Goal: Task Accomplishment & Management: Manage account settings

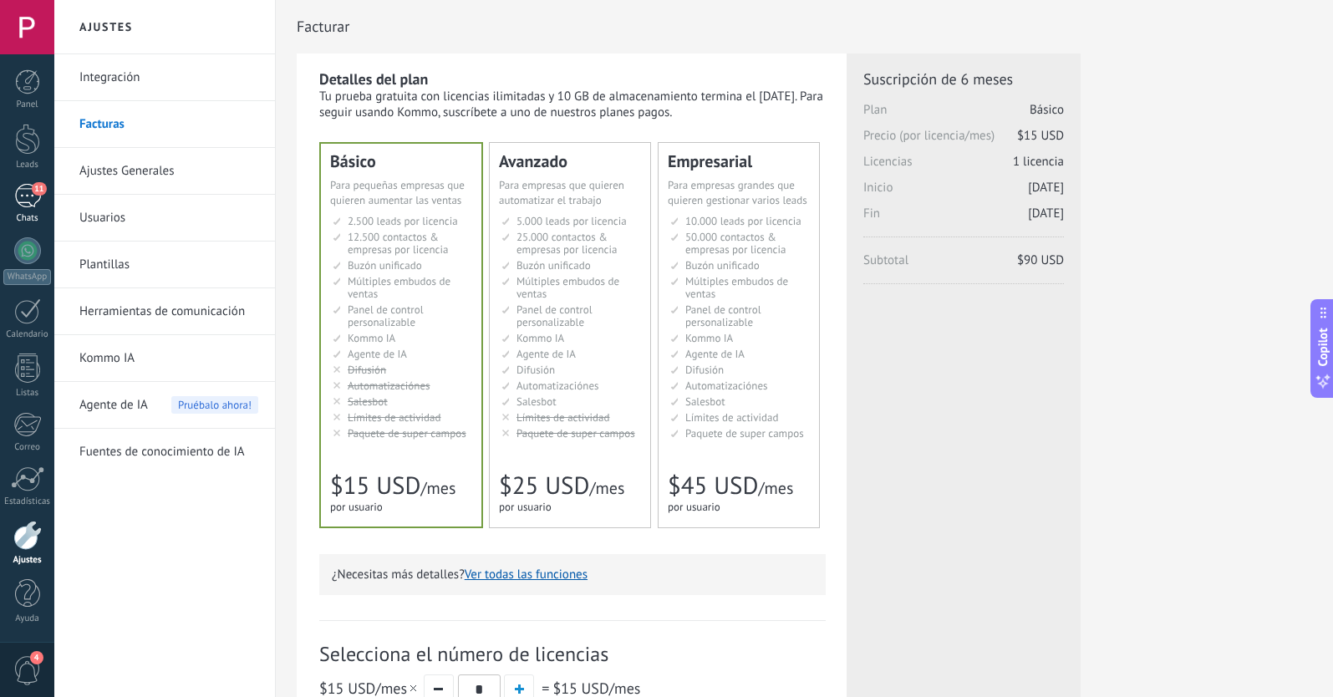
click at [28, 197] on div "11" at bounding box center [27, 196] width 27 height 24
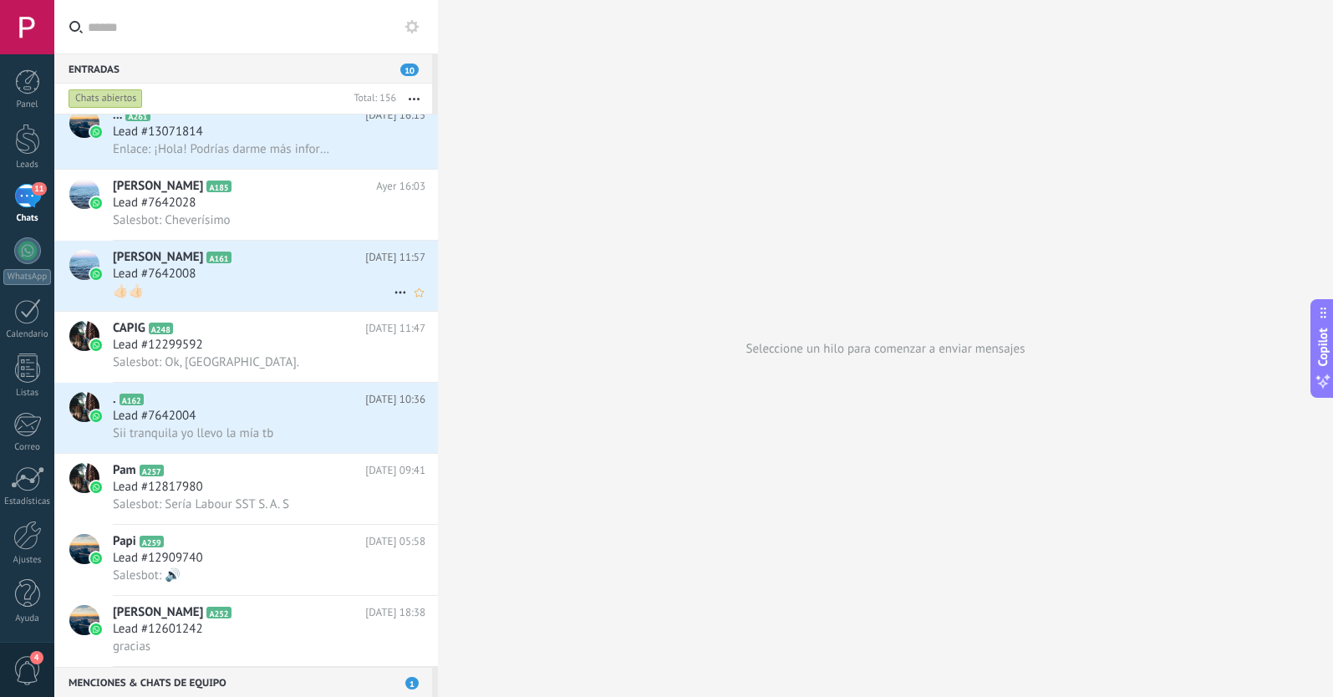
scroll to position [1003, 0]
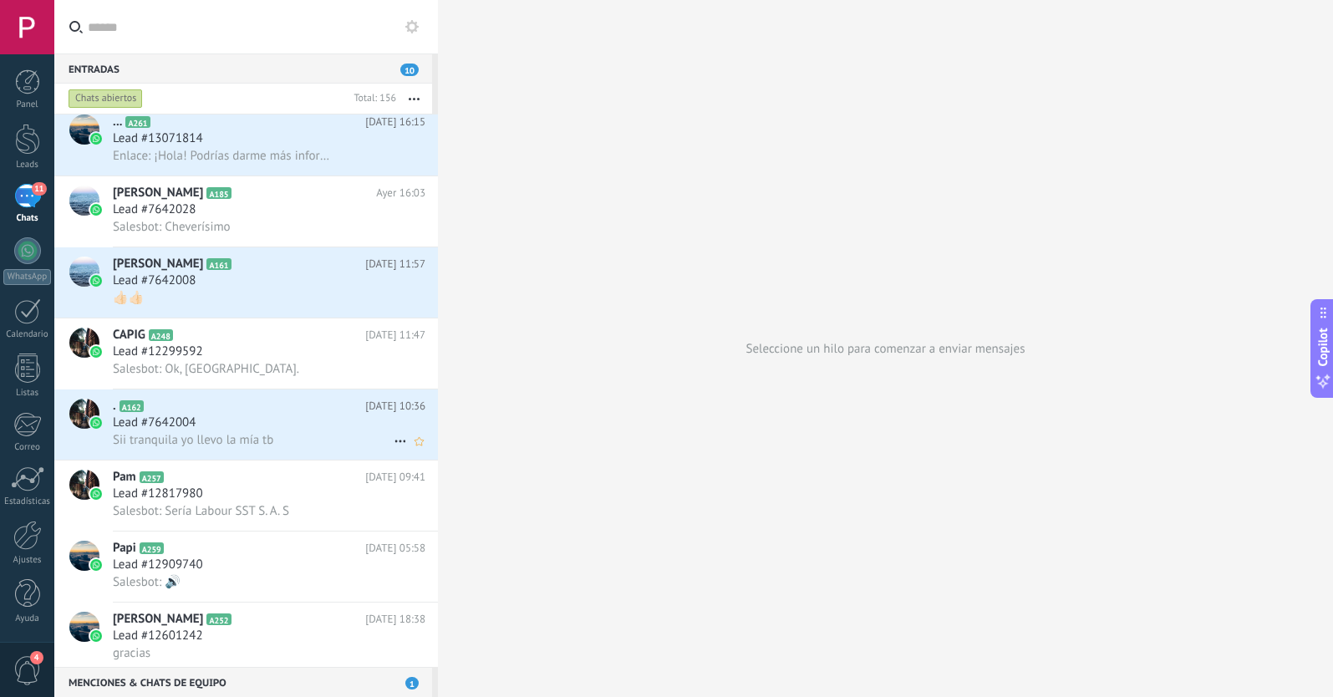
click at [267, 430] on div "Lead #7642004" at bounding box center [269, 422] width 312 height 17
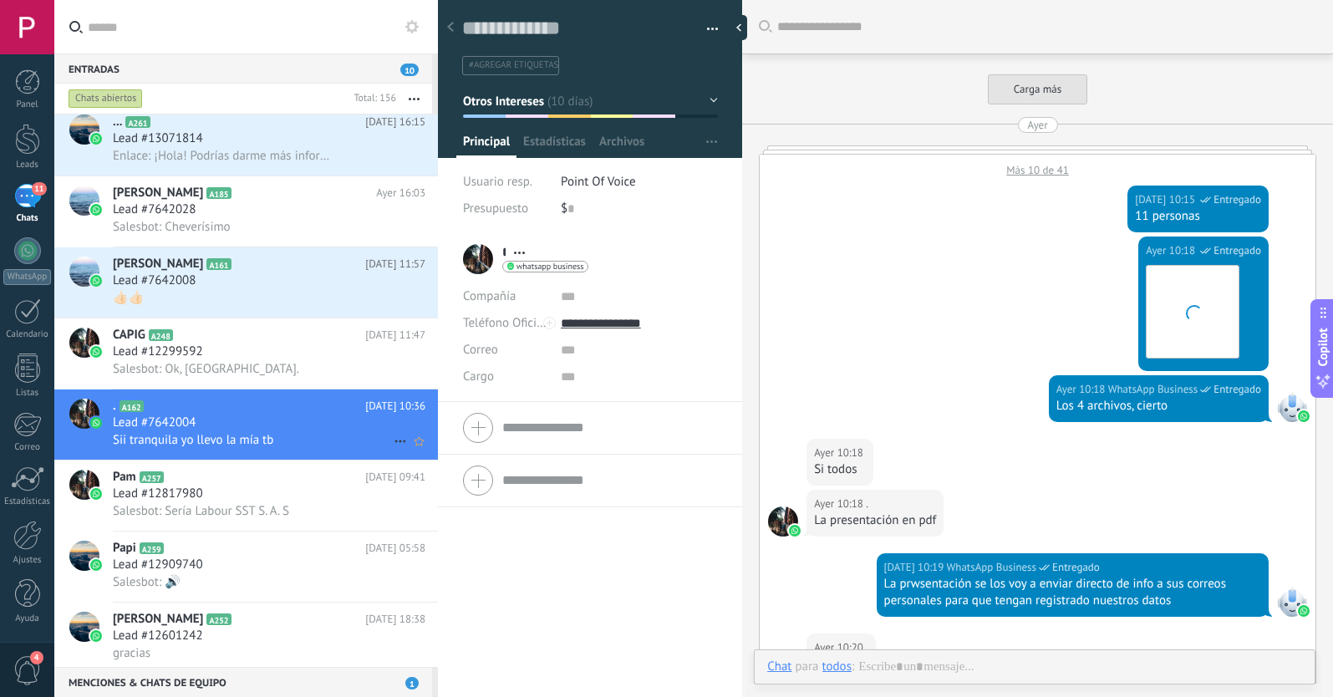
scroll to position [538, 0]
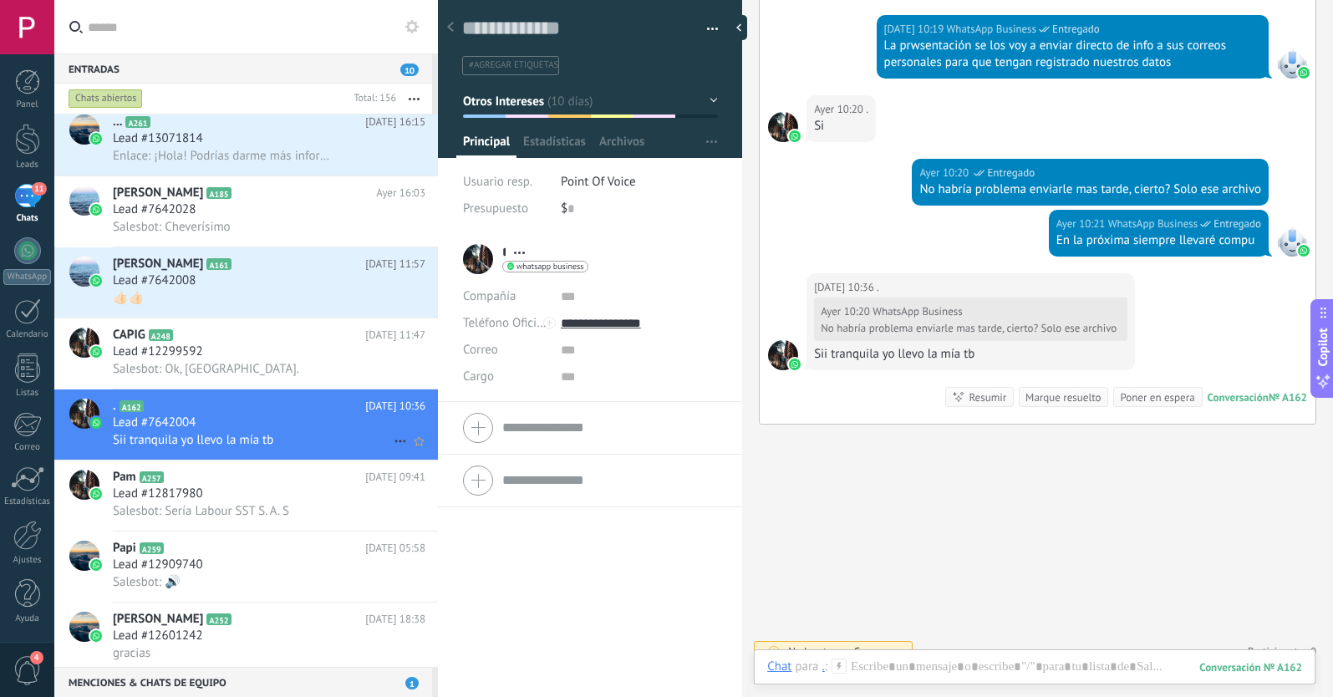
click at [397, 439] on icon at bounding box center [400, 441] width 20 height 20
click at [408, 449] on use at bounding box center [405, 449] width 12 height 7
click at [267, 345] on div "Lead #12299592" at bounding box center [269, 351] width 312 height 17
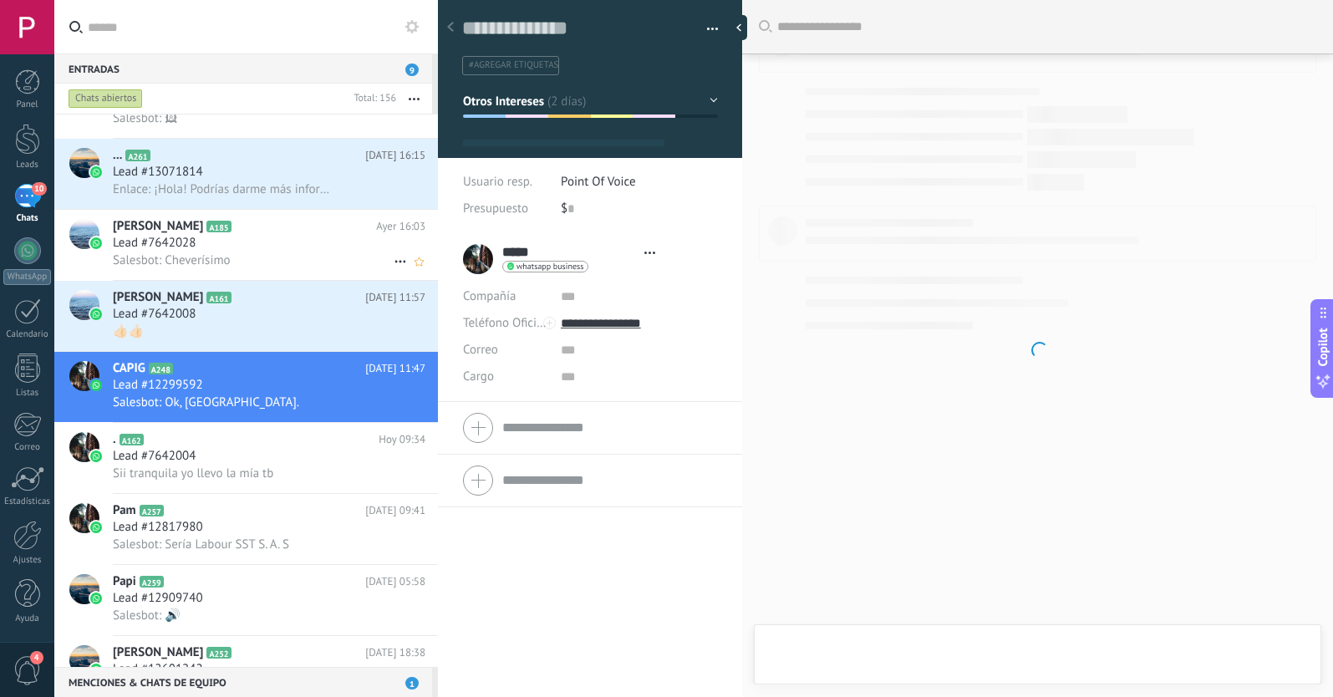
scroll to position [864, 0]
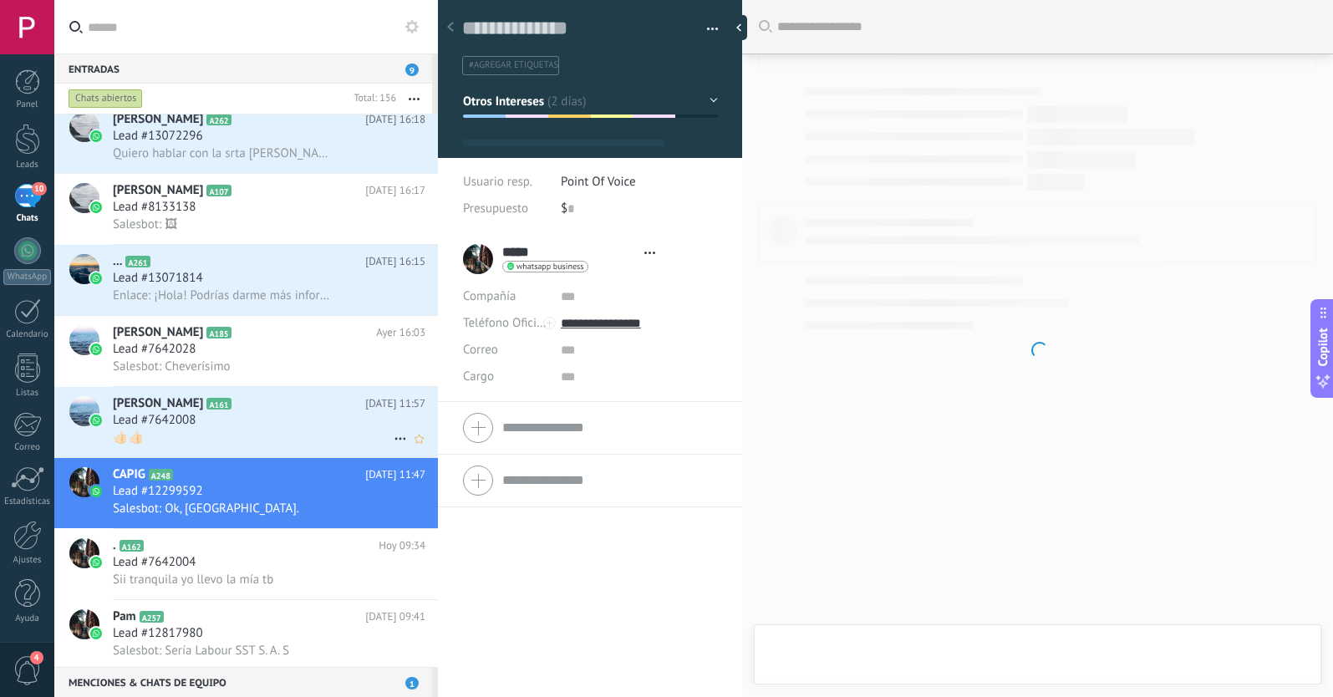
click at [246, 420] on div "Lead #7642008" at bounding box center [269, 420] width 312 height 17
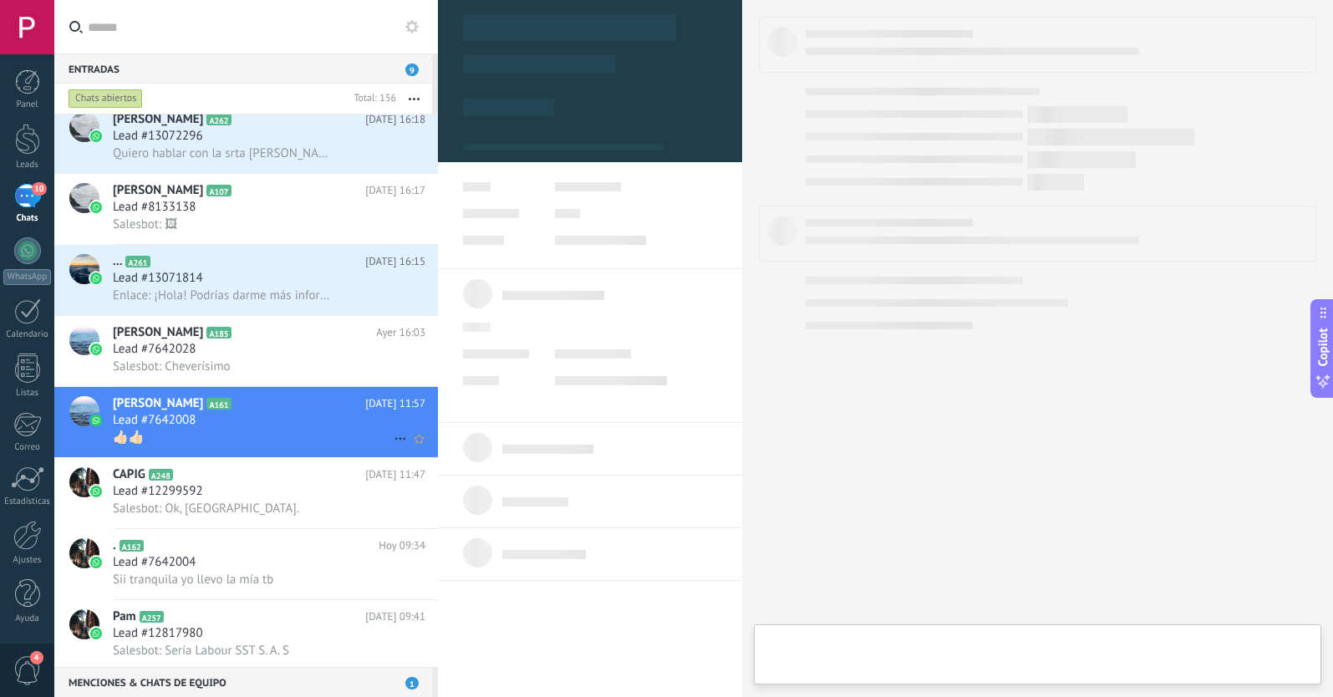
click at [393, 439] on icon at bounding box center [400, 439] width 20 height 20
click at [414, 441] on div "[PERSON_NAME] respondió" at bounding box center [481, 446] width 165 height 33
click at [304, 362] on div "Salesbot: Cheverísimo" at bounding box center [269, 367] width 312 height 18
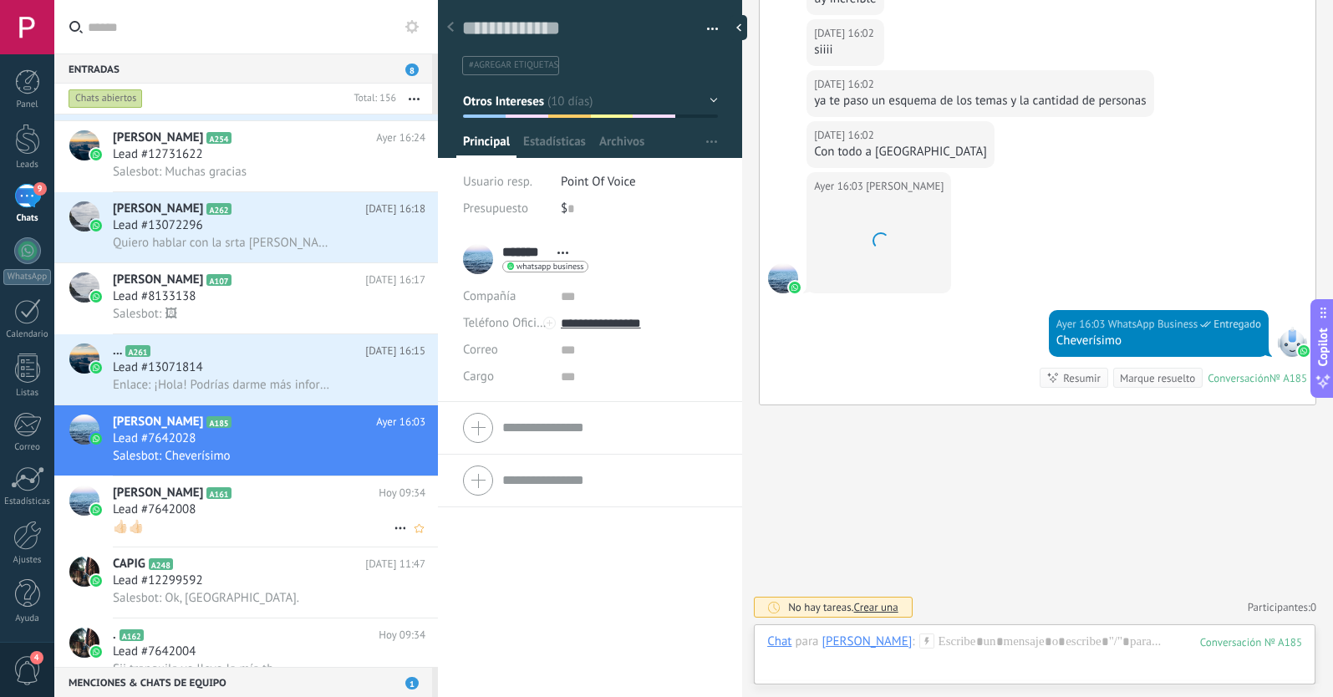
scroll to position [25, 0]
click at [329, 367] on div "Lead #13071814" at bounding box center [269, 367] width 312 height 17
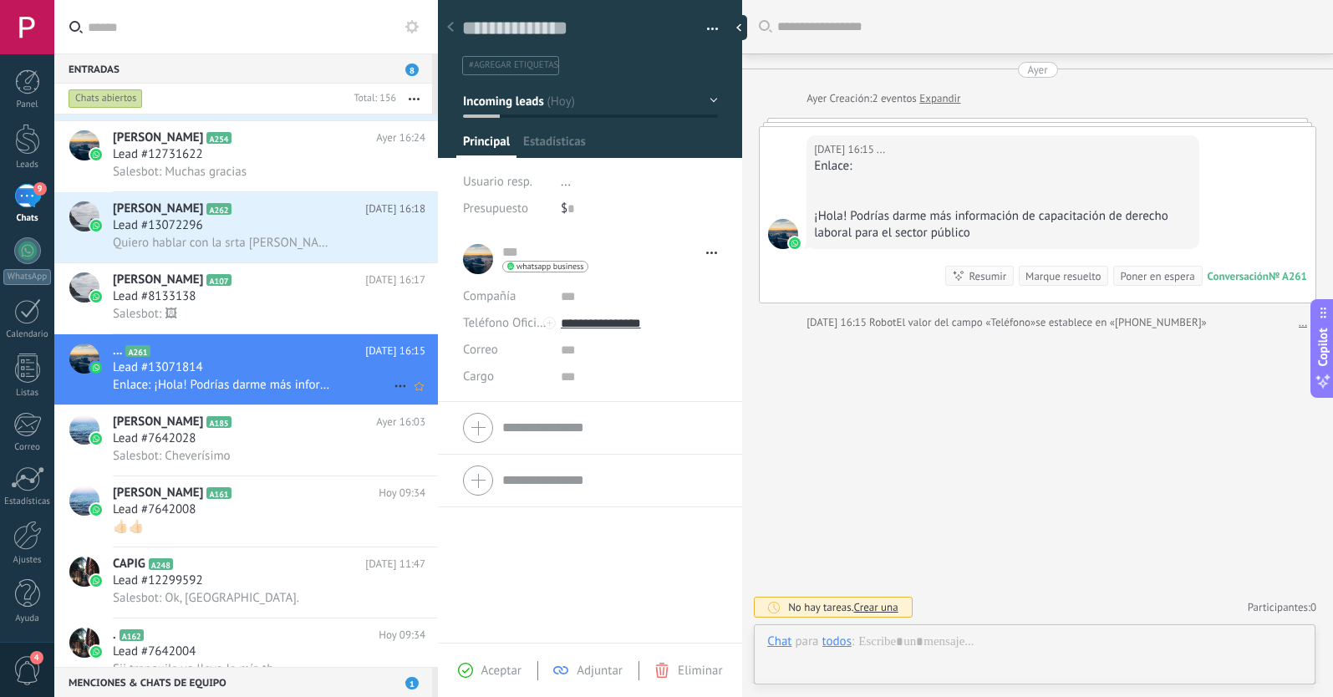
scroll to position [25, 0]
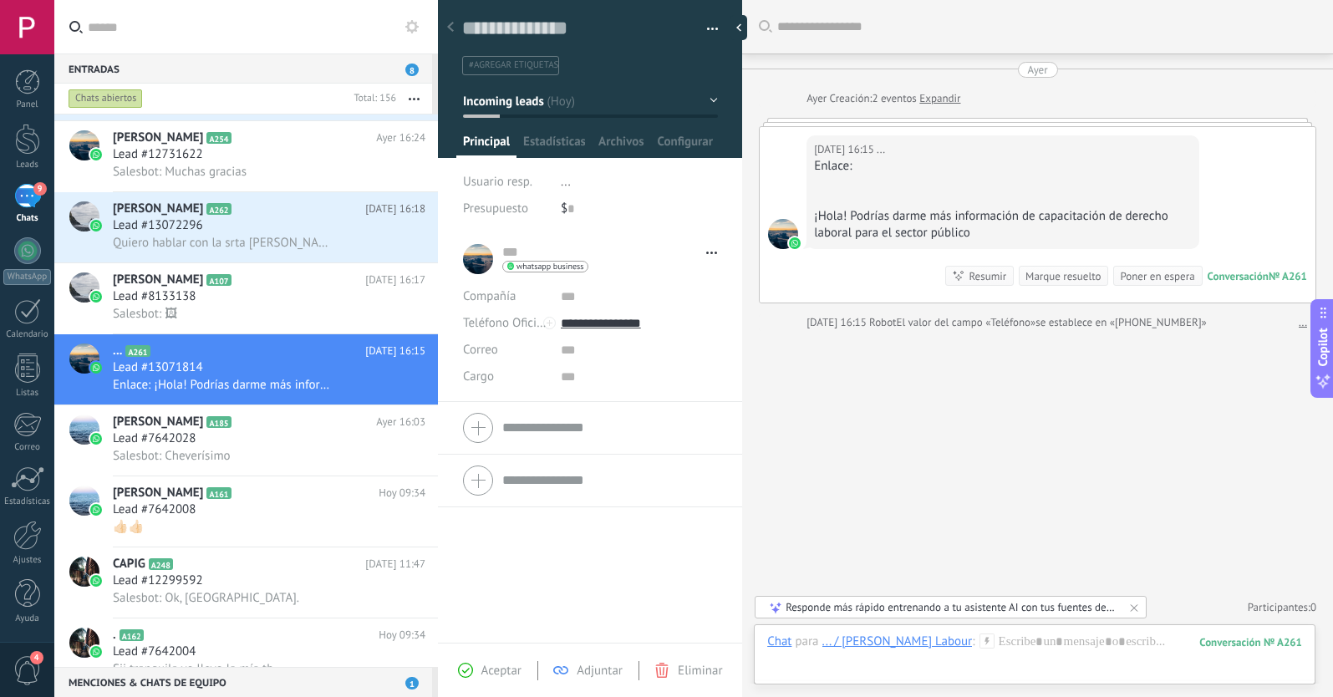
click at [523, 69] on span "#agregar etiquetas" at bounding box center [513, 65] width 89 height 12
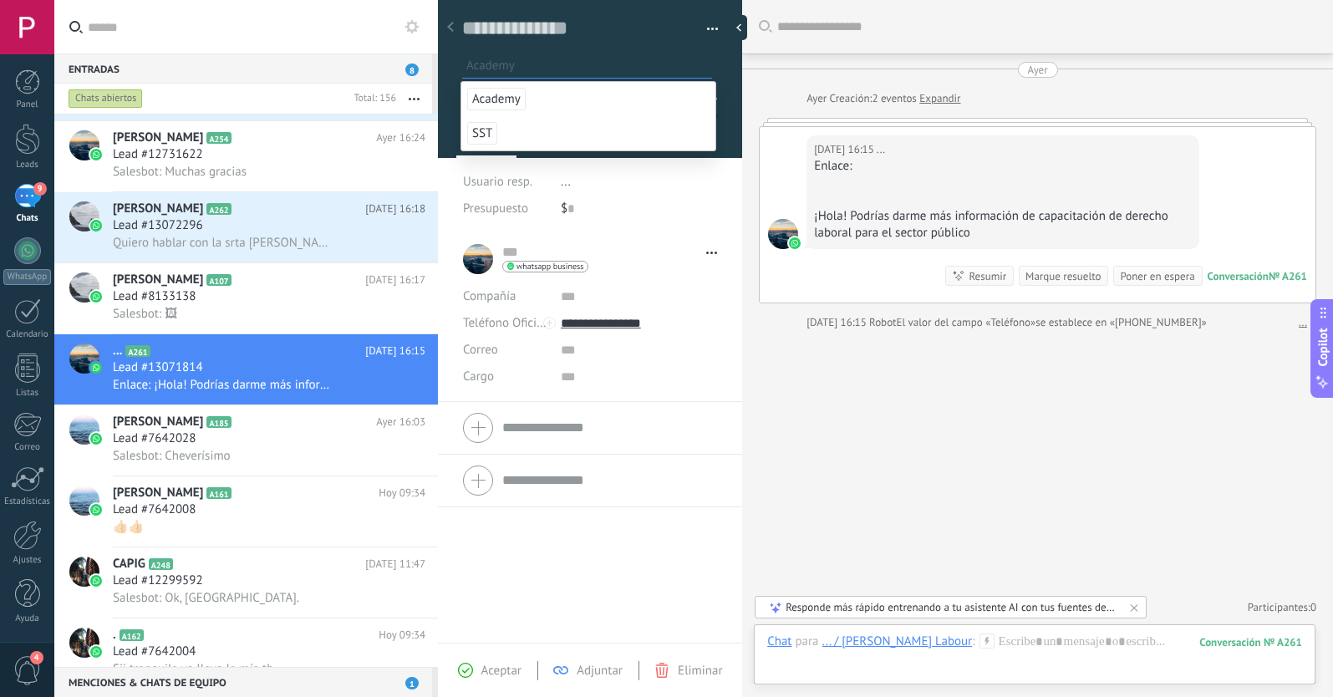
click at [500, 103] on span "Academy" at bounding box center [496, 99] width 58 height 23
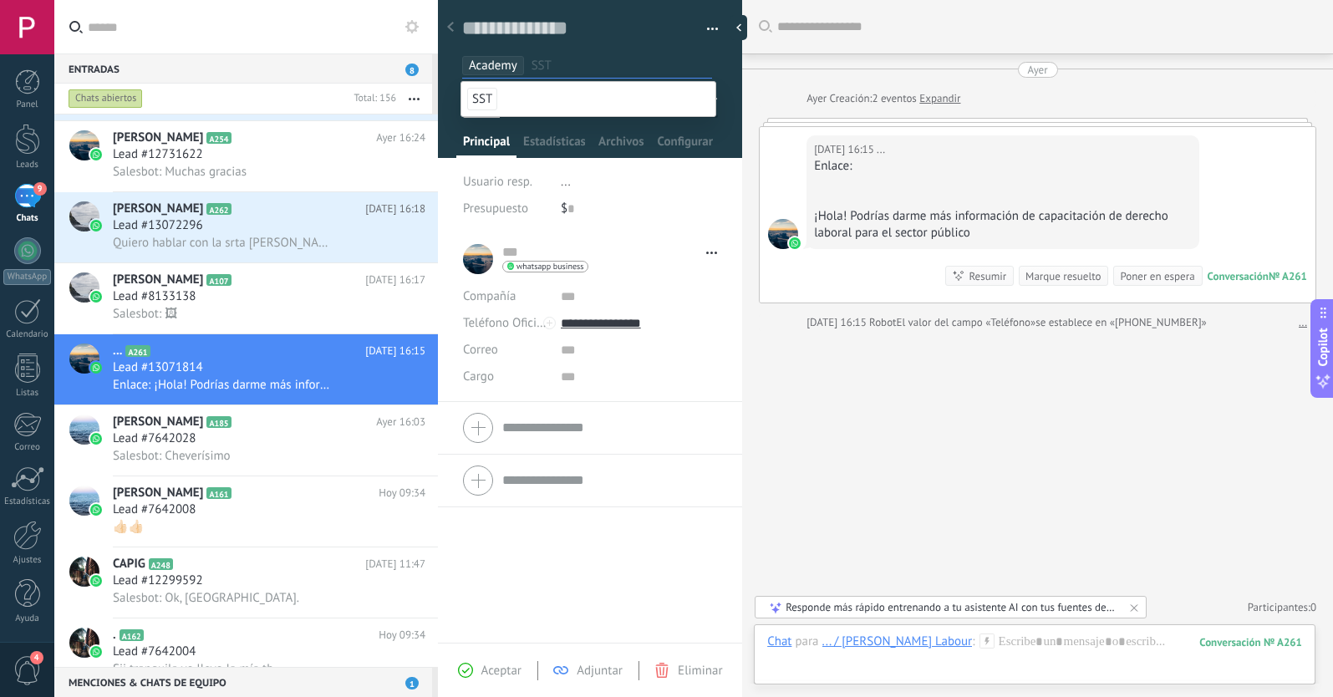
click at [517, 567] on div "... ... Abrir detalle Copie el nombre" at bounding box center [590, 438] width 304 height 410
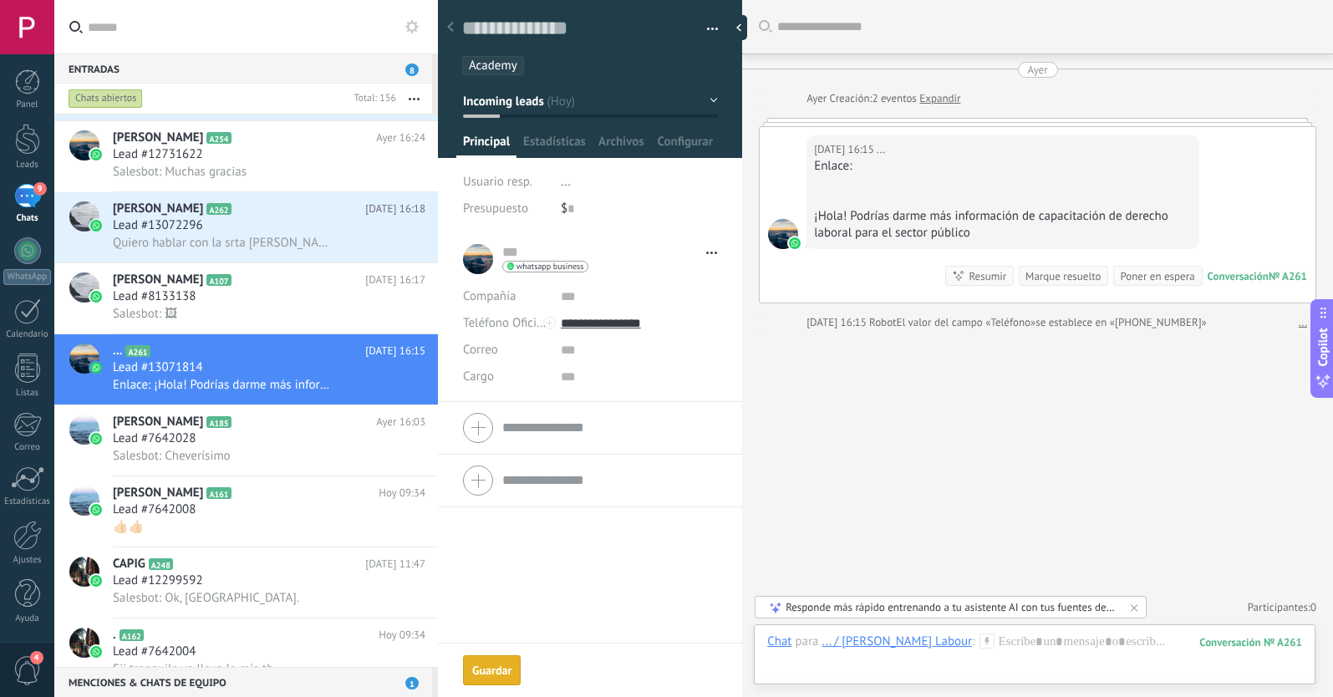
click at [491, 676] on div "Guardar y crear Imprimir Administrar etiquetas" at bounding box center [590, 348] width 304 height 697
click at [256, 302] on div "Lead #8133138" at bounding box center [269, 296] width 312 height 17
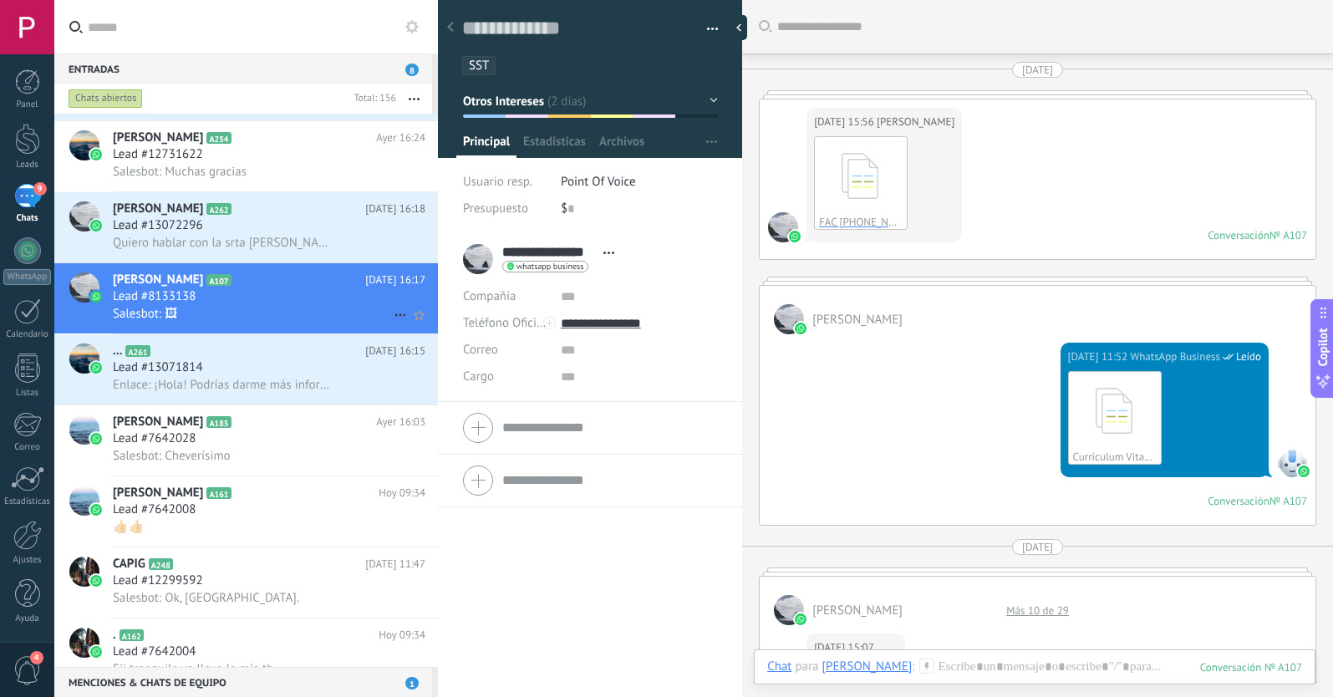
scroll to position [2652, 0]
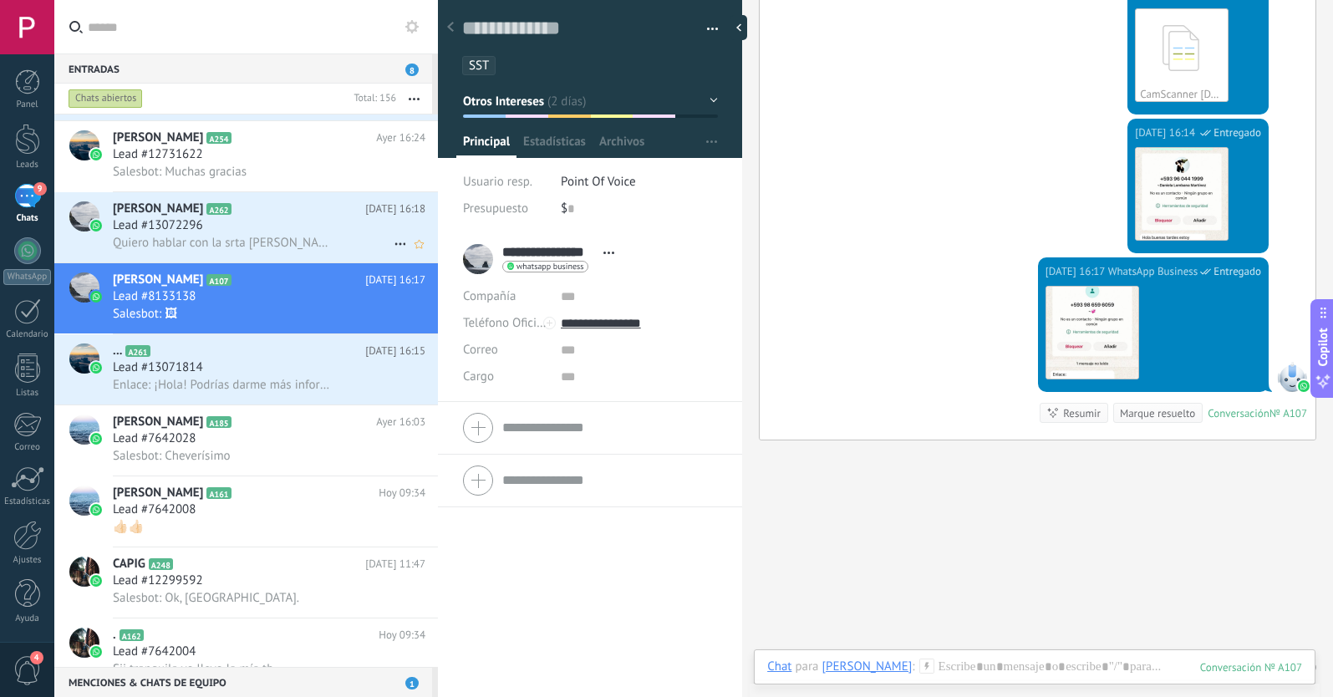
click at [323, 220] on div "Lead #13072296" at bounding box center [269, 225] width 312 height 17
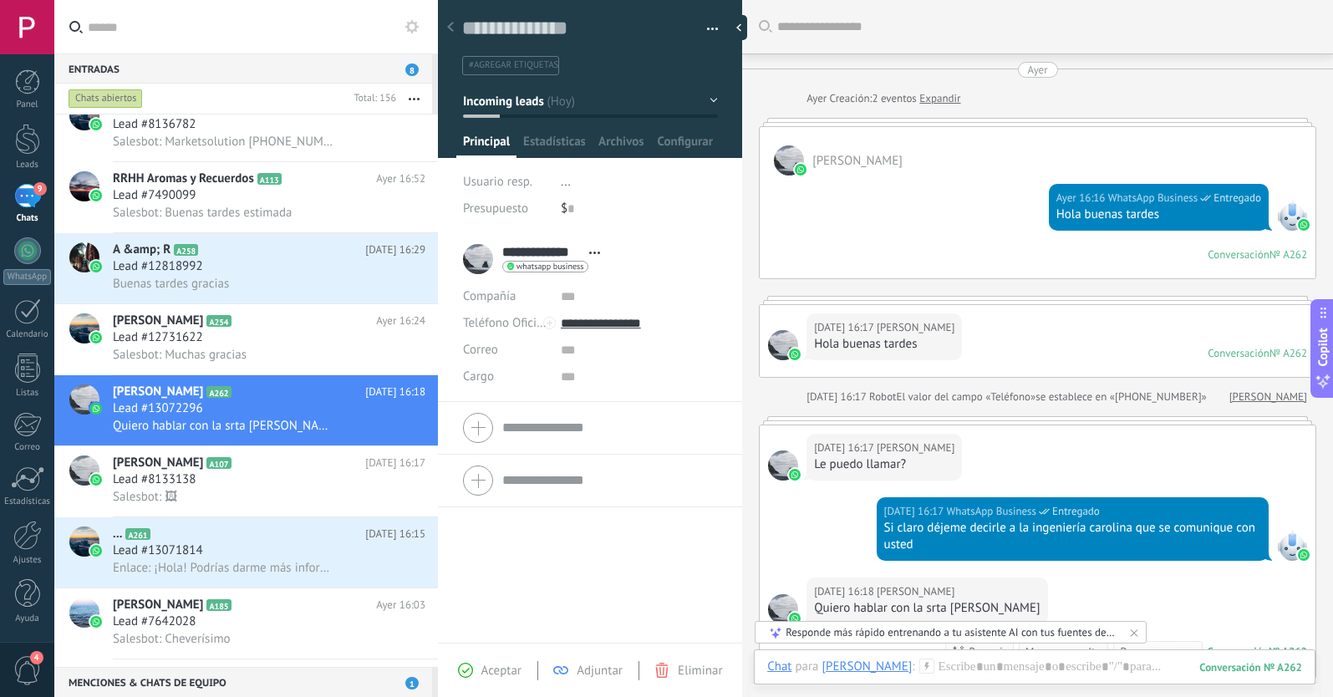
click at [545, 109] on button "Incoming leads" at bounding box center [590, 101] width 255 height 30
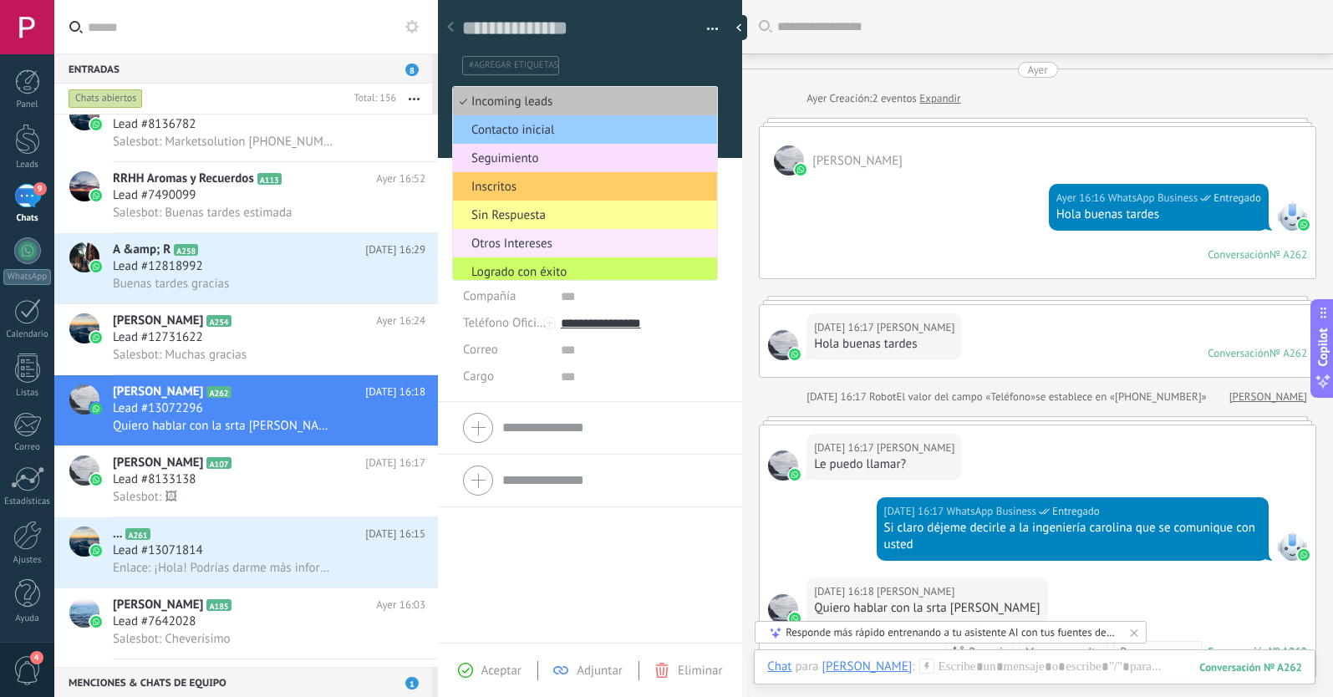
click at [543, 238] on span "Otros Intereses" at bounding box center [582, 244] width 259 height 16
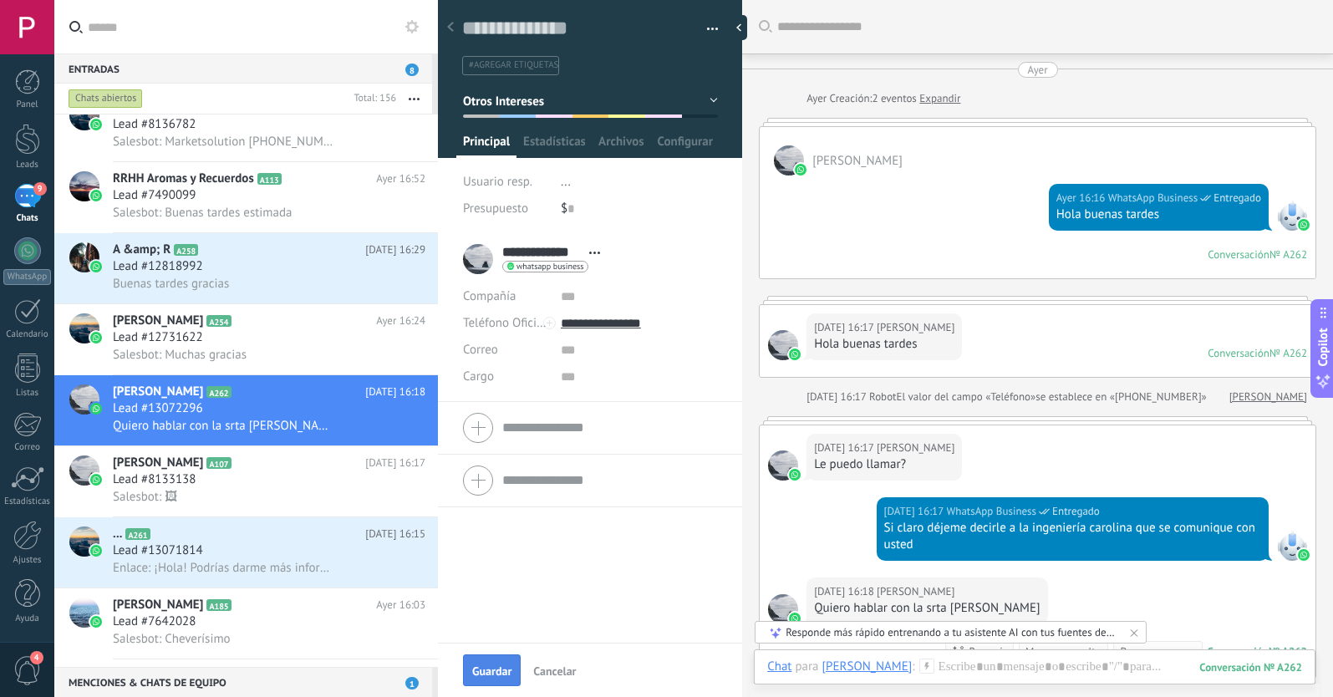
click at [500, 664] on button "Guardar" at bounding box center [492, 670] width 58 height 32
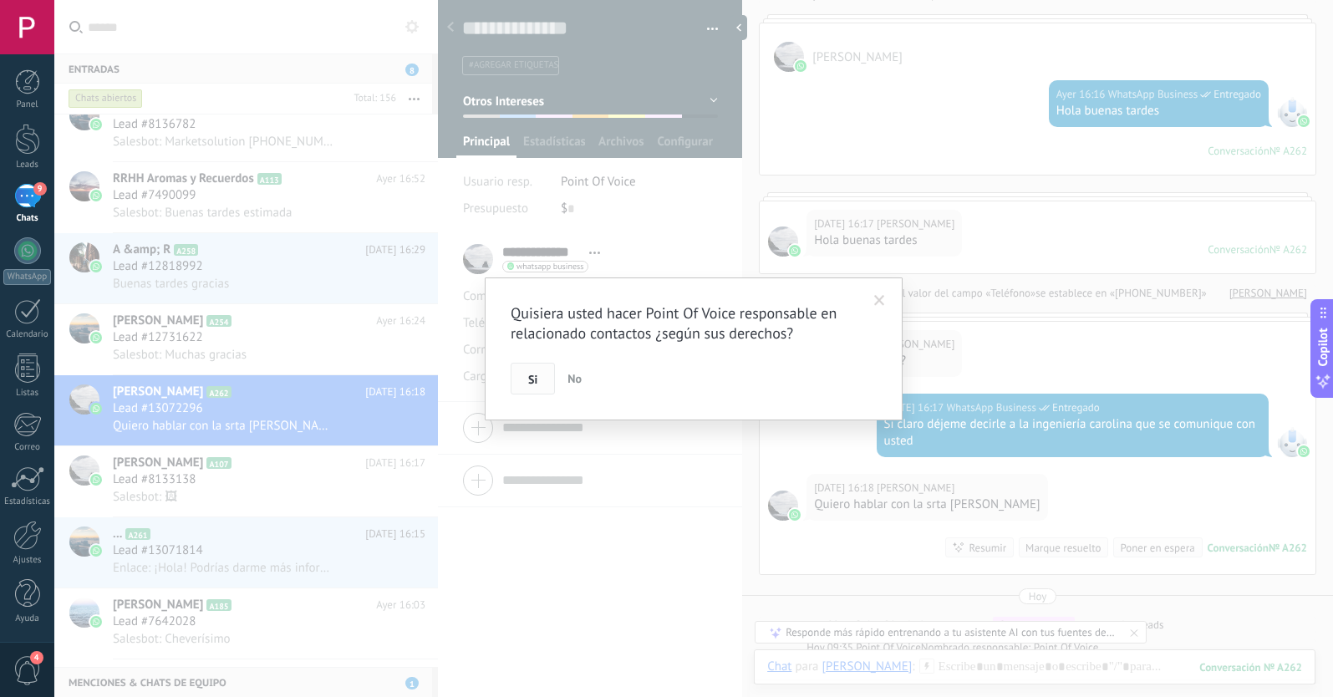
click at [530, 384] on span "Si" at bounding box center [532, 379] width 9 height 12
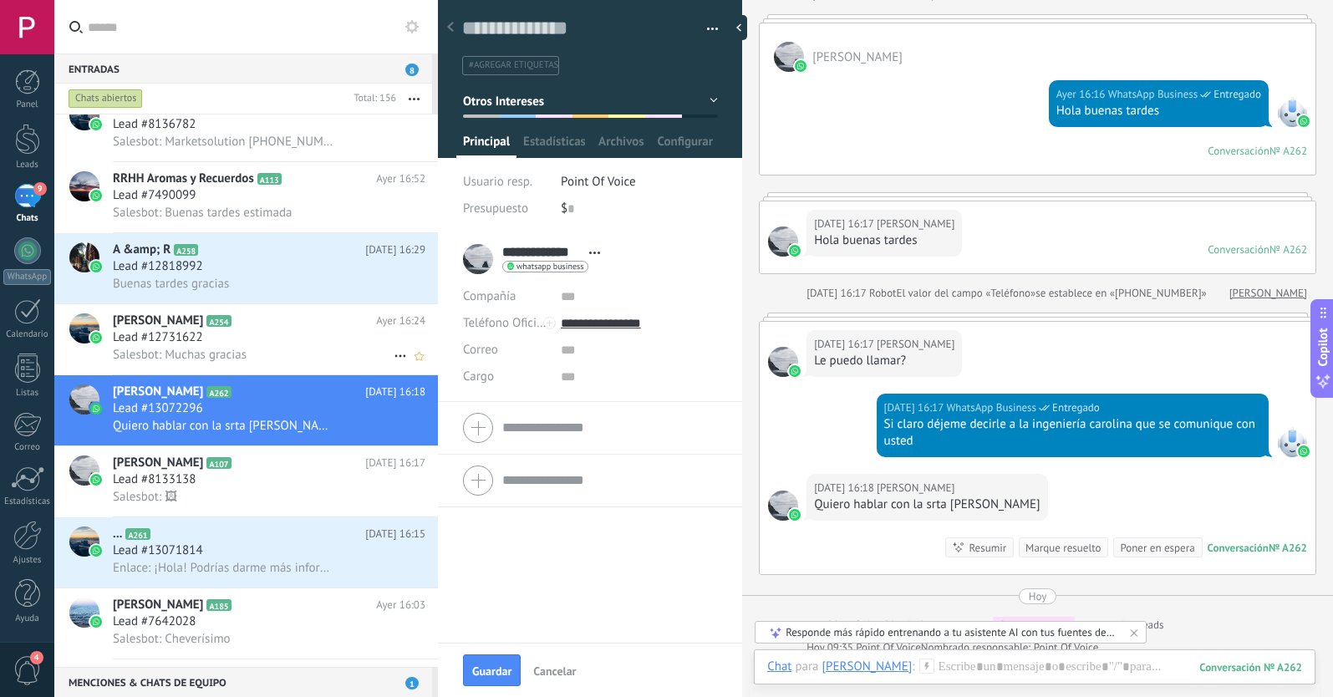
click at [274, 354] on div "Salesbot: Muchas gracias" at bounding box center [269, 355] width 312 height 18
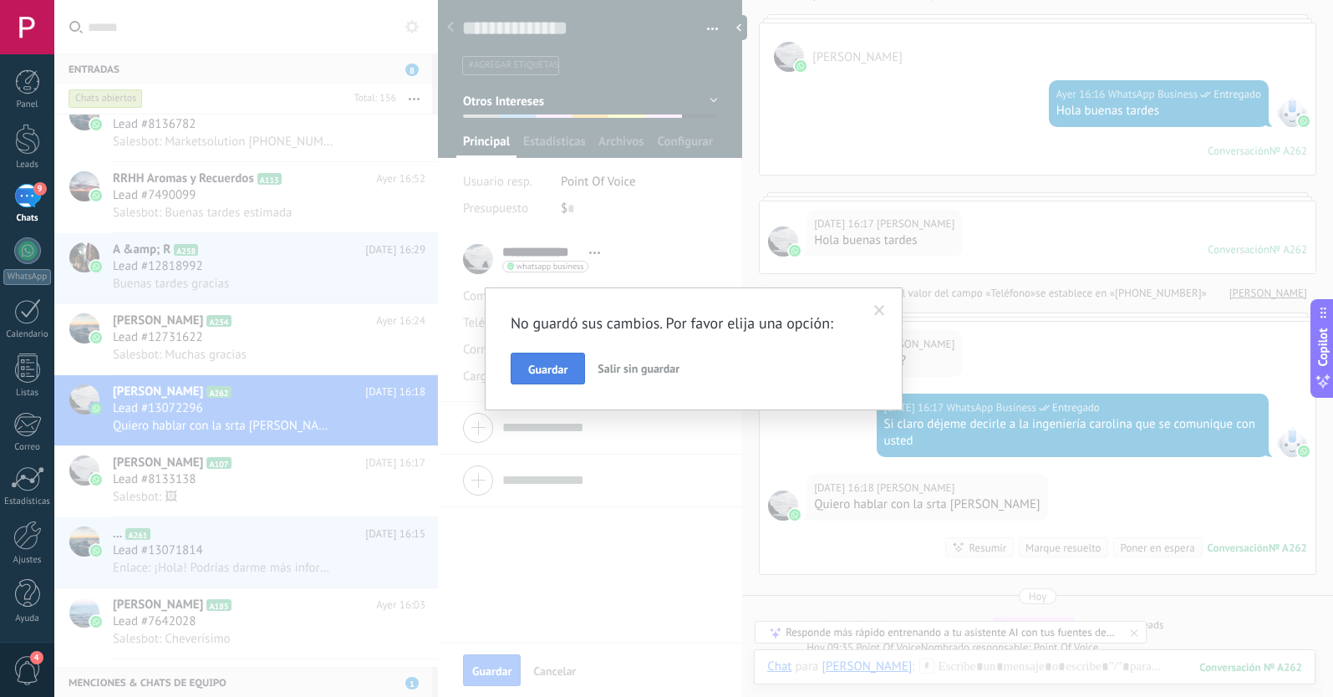
click at [541, 371] on span "Guardar" at bounding box center [547, 369] width 39 height 12
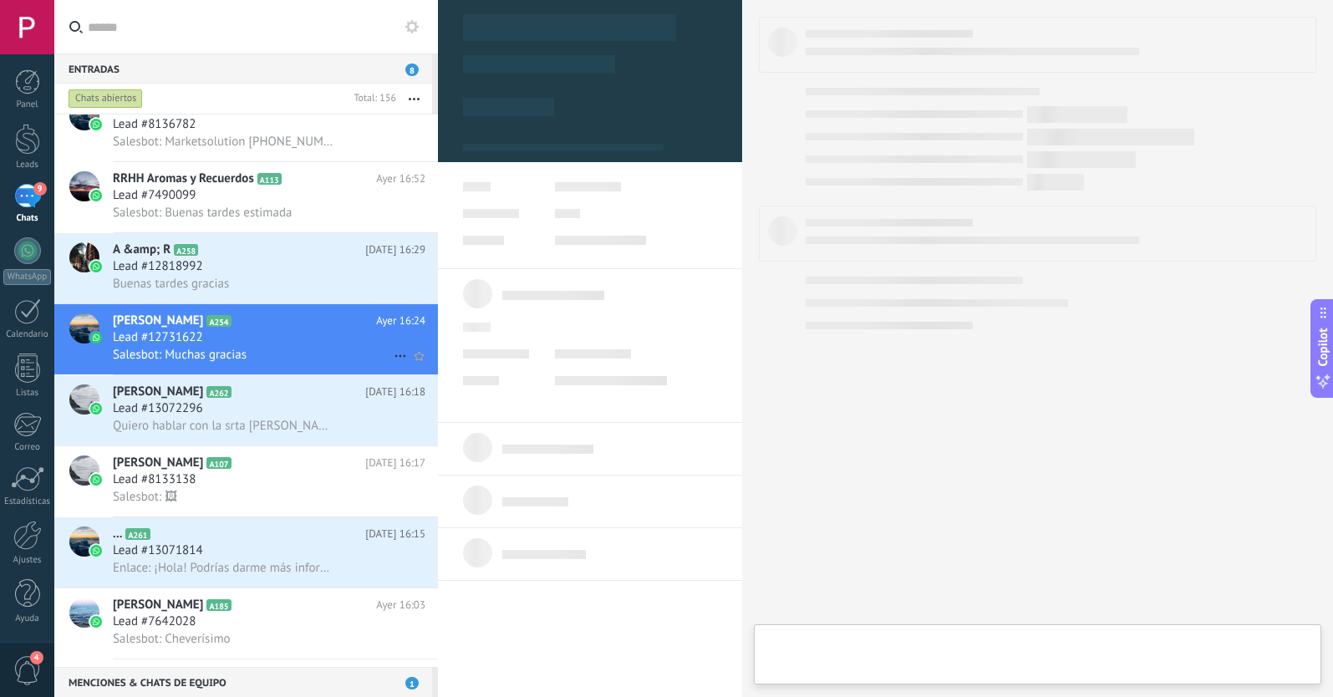
click at [276, 350] on div "Salesbot: Muchas gracias" at bounding box center [269, 355] width 312 height 18
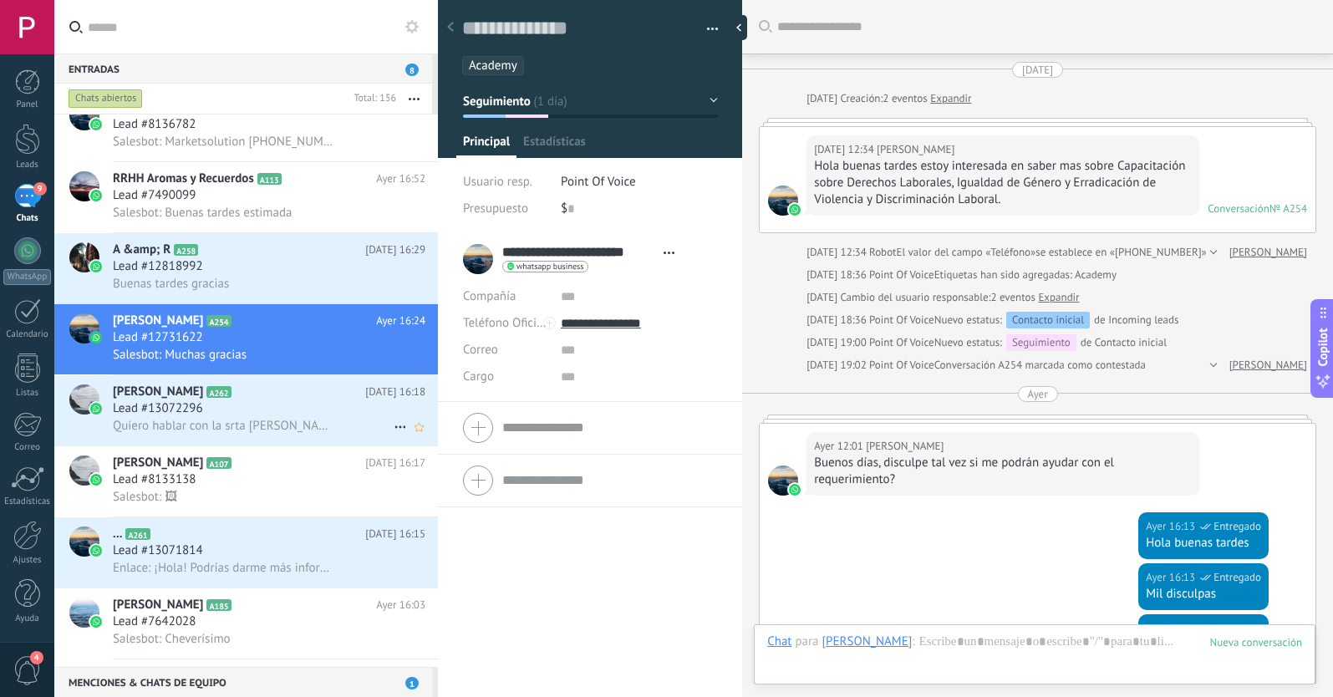
scroll to position [710, 0]
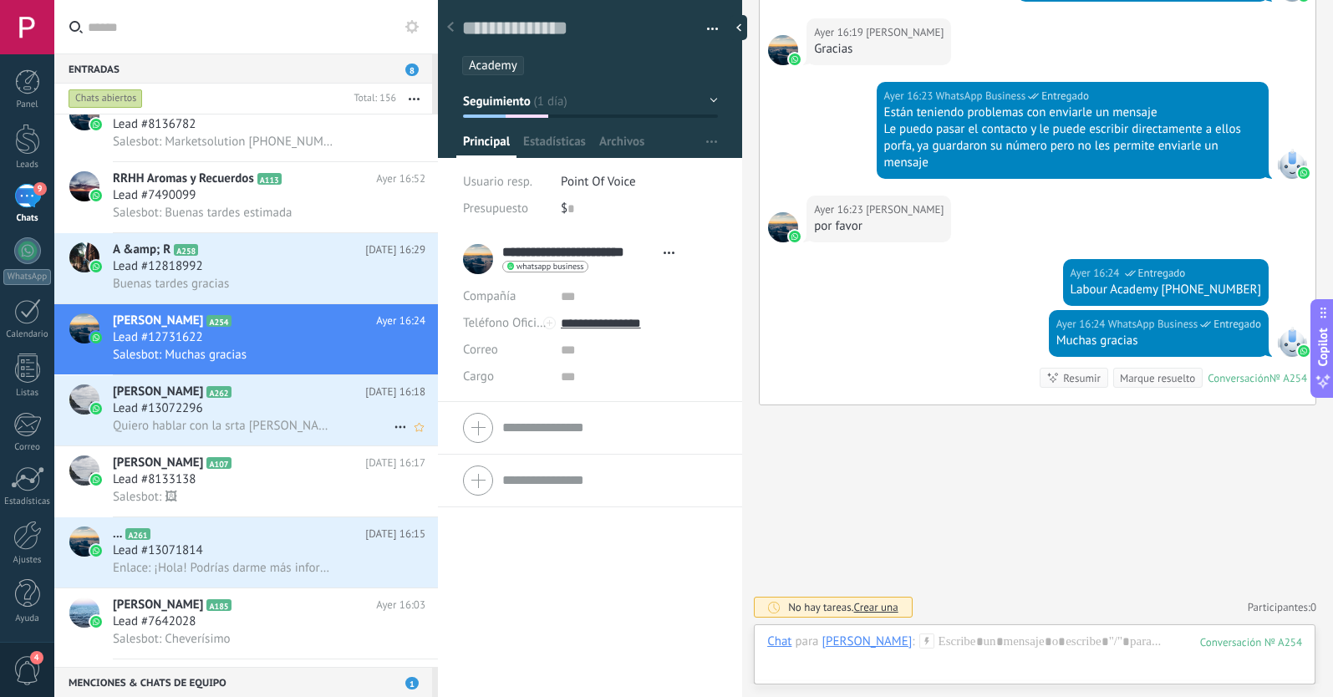
click at [392, 428] on icon at bounding box center [400, 427] width 20 height 20
click at [419, 439] on span "[PERSON_NAME] respondió" at bounding box center [491, 435] width 146 height 33
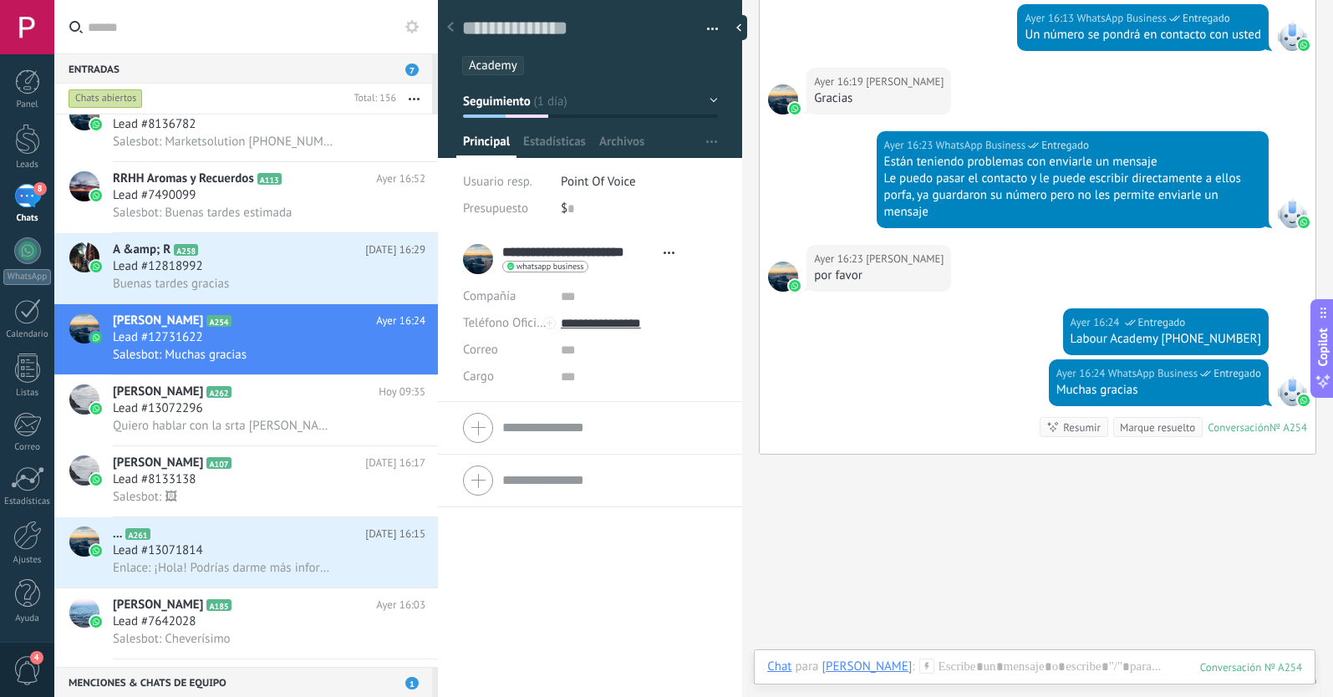
scroll to position [687, 0]
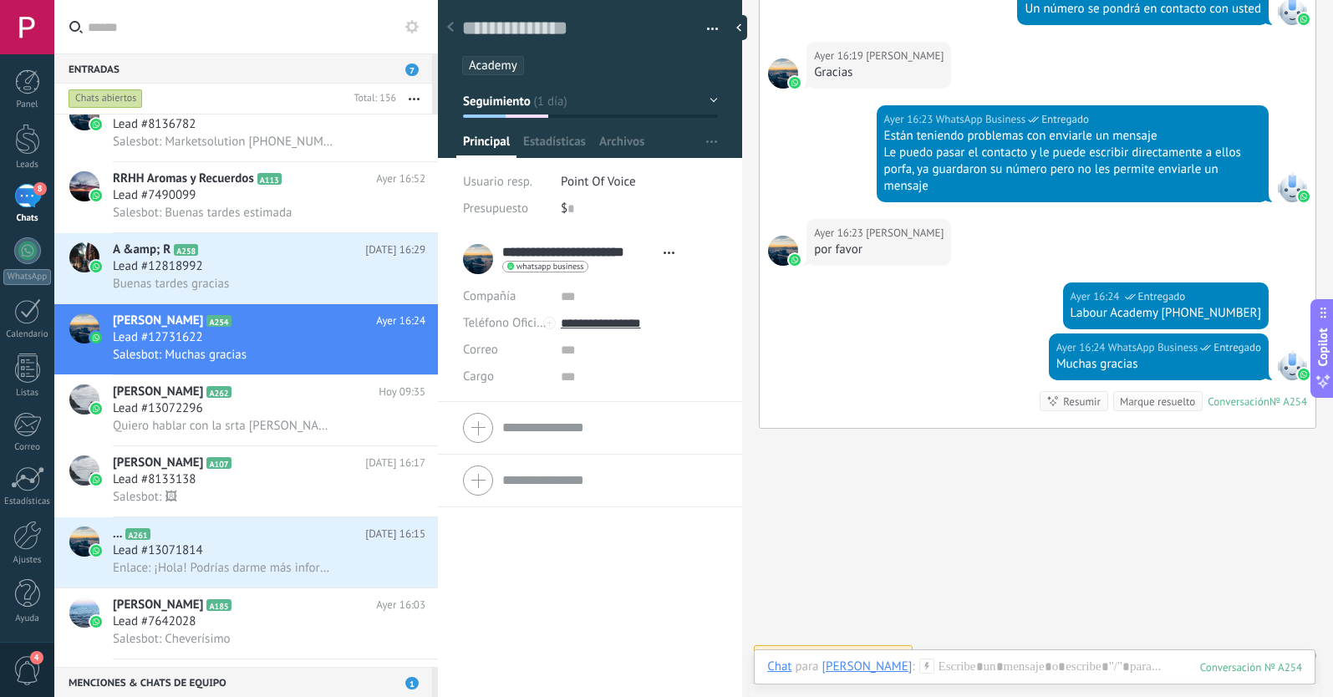
click at [526, 99] on span "Seguimiento" at bounding box center [497, 101] width 68 height 16
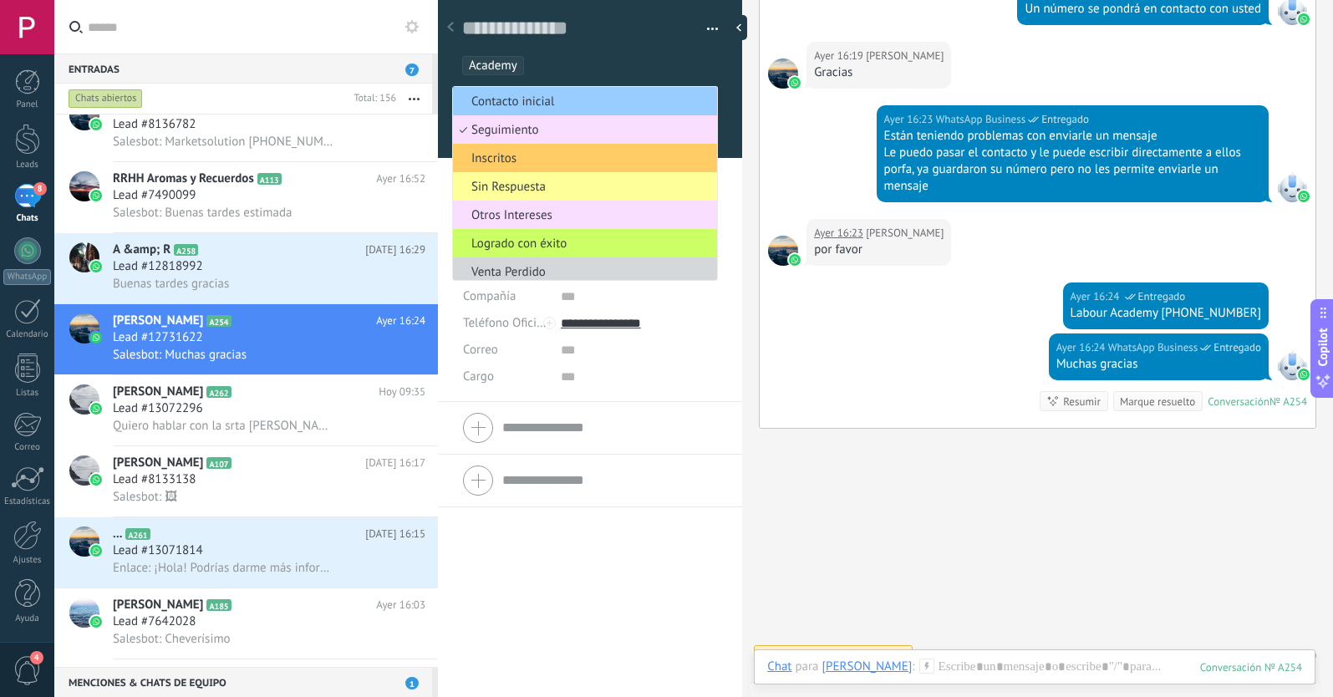
click at [902, 278] on div "[DATE] 16:23 [PERSON_NAME] por favor" at bounding box center [1037, 250] width 556 height 63
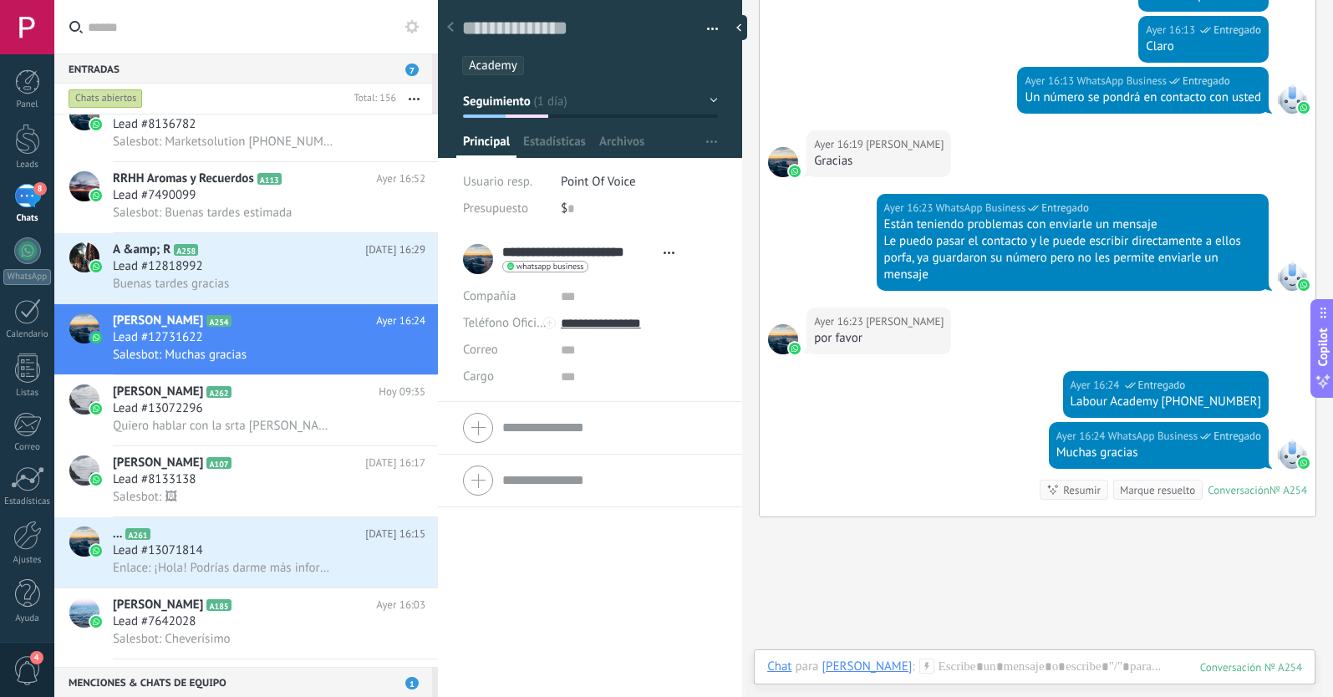
scroll to position [599, 0]
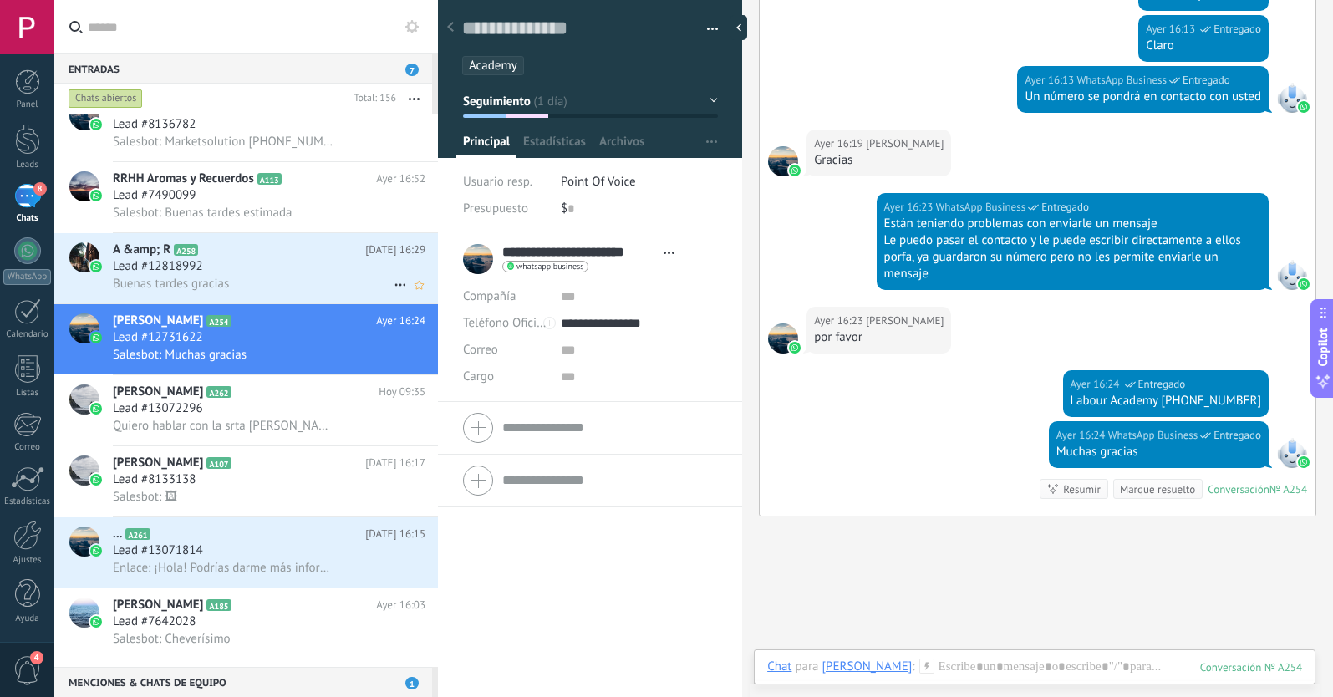
click at [277, 270] on div "Lead #12818992" at bounding box center [269, 266] width 312 height 17
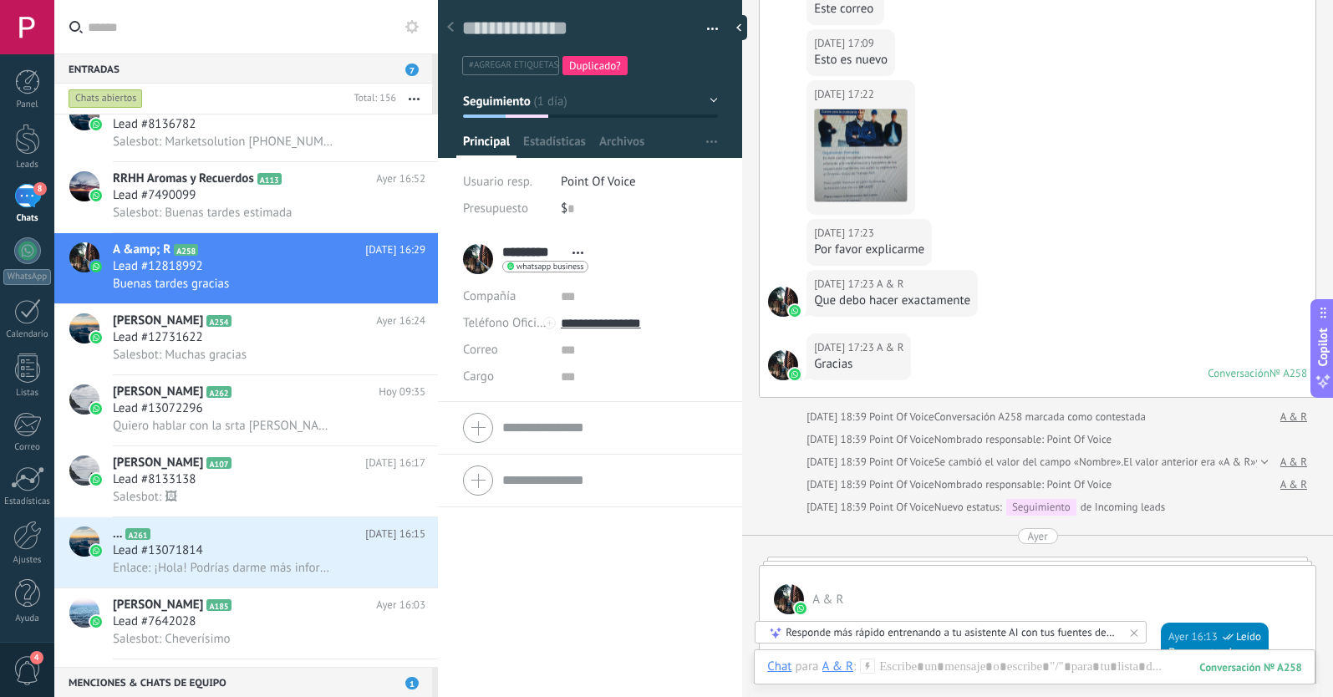
scroll to position [590, 0]
click at [451, 27] on icon at bounding box center [450, 27] width 7 height 10
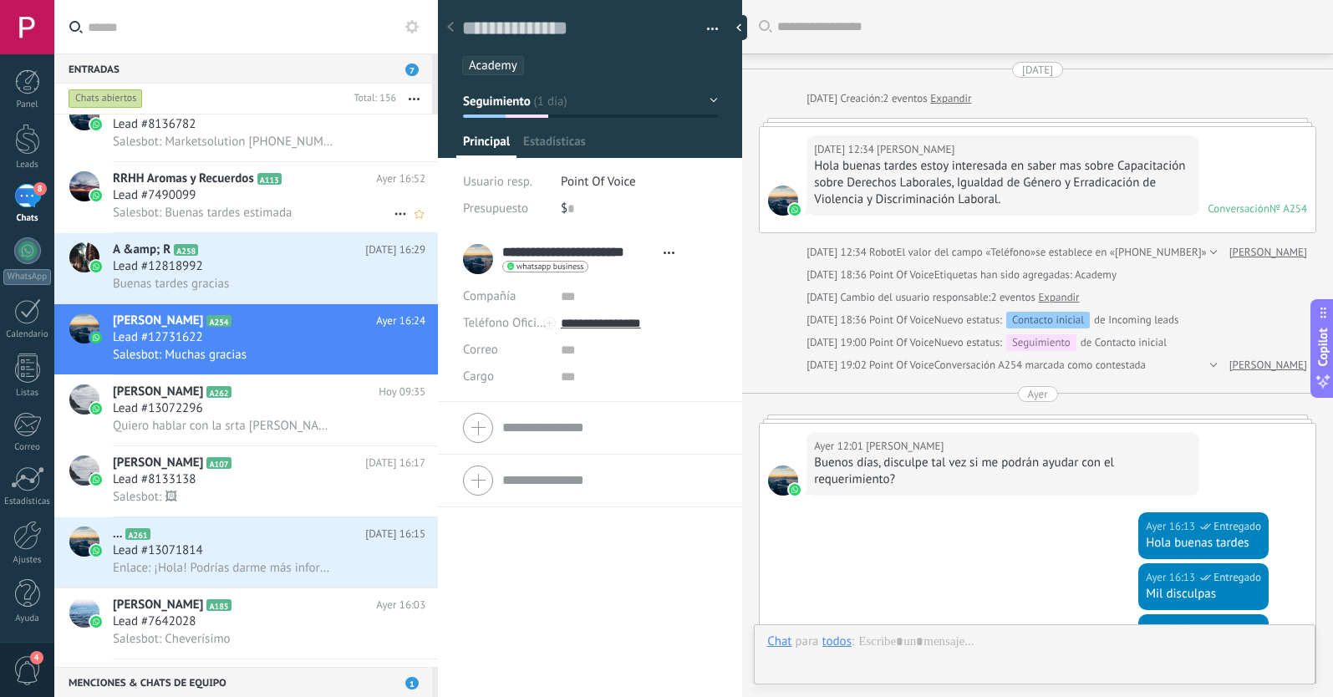
scroll to position [710, 0]
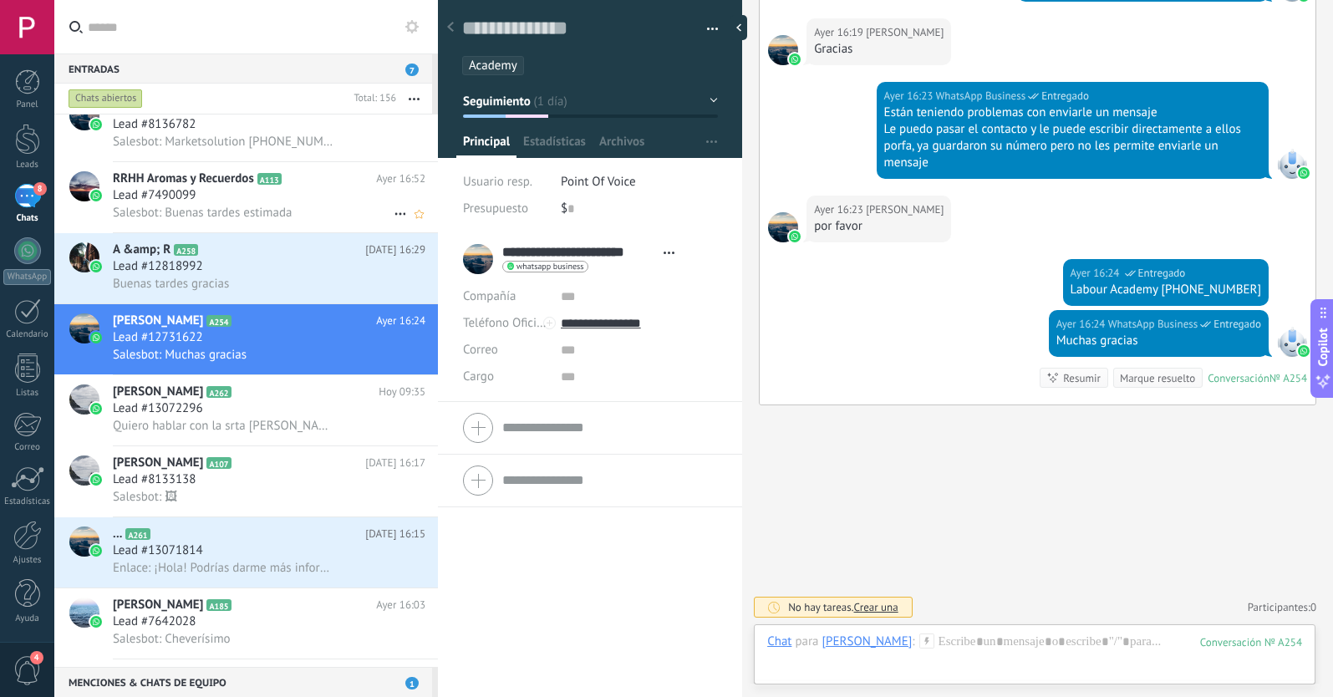
click at [270, 194] on div "Lead #7490099" at bounding box center [269, 195] width 312 height 17
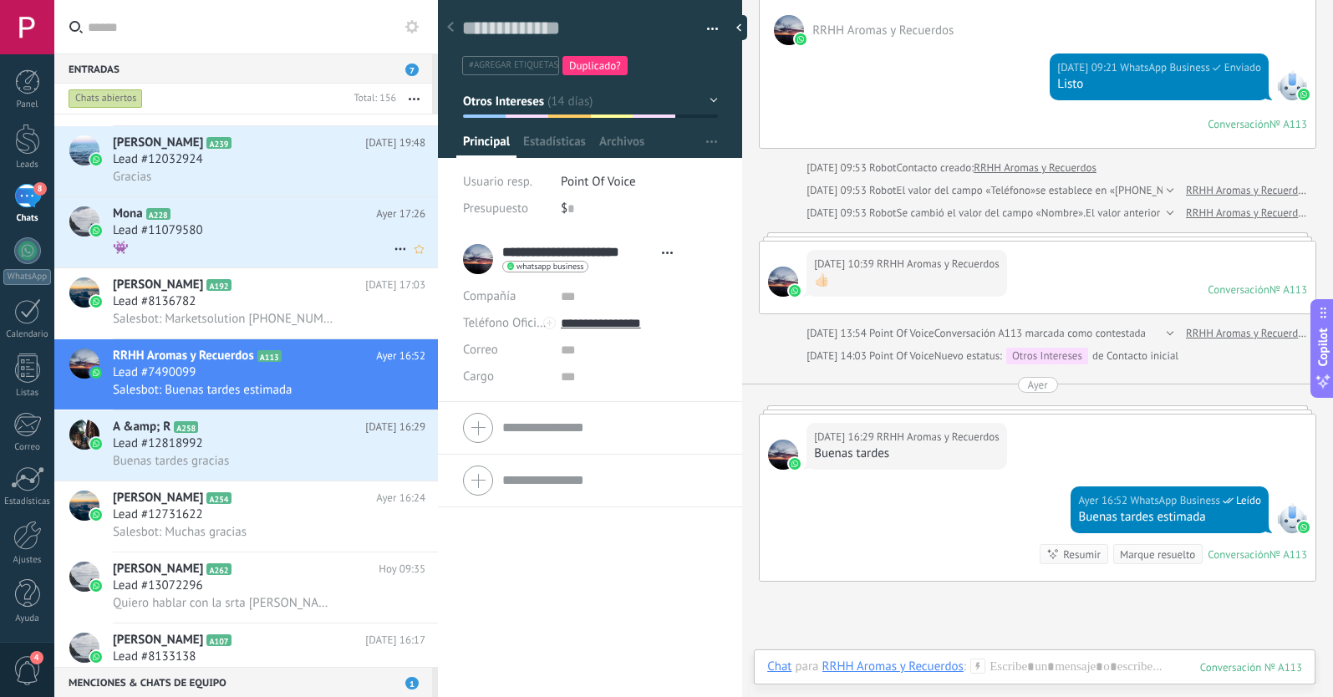
scroll to position [413, 0]
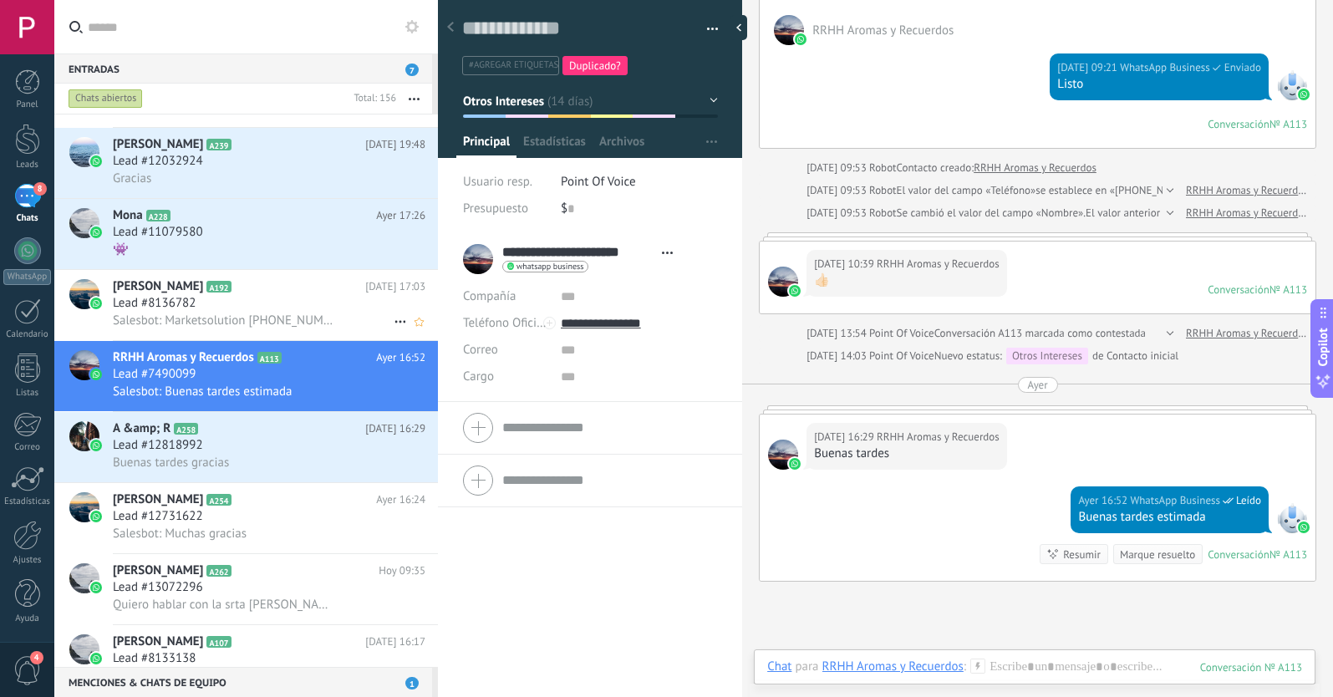
click at [246, 317] on span "Salesbot: Marketsolution [PHONE_NUMBER]" at bounding box center [223, 320] width 221 height 16
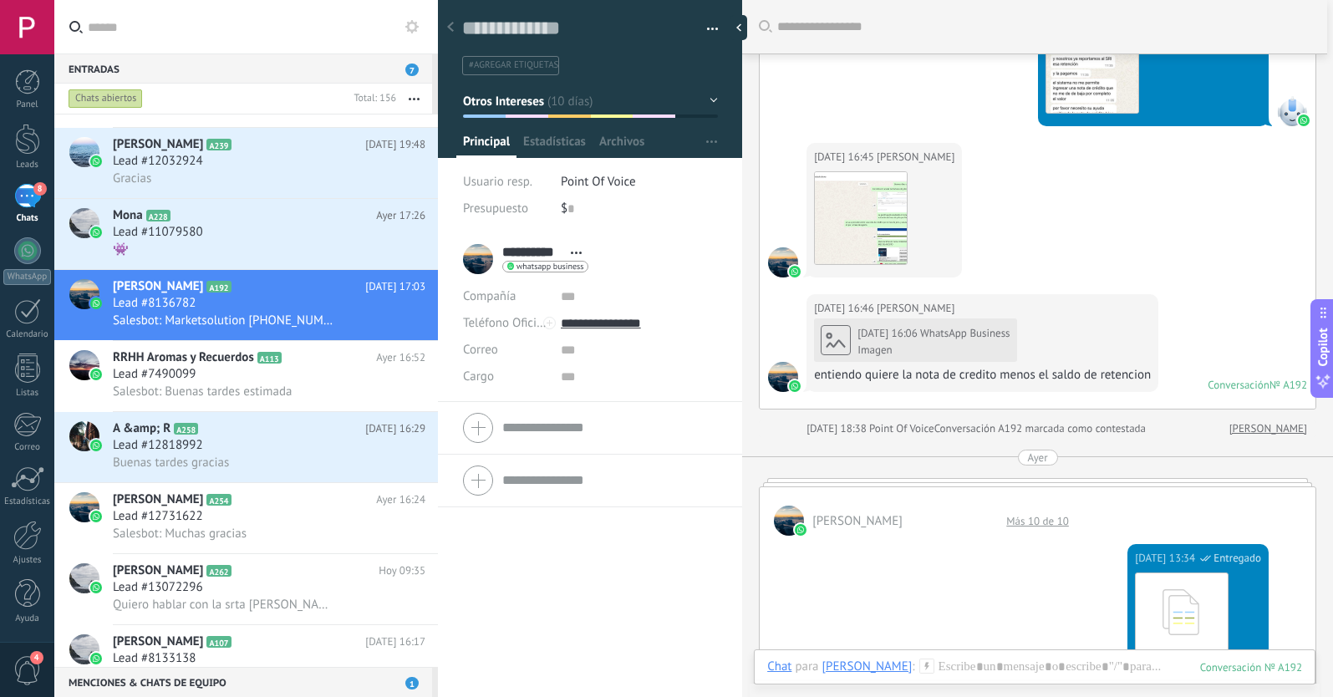
scroll to position [1056, 0]
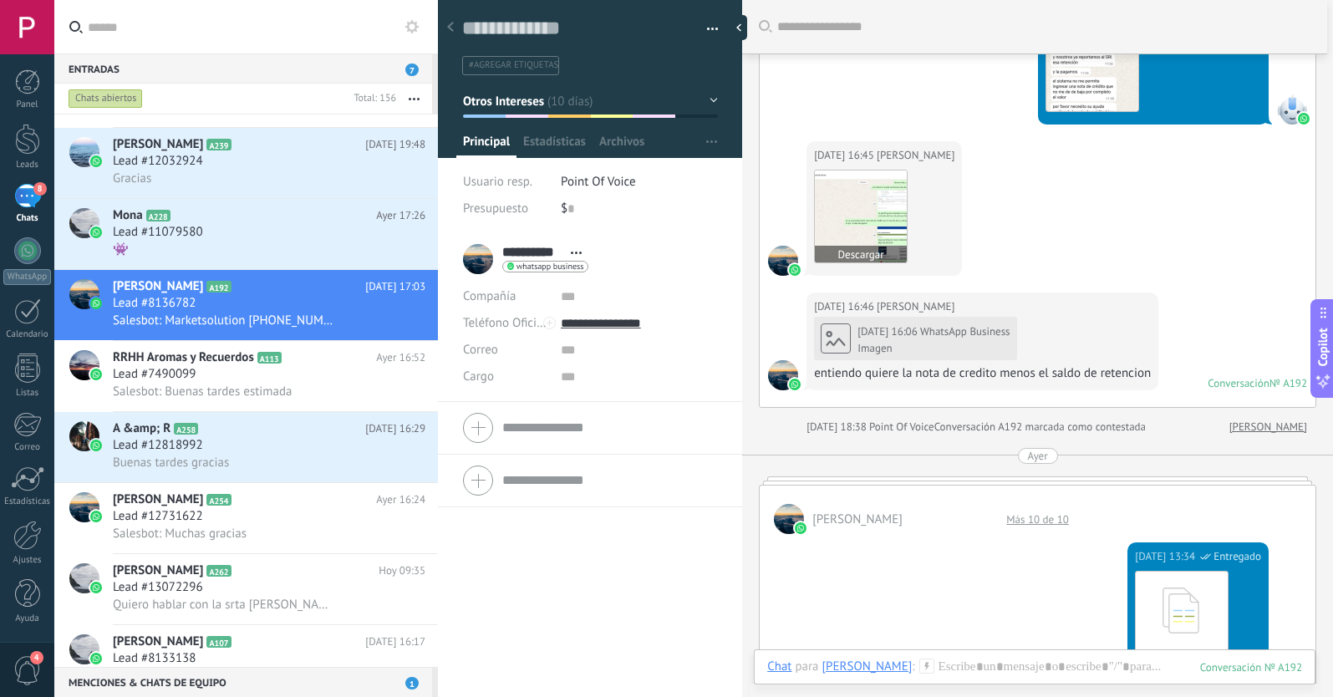
click at [867, 205] on img at bounding box center [861, 216] width 92 height 92
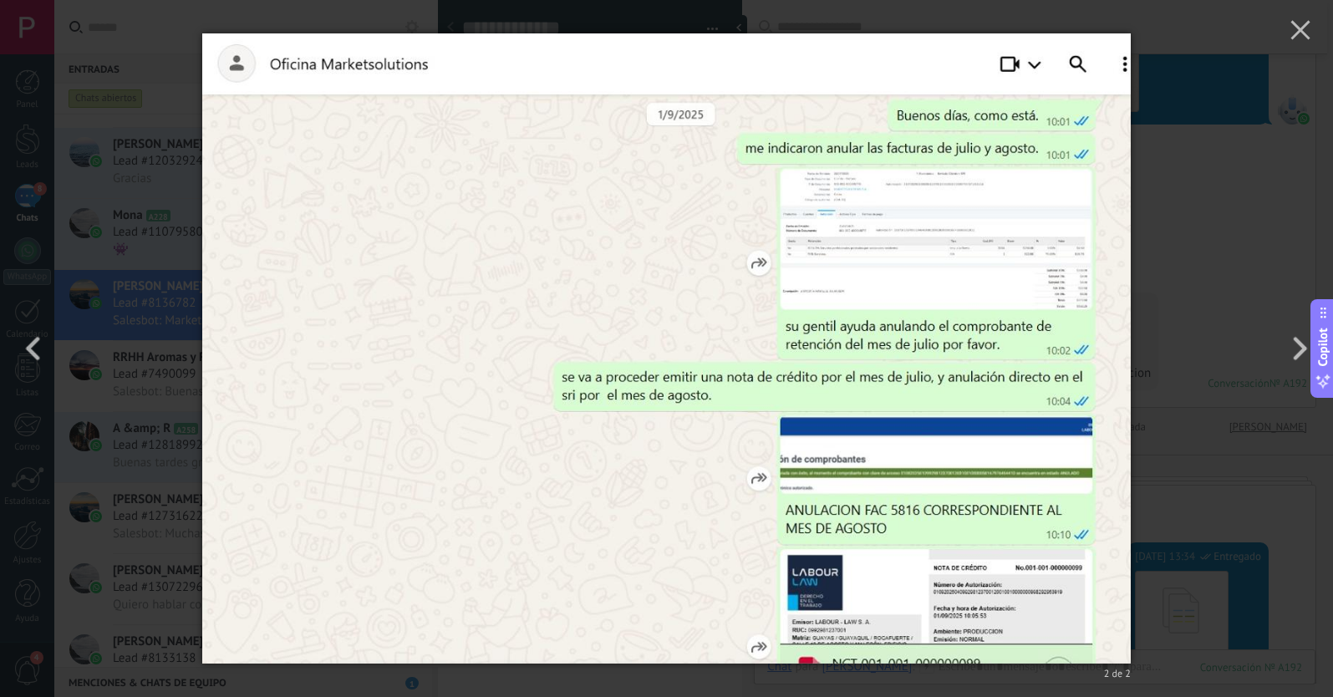
click at [1236, 205] on div "2 de 2" at bounding box center [666, 348] width 1333 height 697
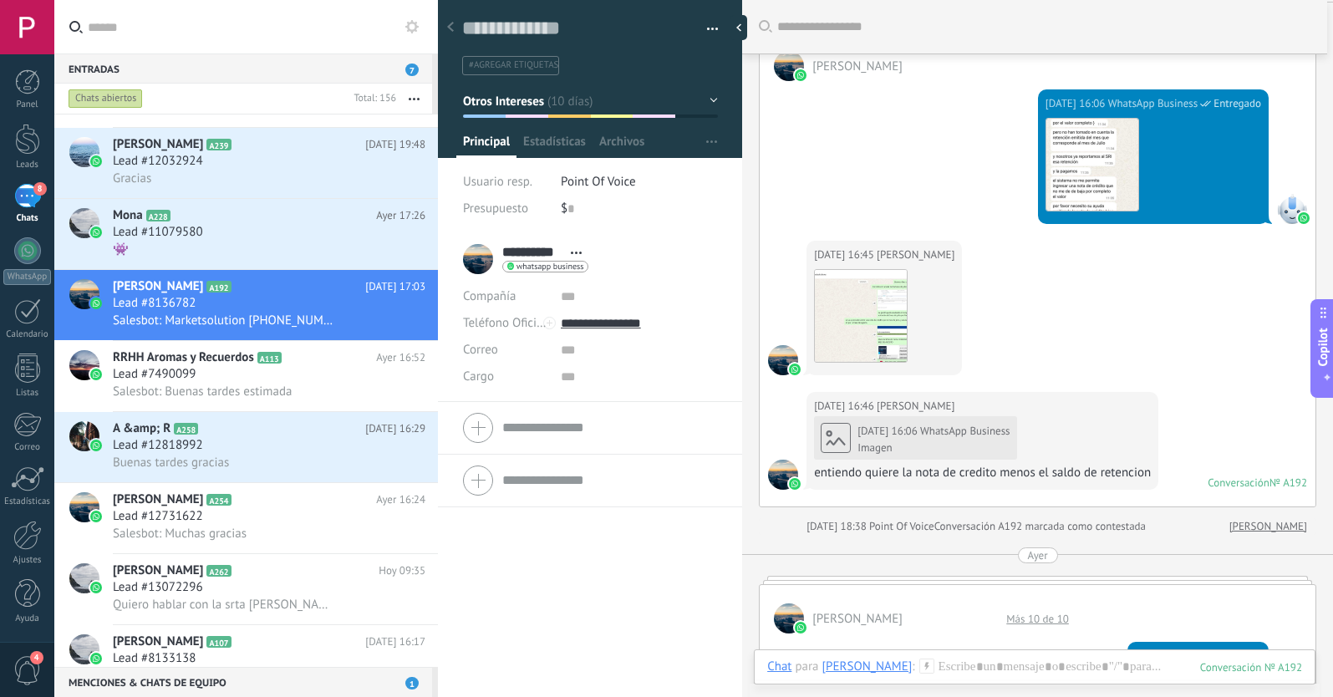
scroll to position [951, 0]
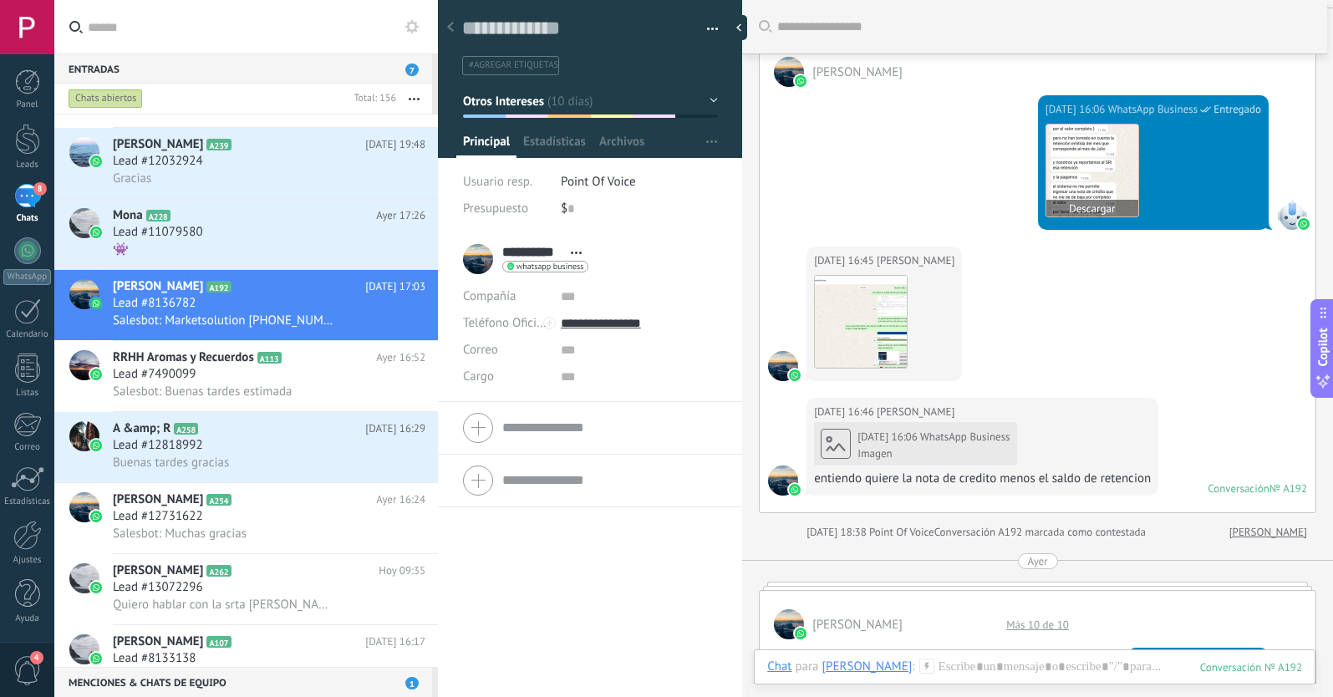
click at [1054, 169] on img at bounding box center [1092, 170] width 92 height 92
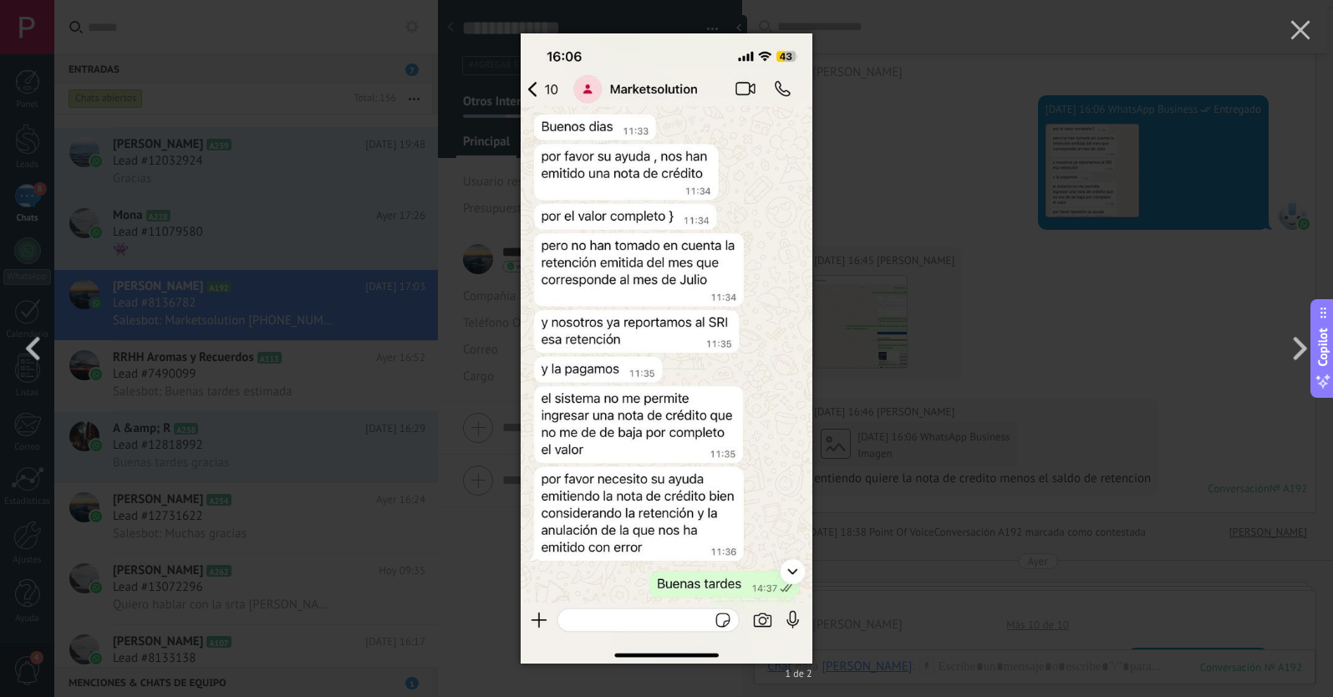
click at [1008, 394] on div "1 de 2" at bounding box center [666, 348] width 1333 height 697
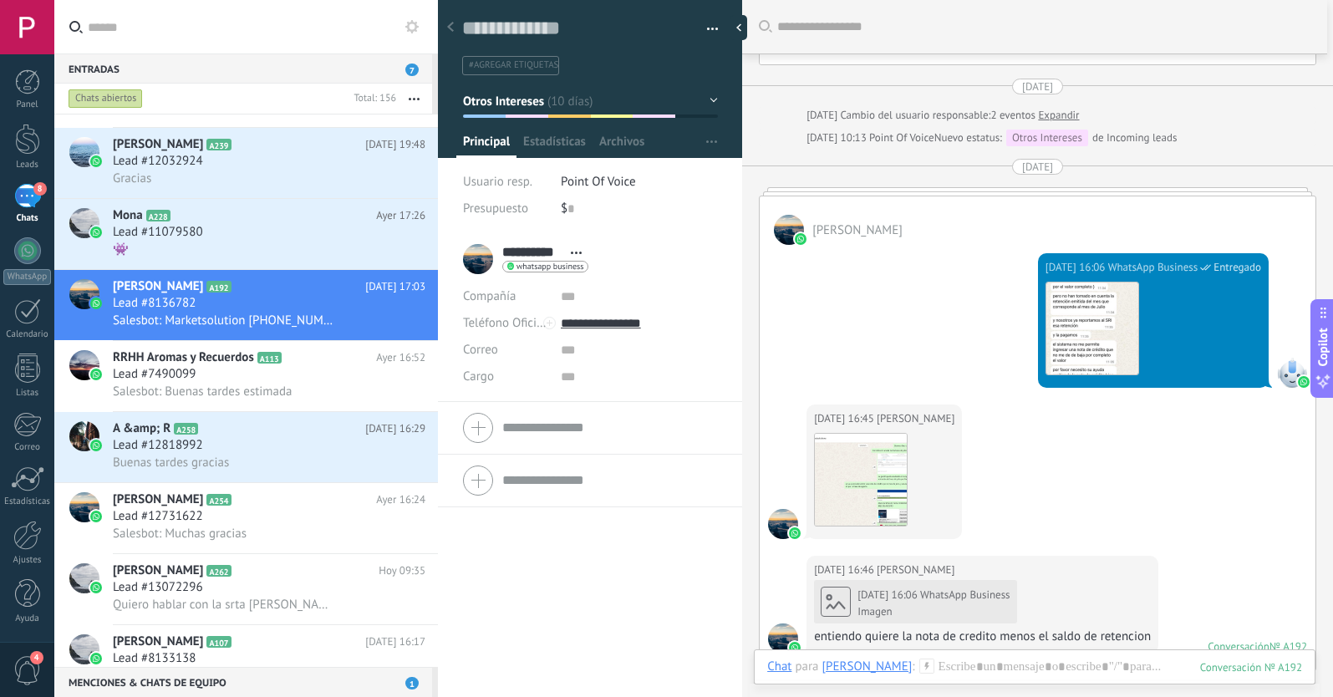
scroll to position [794, 0]
click at [275, 237] on div "Lead #11079580" at bounding box center [269, 232] width 312 height 17
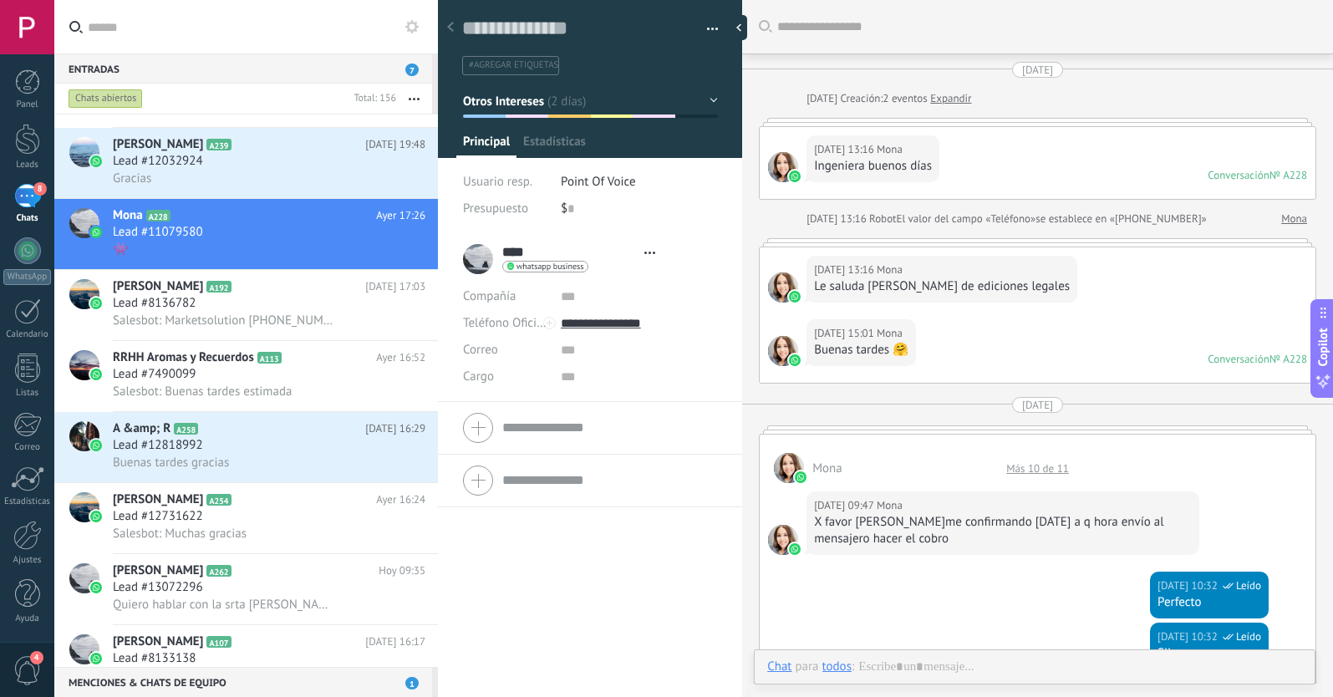
scroll to position [25, 0]
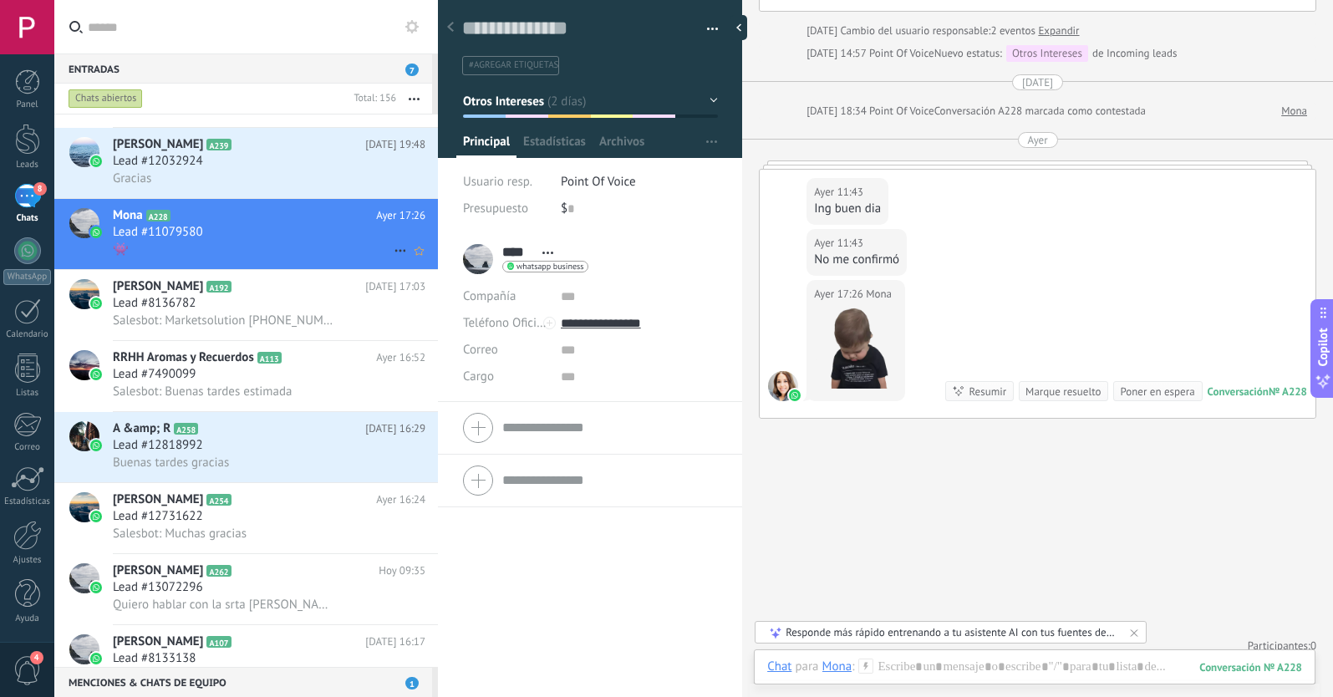
click at [390, 249] on icon at bounding box center [400, 251] width 20 height 20
click at [406, 261] on use at bounding box center [405, 259] width 12 height 7
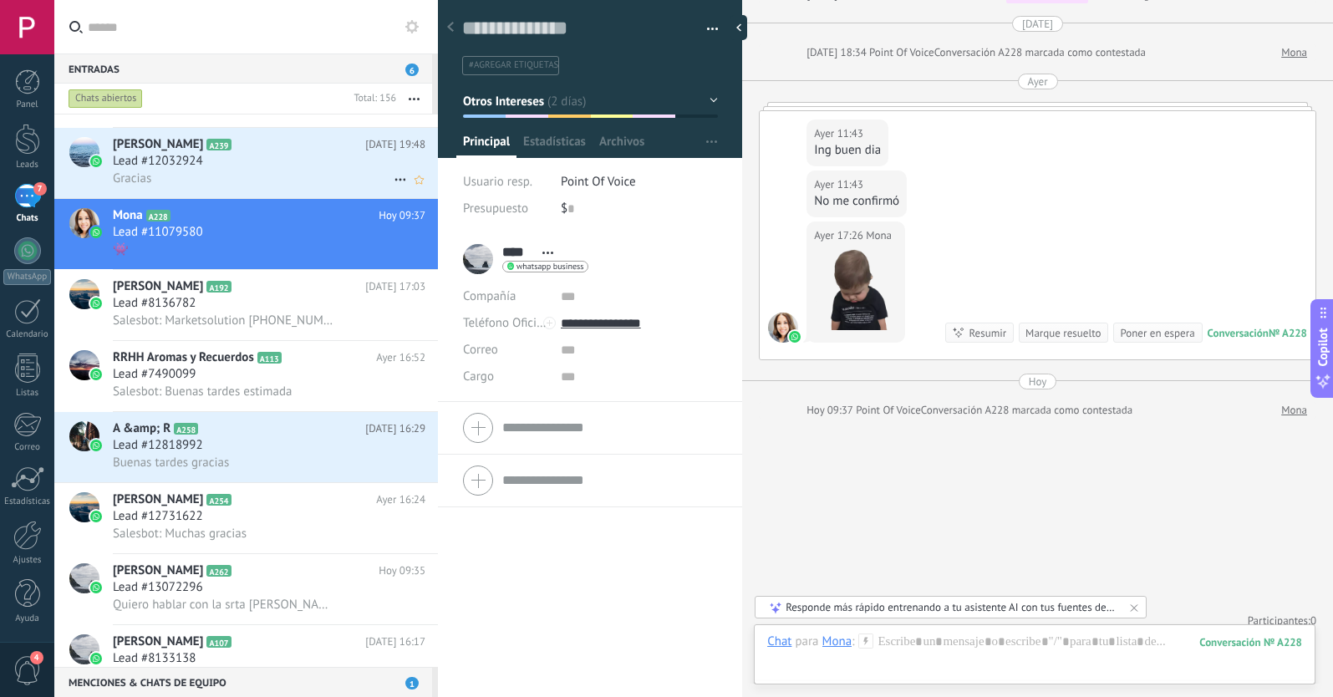
click at [301, 160] on div "Lead #12032924" at bounding box center [269, 161] width 312 height 17
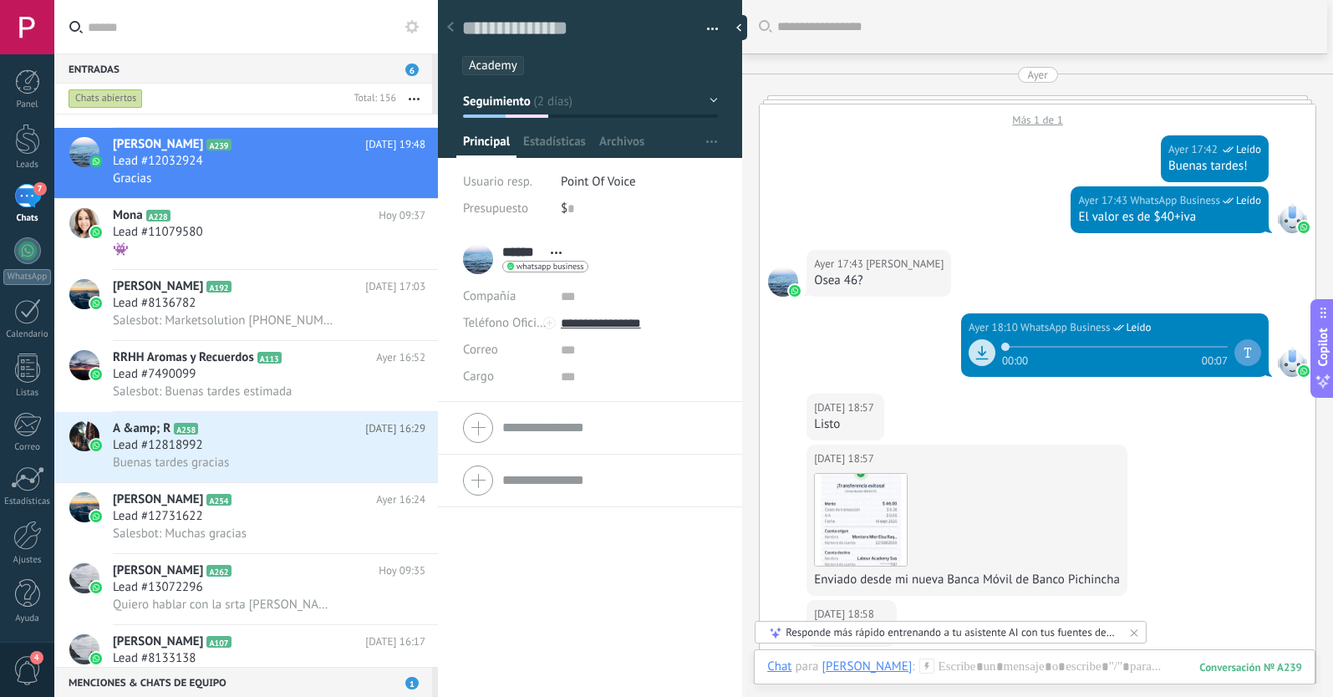
scroll to position [2111, 0]
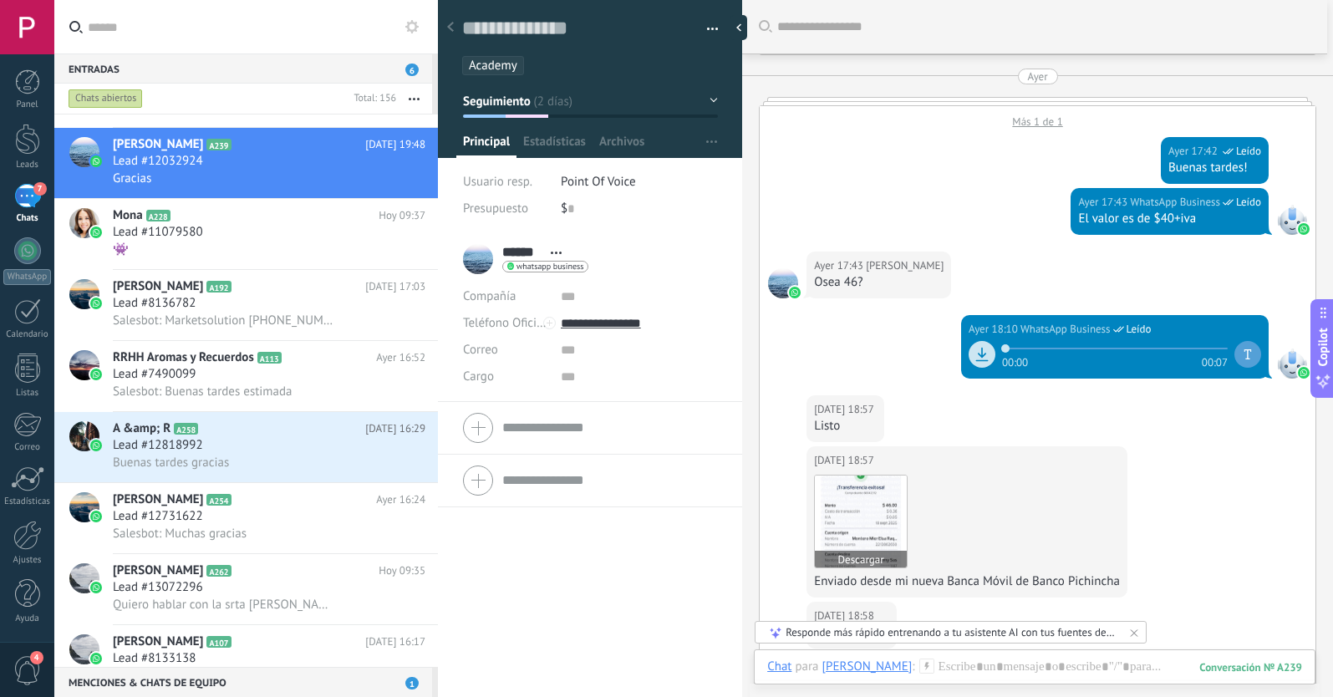
click at [852, 546] on img at bounding box center [861, 521] width 92 height 92
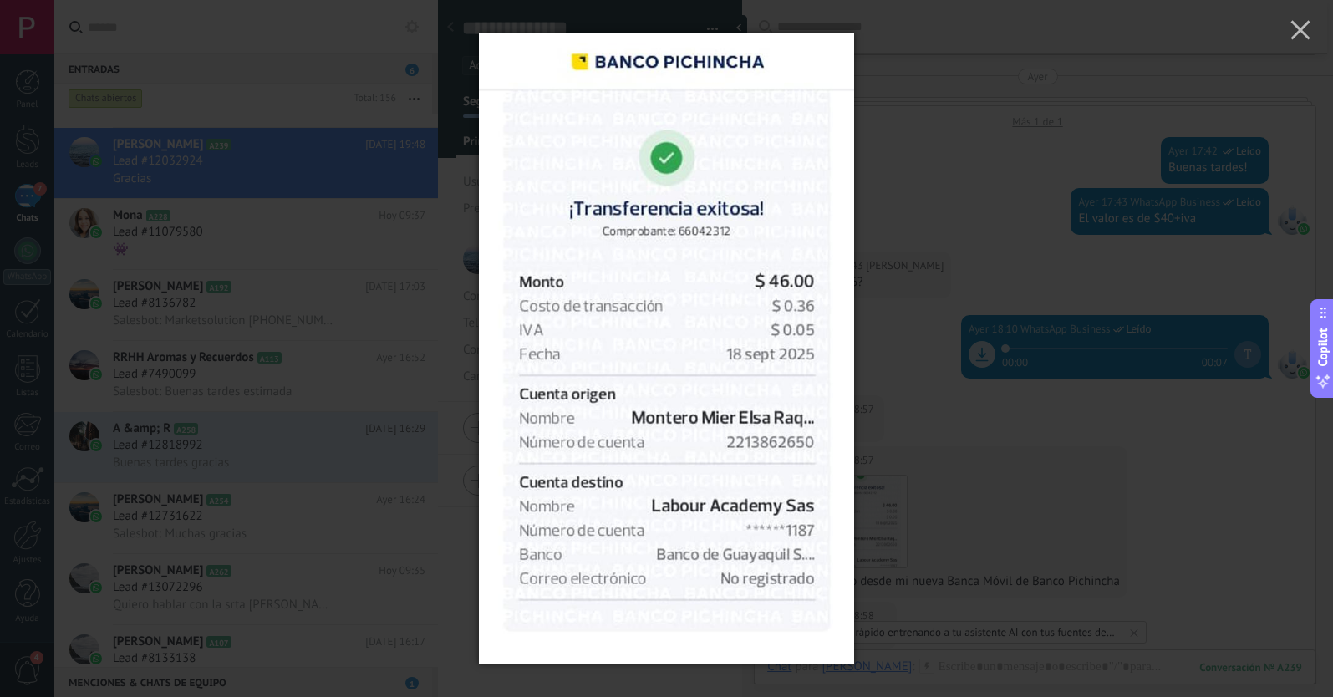
click at [891, 357] on div at bounding box center [666, 348] width 1333 height 697
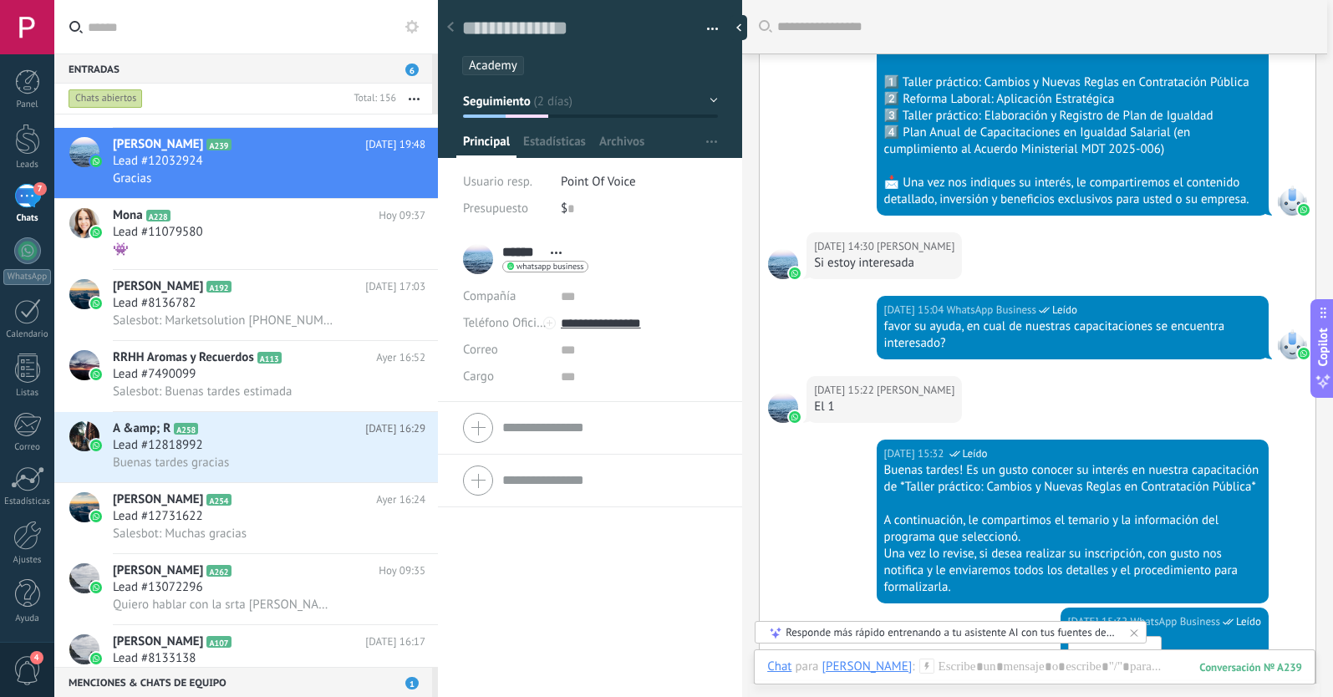
scroll to position [419, 0]
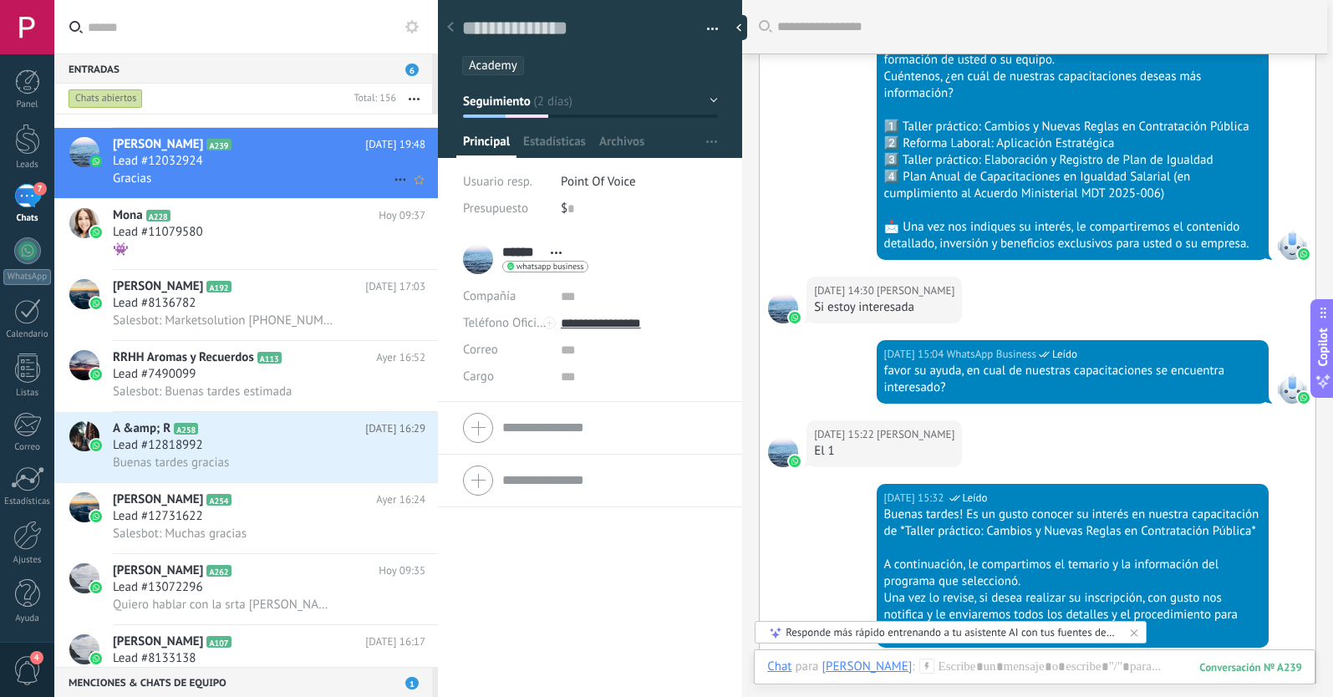
click at [394, 180] on use at bounding box center [399, 180] width 11 height 3
click at [414, 188] on div "[PERSON_NAME] respondió" at bounding box center [481, 187] width 165 height 33
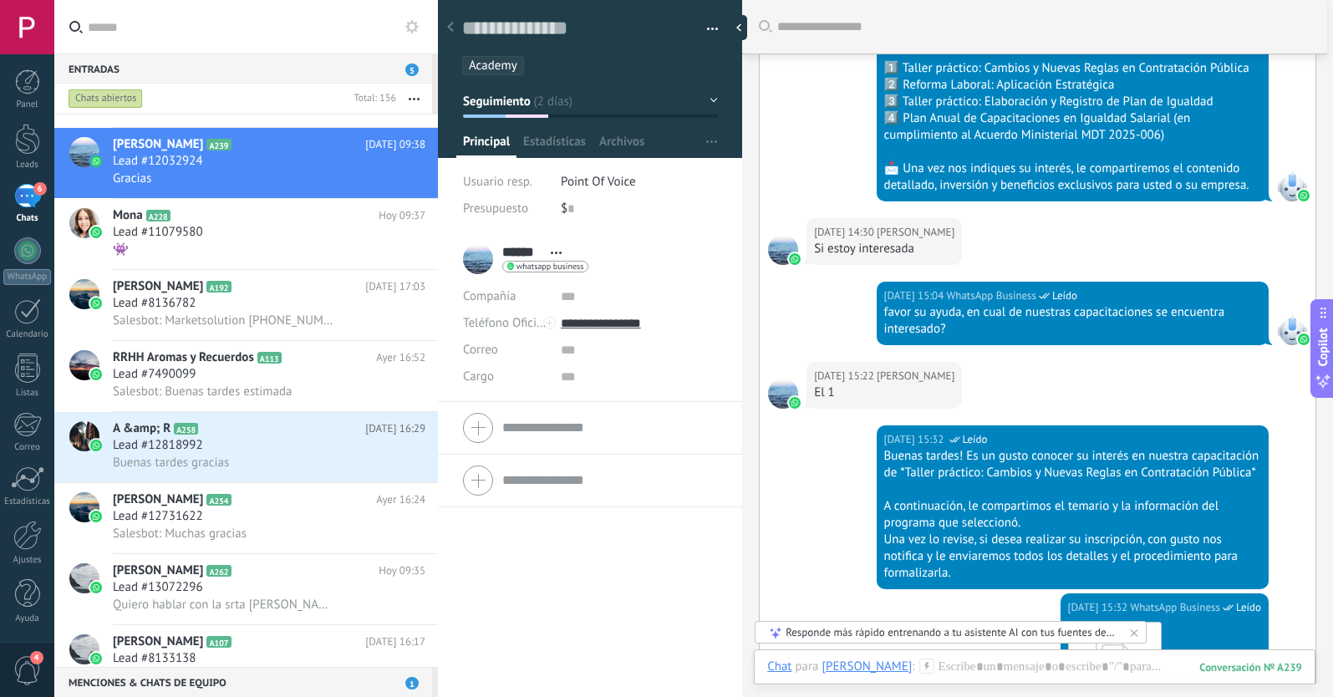
click at [535, 104] on button "Seguimiento" at bounding box center [590, 101] width 255 height 30
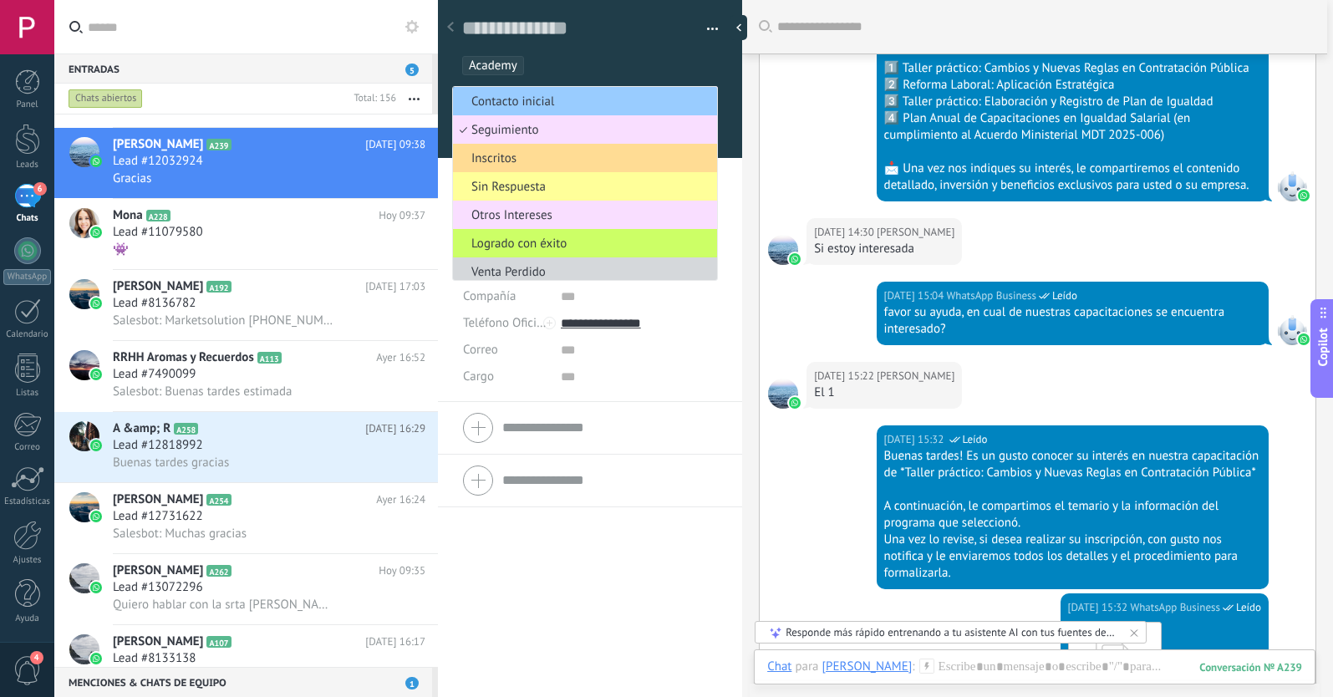
click at [521, 160] on span "Inscritos" at bounding box center [582, 158] width 259 height 16
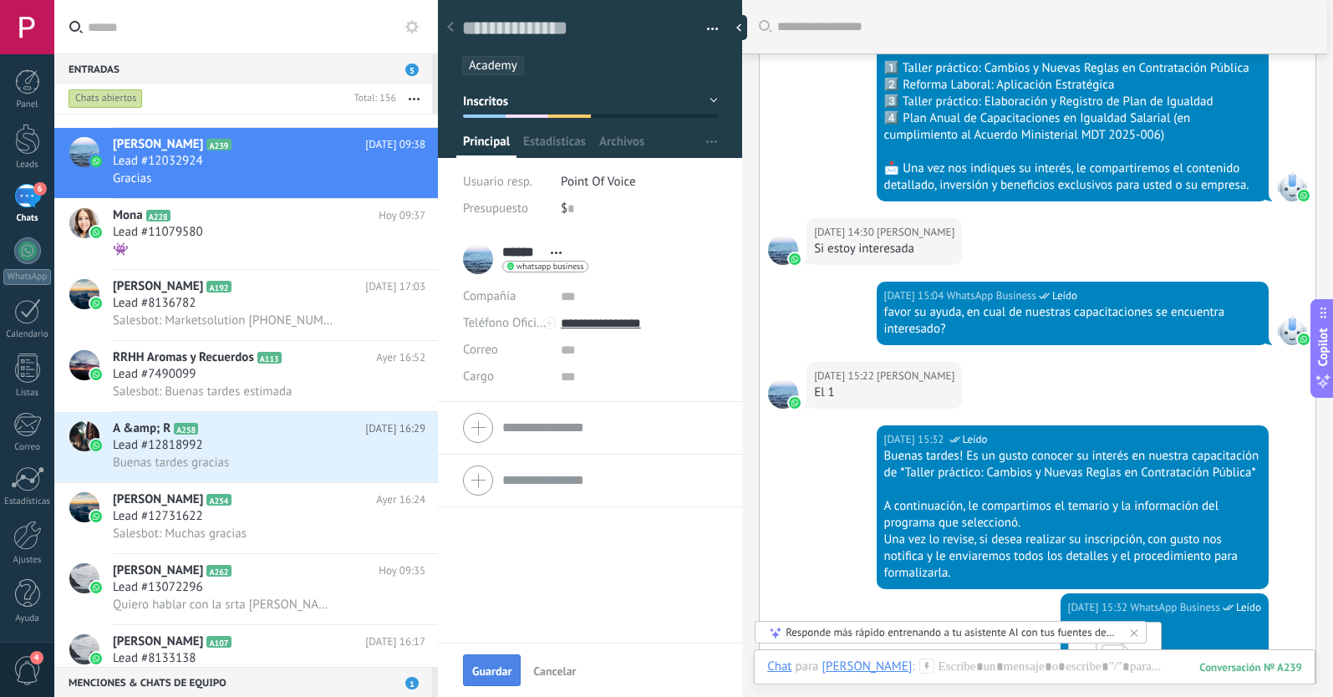
click at [505, 668] on span "Guardar" at bounding box center [491, 671] width 39 height 12
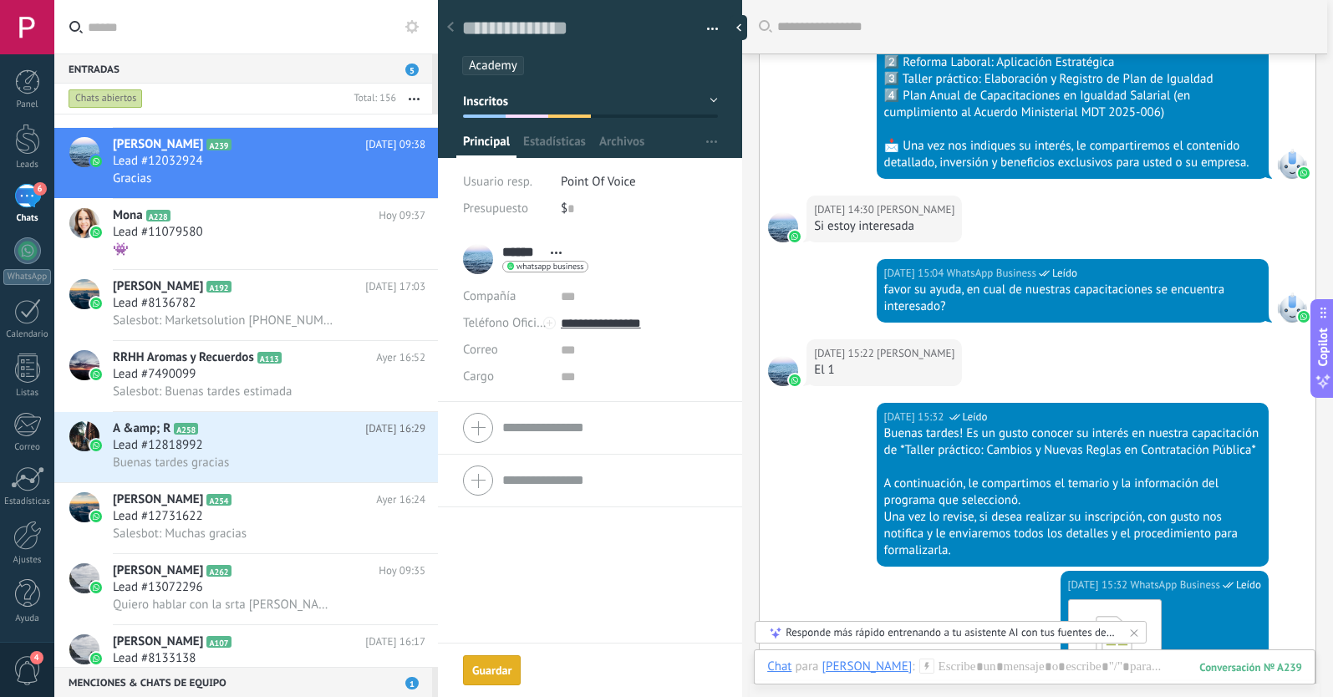
click at [452, 28] on icon at bounding box center [450, 27] width 7 height 10
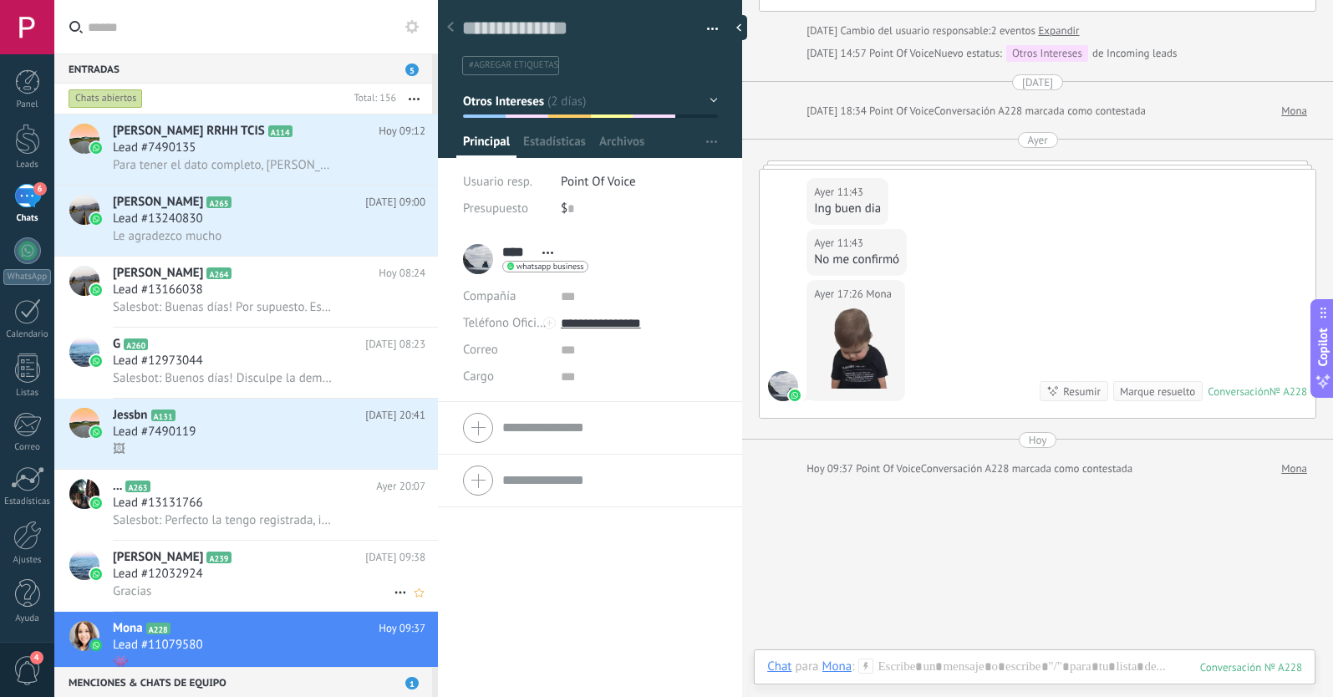
click at [229, 567] on div "Lead #12032924" at bounding box center [269, 574] width 312 height 17
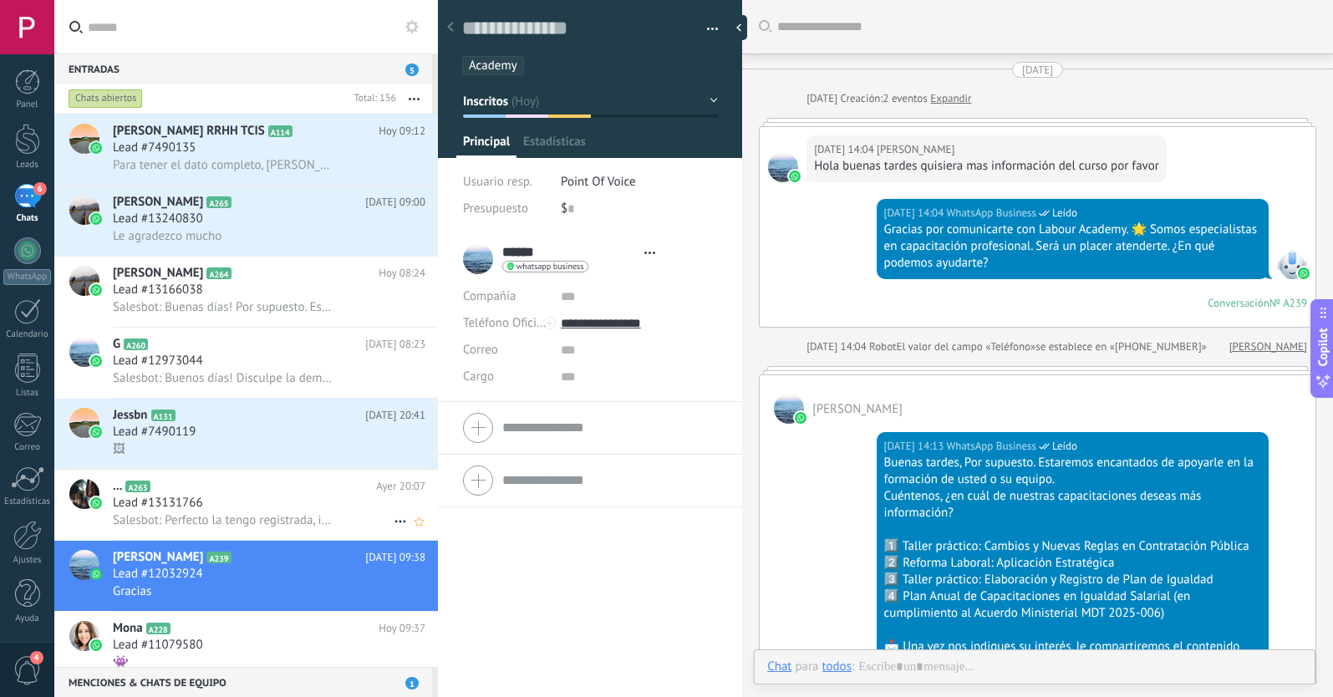
scroll to position [25, 0]
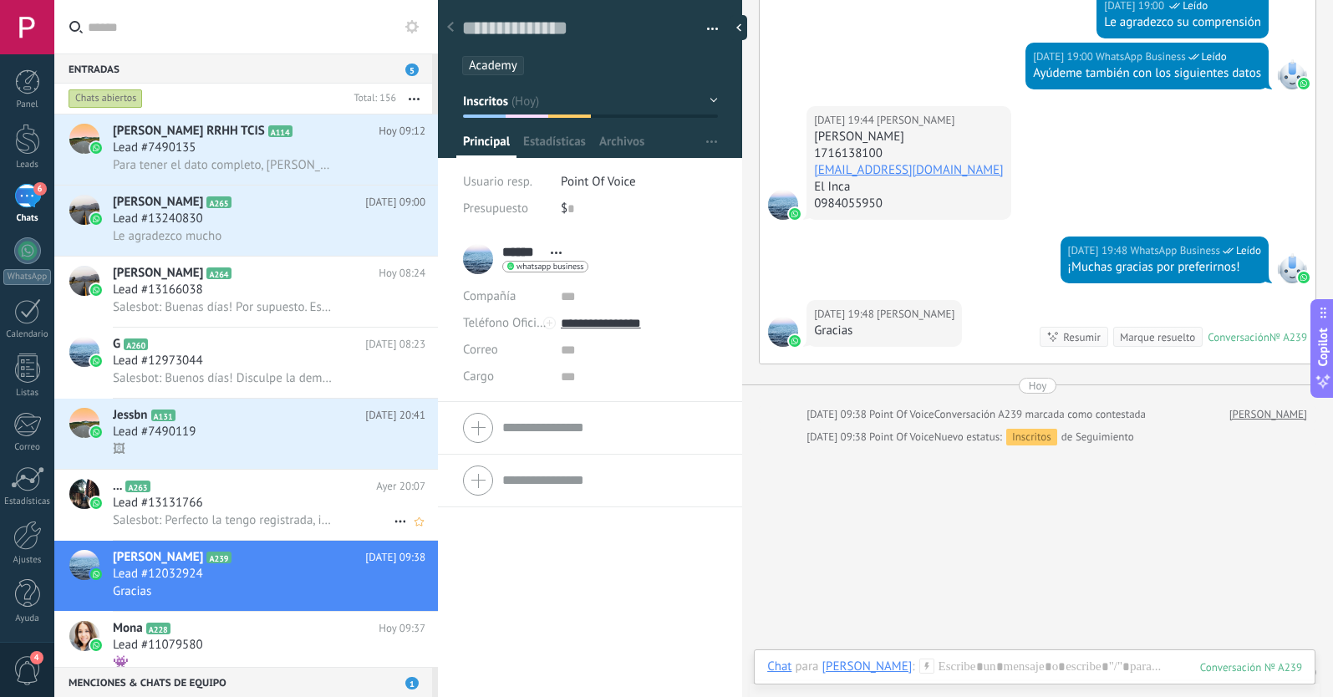
click at [206, 515] on span "Salesbot: Perfecto la tengo registrada, i mediatamente se aperture nuevamente l…" at bounding box center [223, 520] width 221 height 16
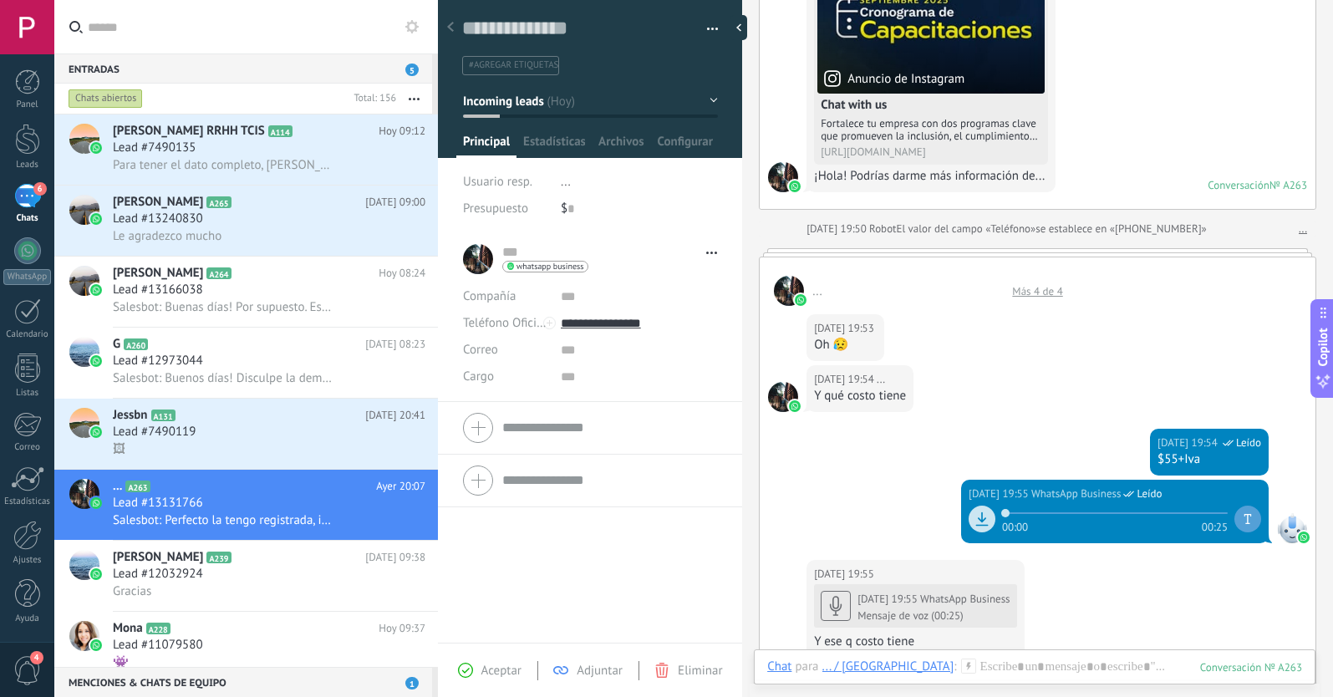
scroll to position [261, 0]
click at [502, 66] on span "#agregar etiquetas" at bounding box center [513, 65] width 89 height 12
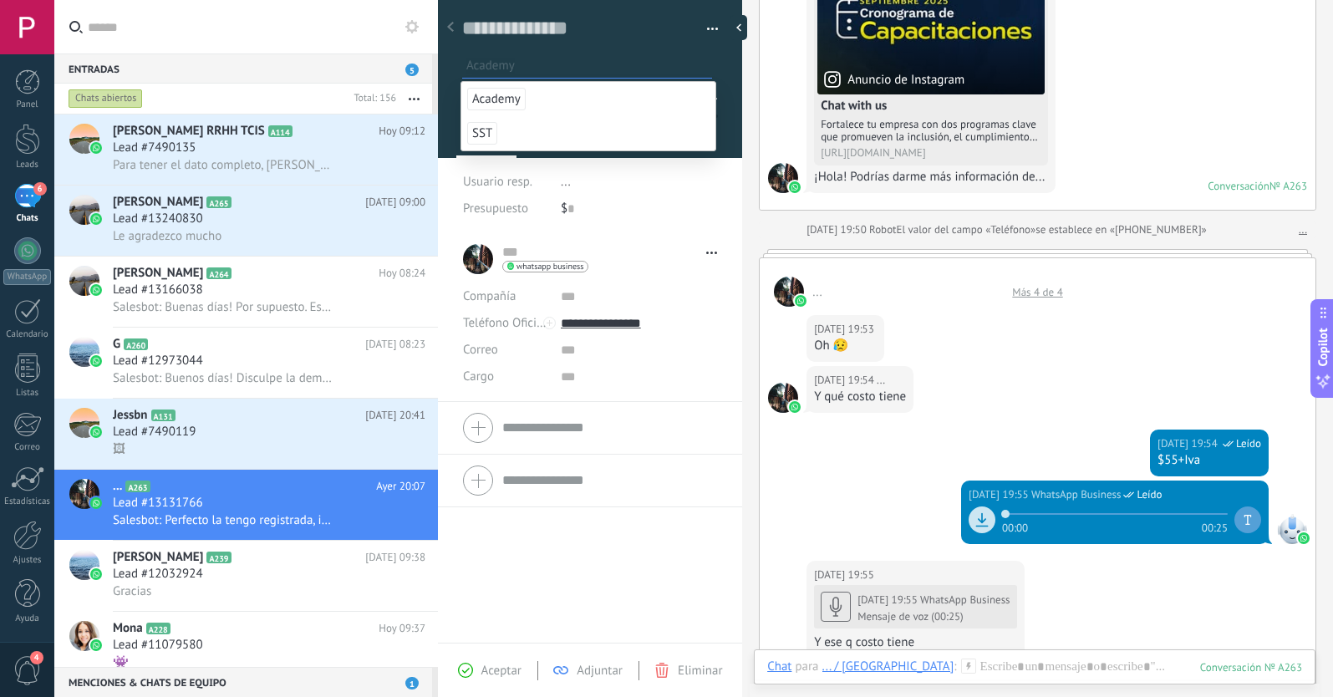
click at [500, 103] on span "Academy" at bounding box center [496, 99] width 58 height 23
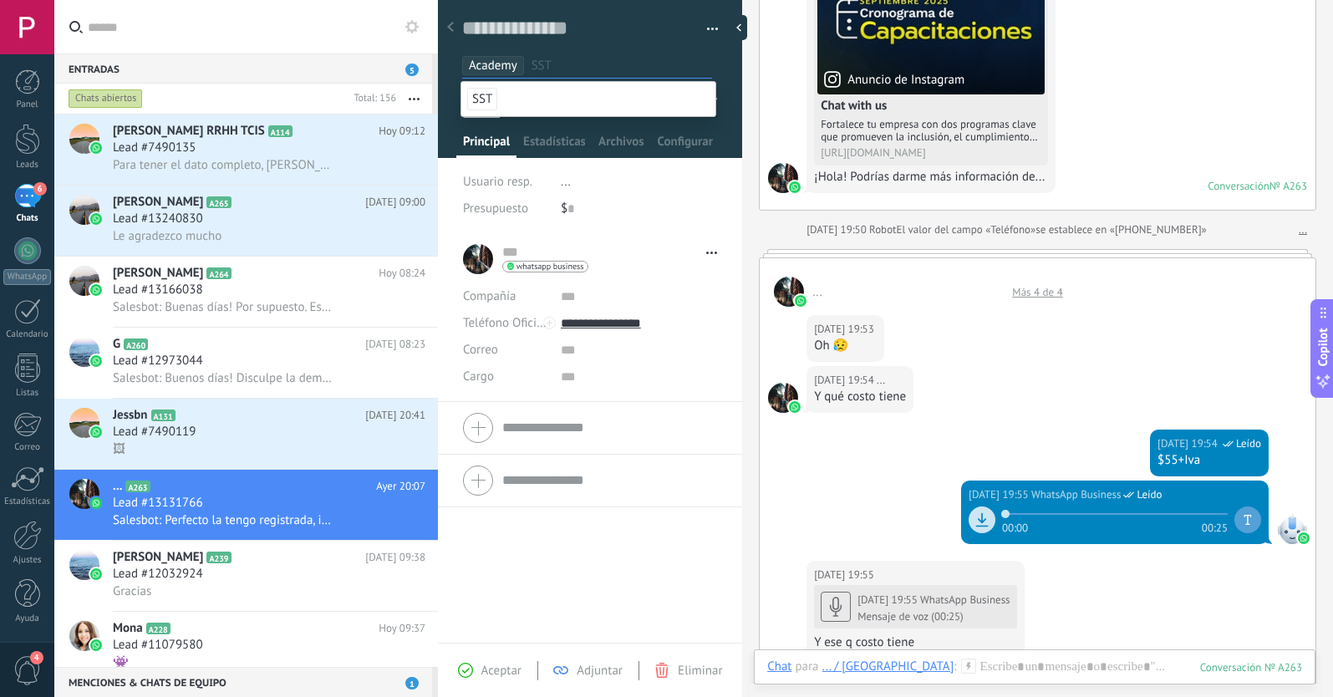
click at [573, 598] on div "... ... Abrir detalle Copie el nombre" at bounding box center [590, 438] width 304 height 410
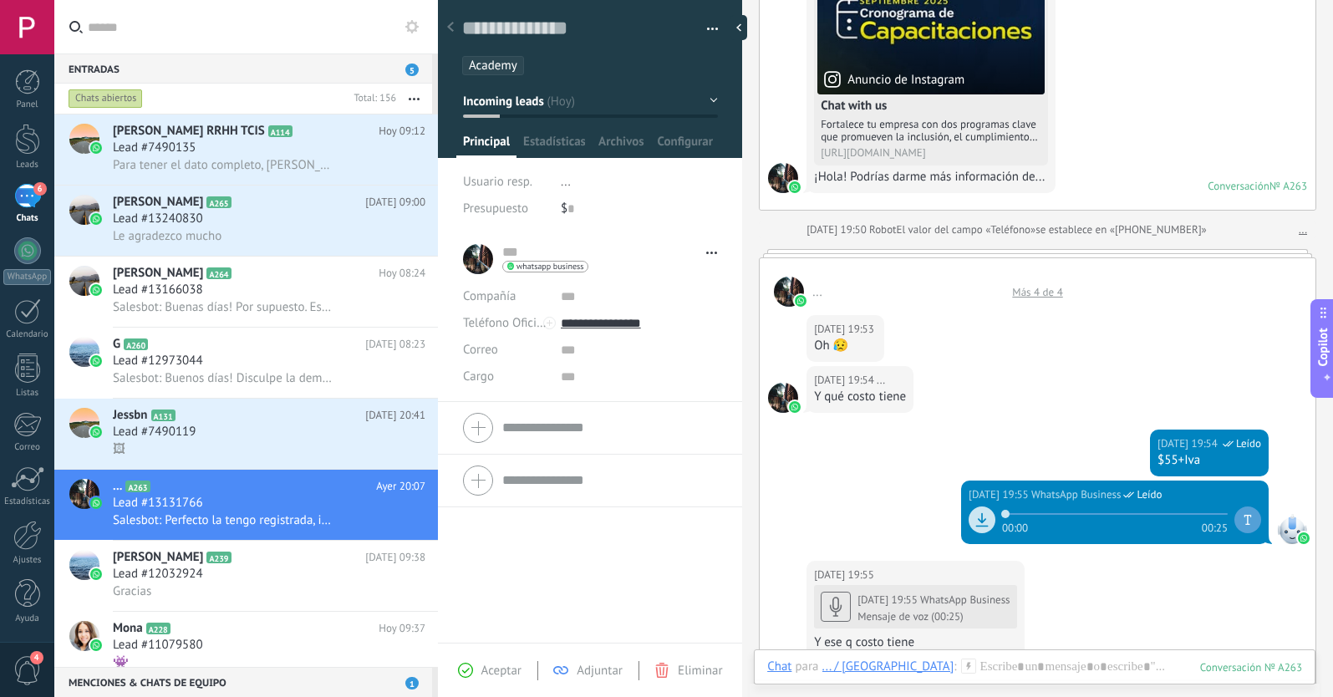
click at [485, 673] on span "Aceptar" at bounding box center [501, 671] width 40 height 16
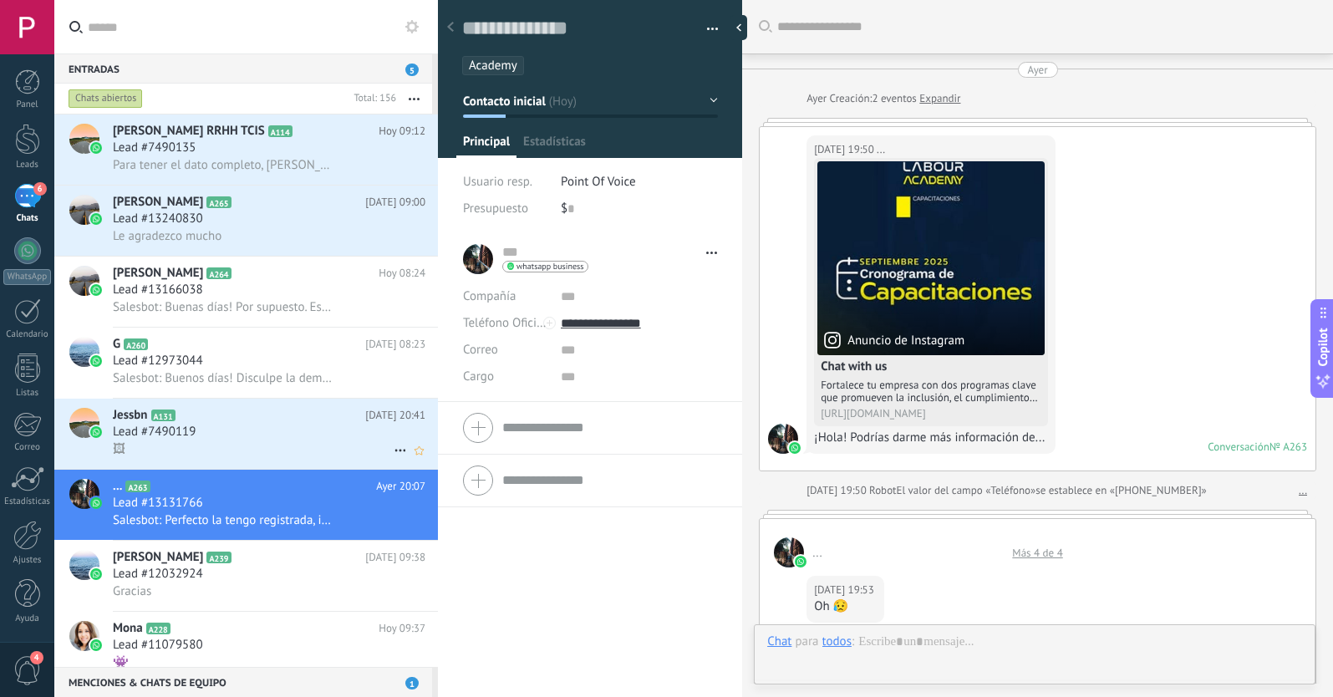
scroll to position [1078, 0]
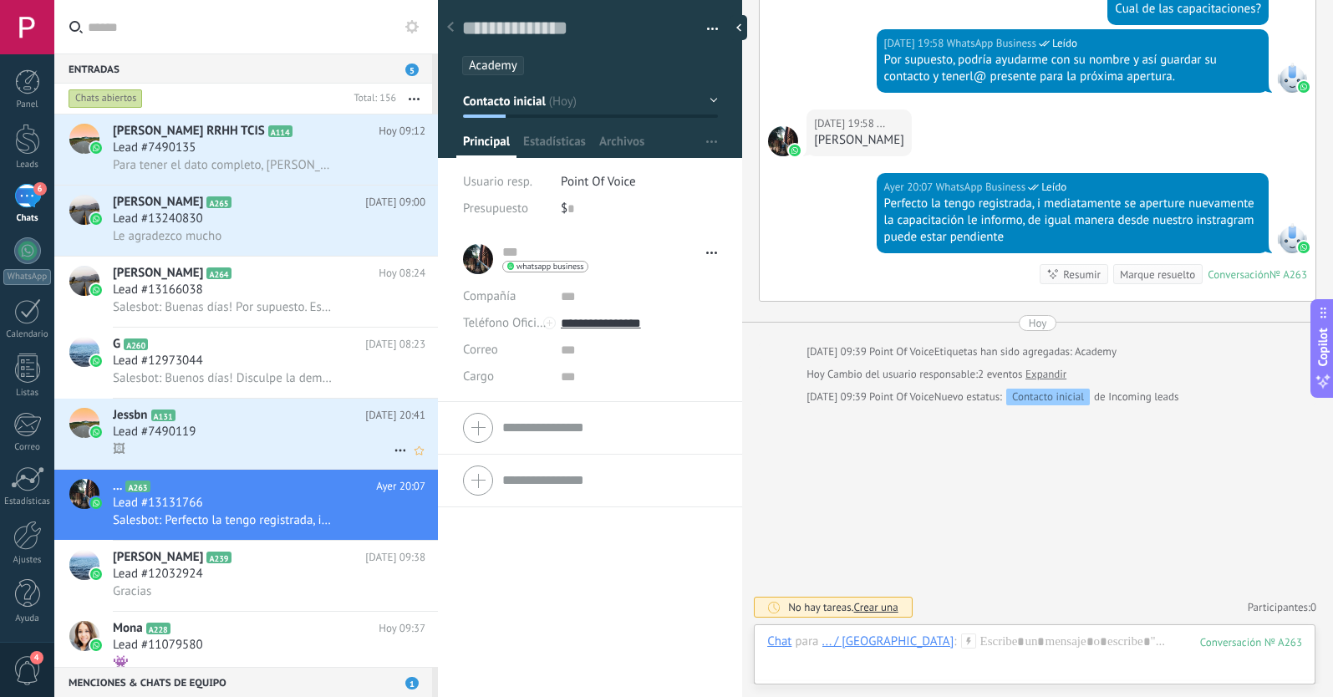
click at [270, 433] on div "Lead #7490119" at bounding box center [269, 432] width 312 height 17
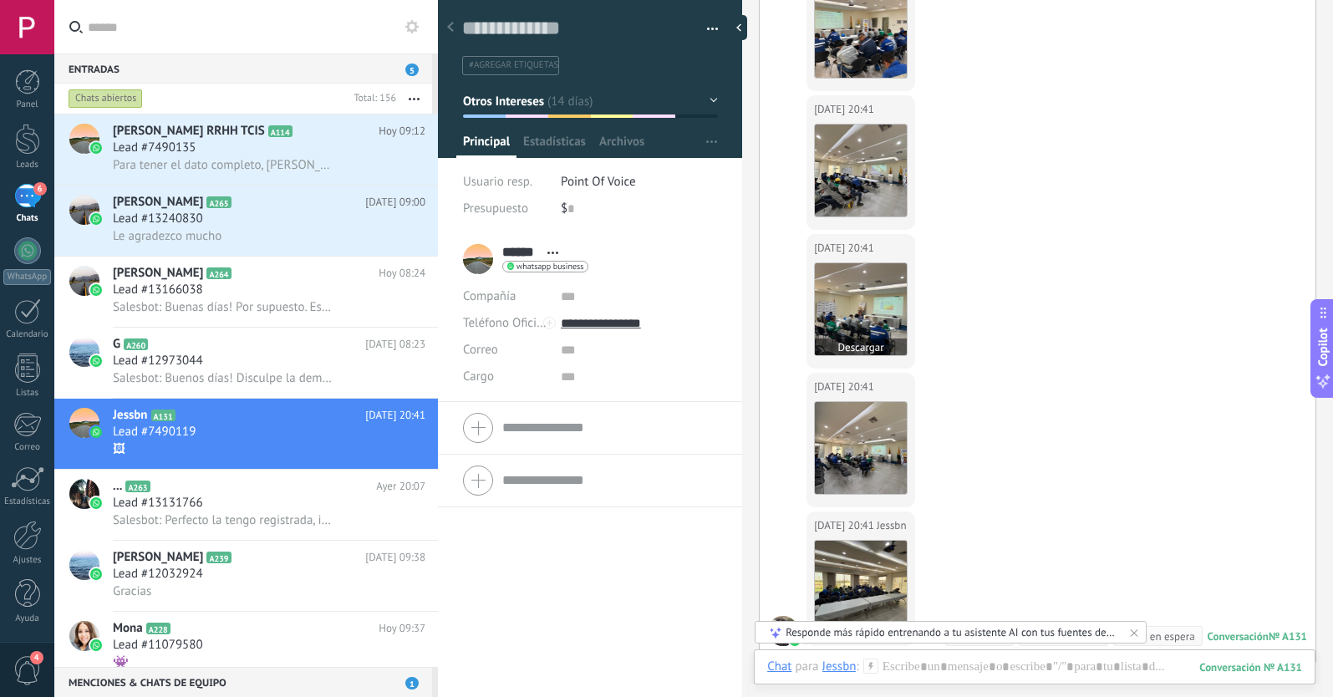
scroll to position [5884, 0]
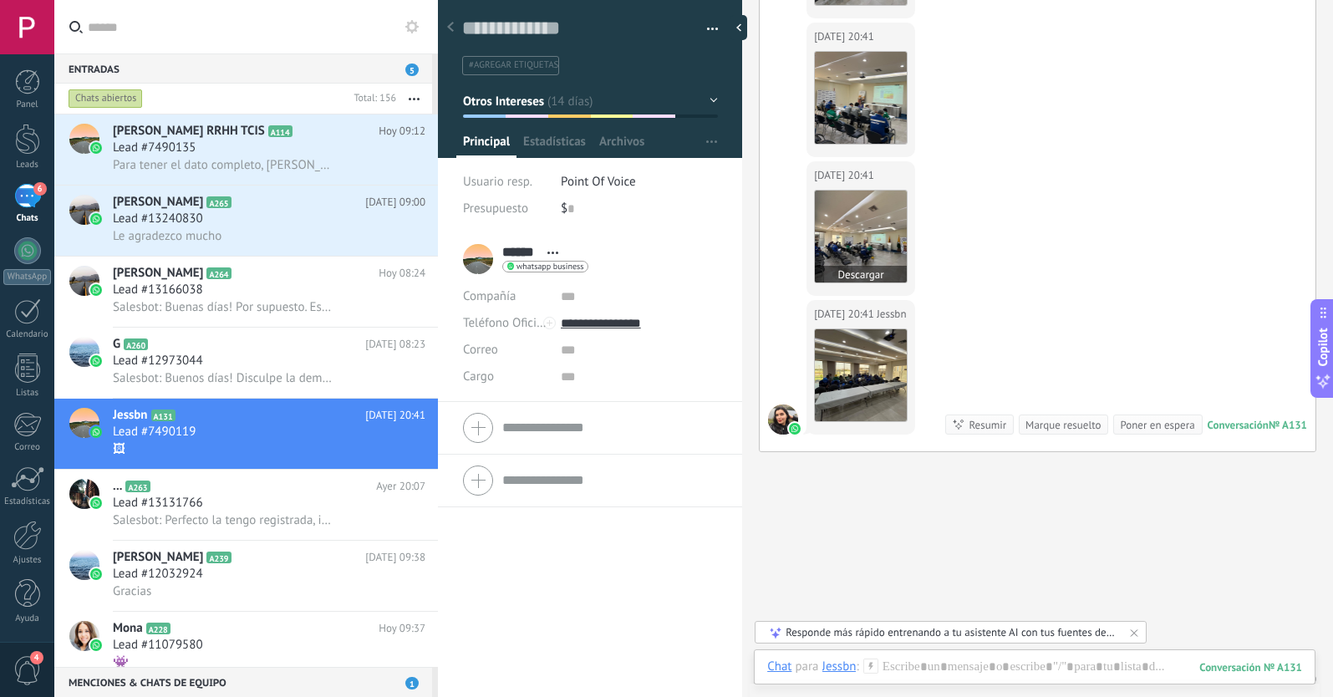
click at [870, 227] on img at bounding box center [861, 236] width 92 height 92
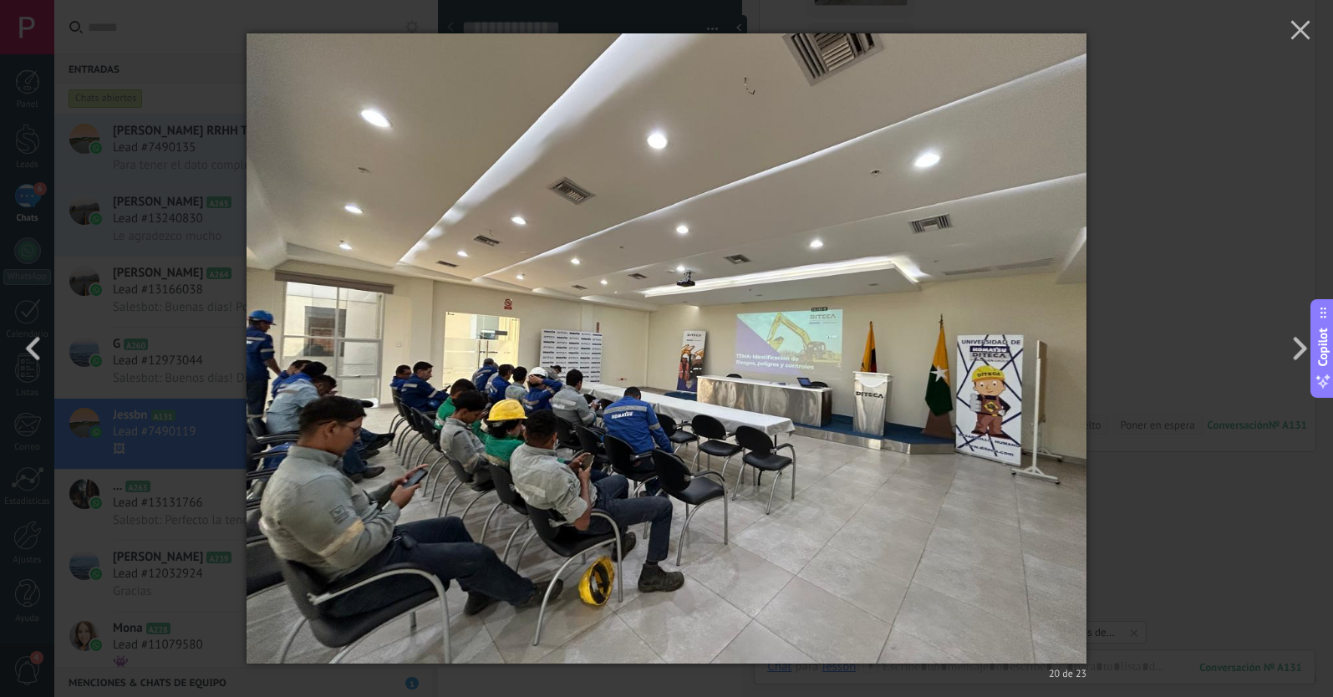
click at [1217, 202] on div "20 de 23" at bounding box center [666, 348] width 1333 height 697
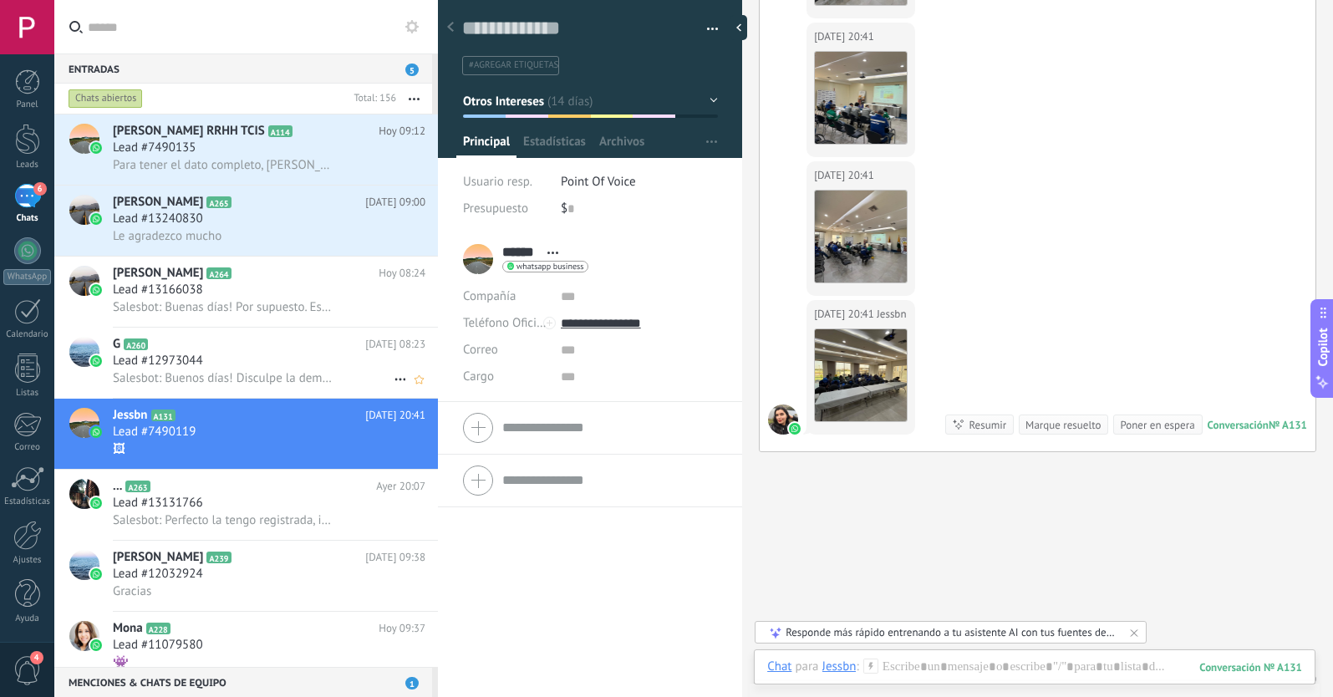
click at [241, 369] on div "Salesbot: Buenos días! Disculpe la demora, [DATE] le enviamos la información pa…" at bounding box center [269, 378] width 312 height 18
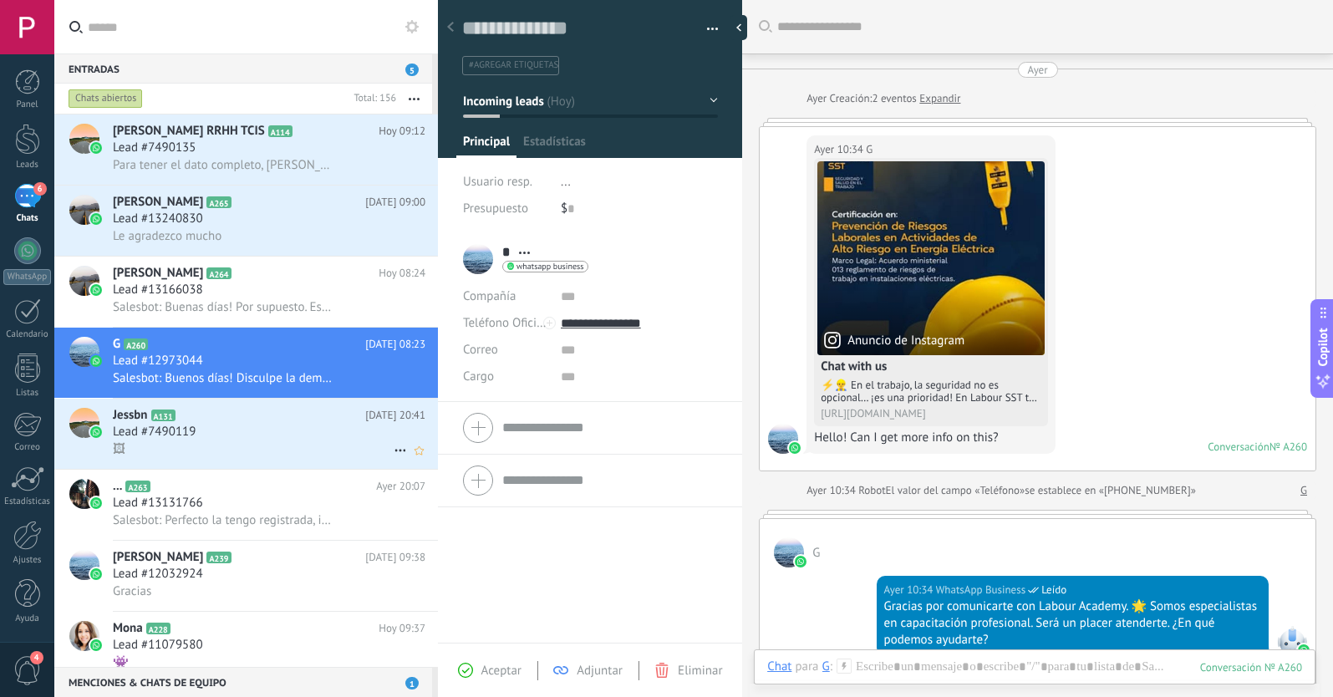
scroll to position [663, 0]
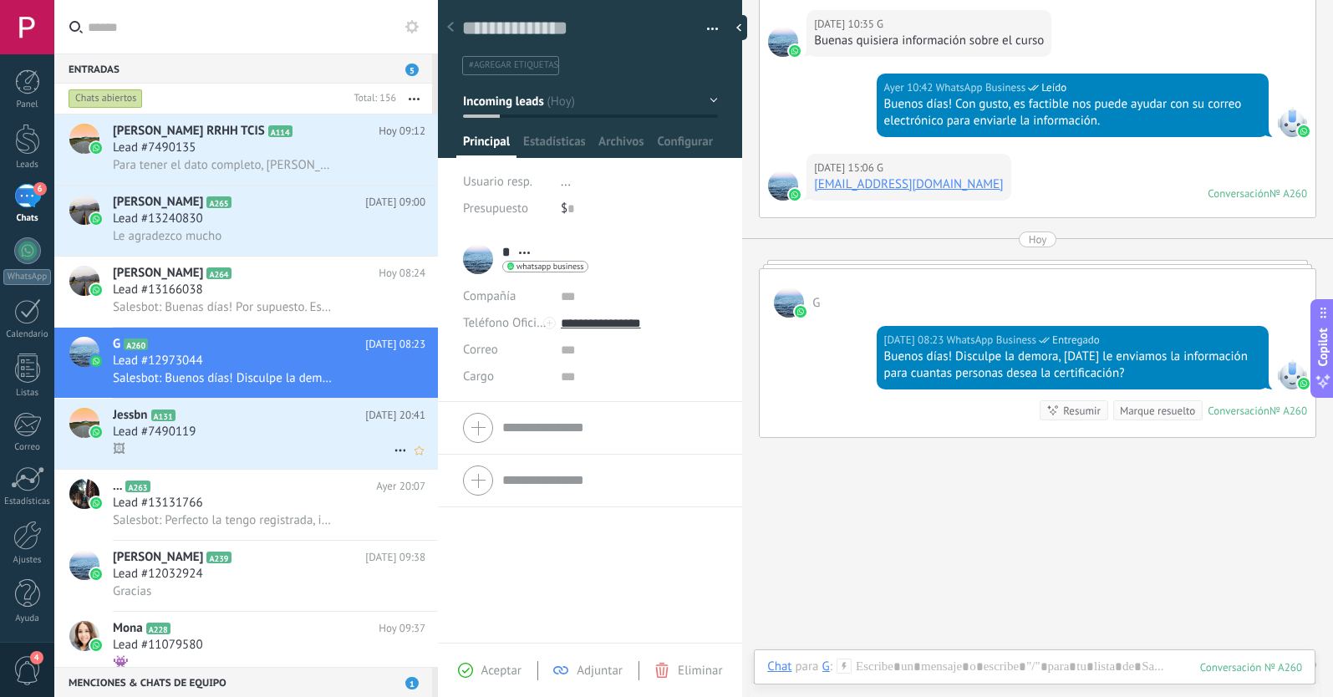
click at [394, 449] on use at bounding box center [399, 450] width 11 height 3
click at [410, 459] on icon at bounding box center [405, 459] width 12 height 12
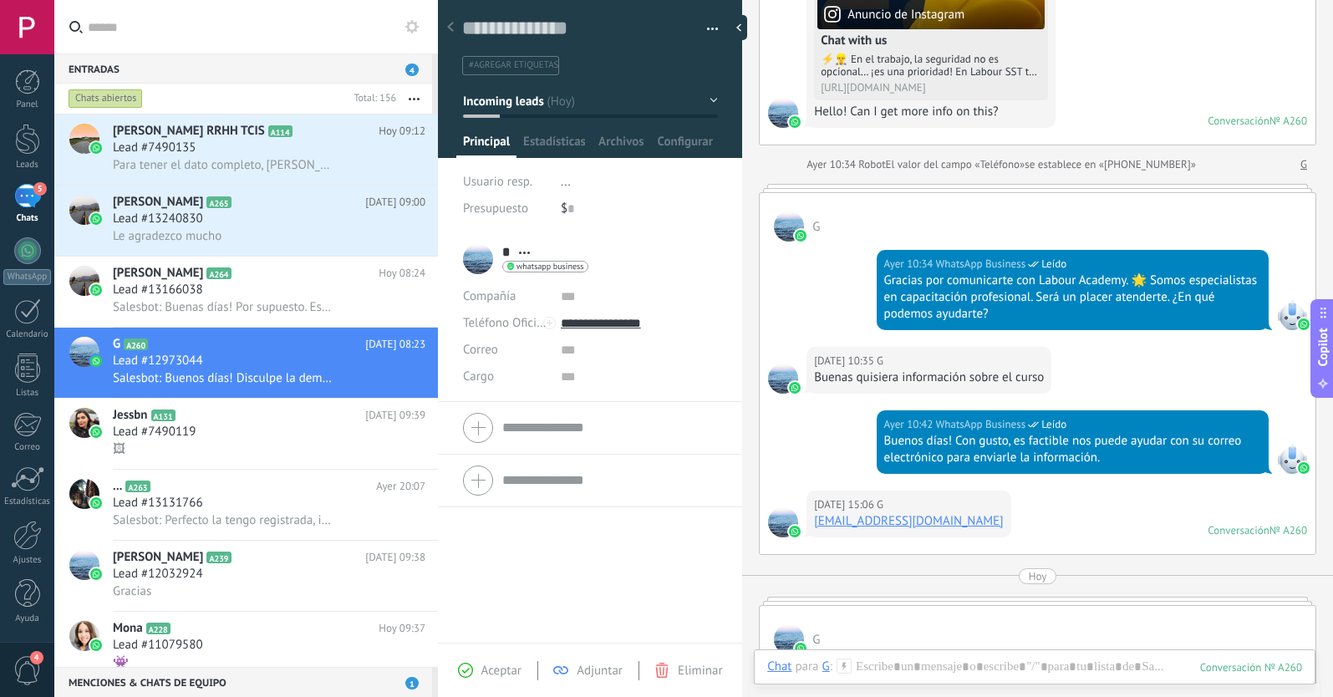
scroll to position [321, 0]
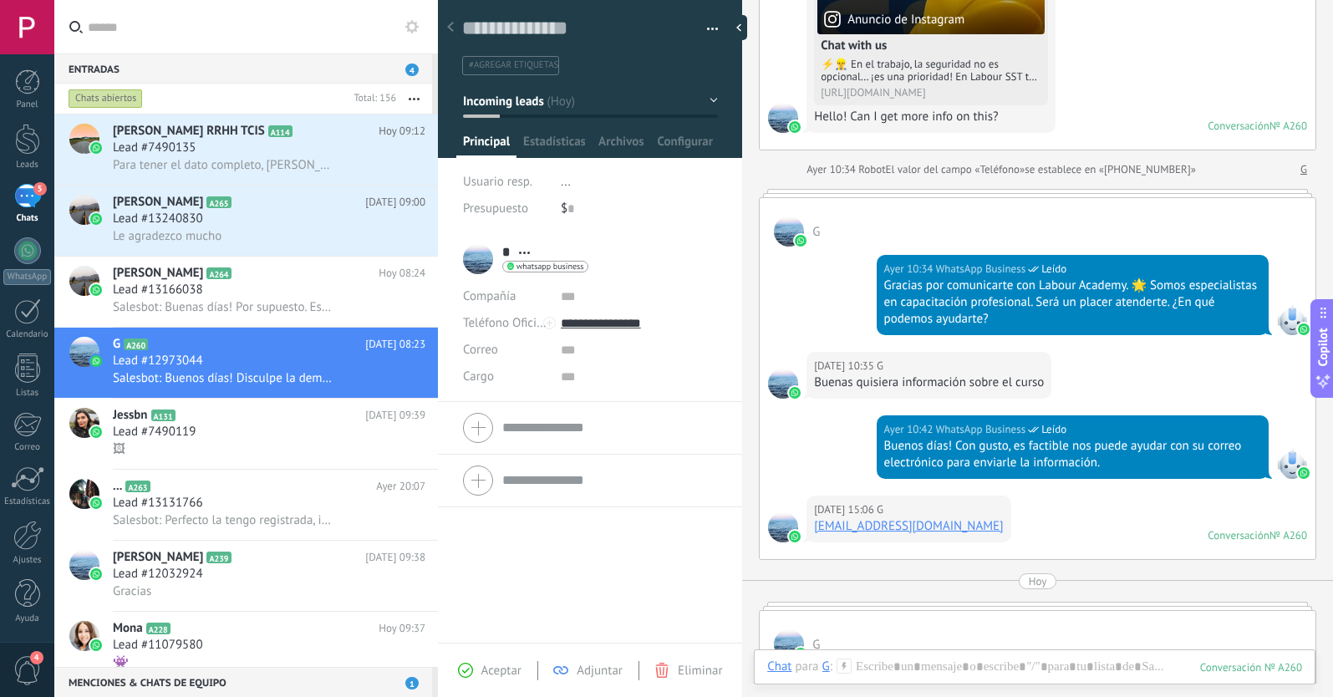
click at [504, 69] on span "#agregar etiquetas" at bounding box center [513, 65] width 89 height 12
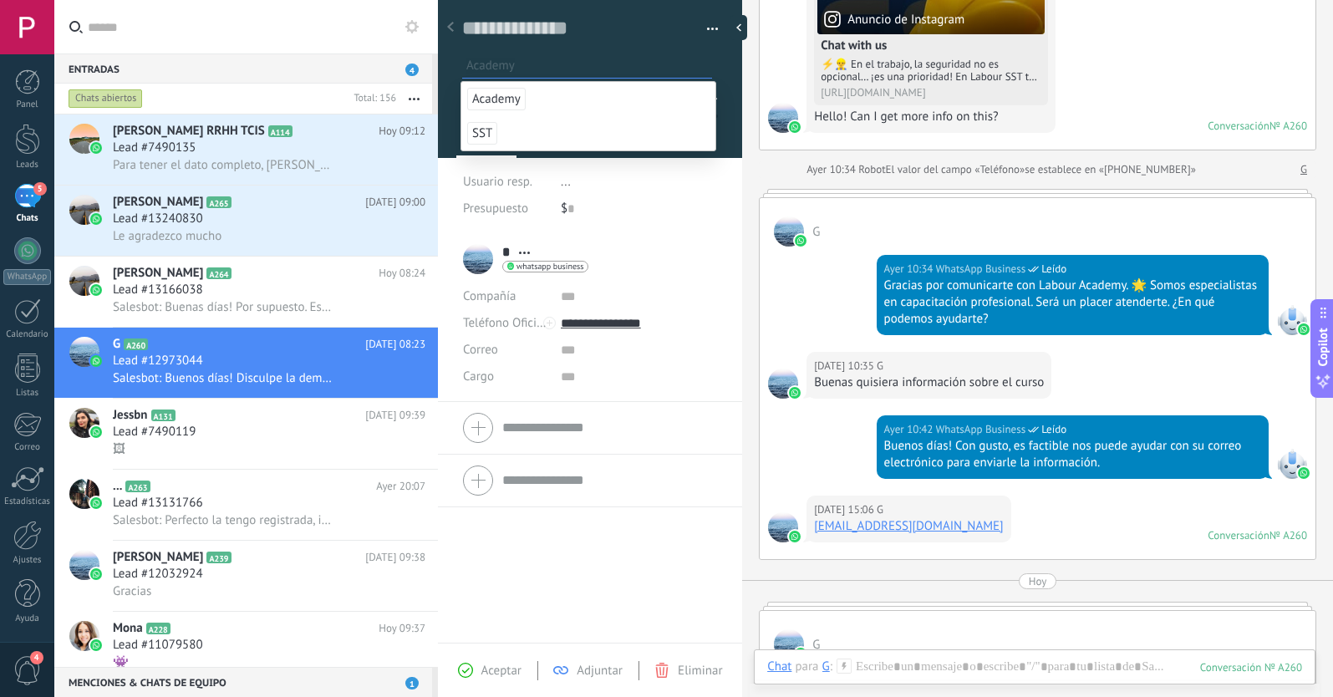
click at [497, 96] on span "Academy" at bounding box center [496, 99] width 58 height 23
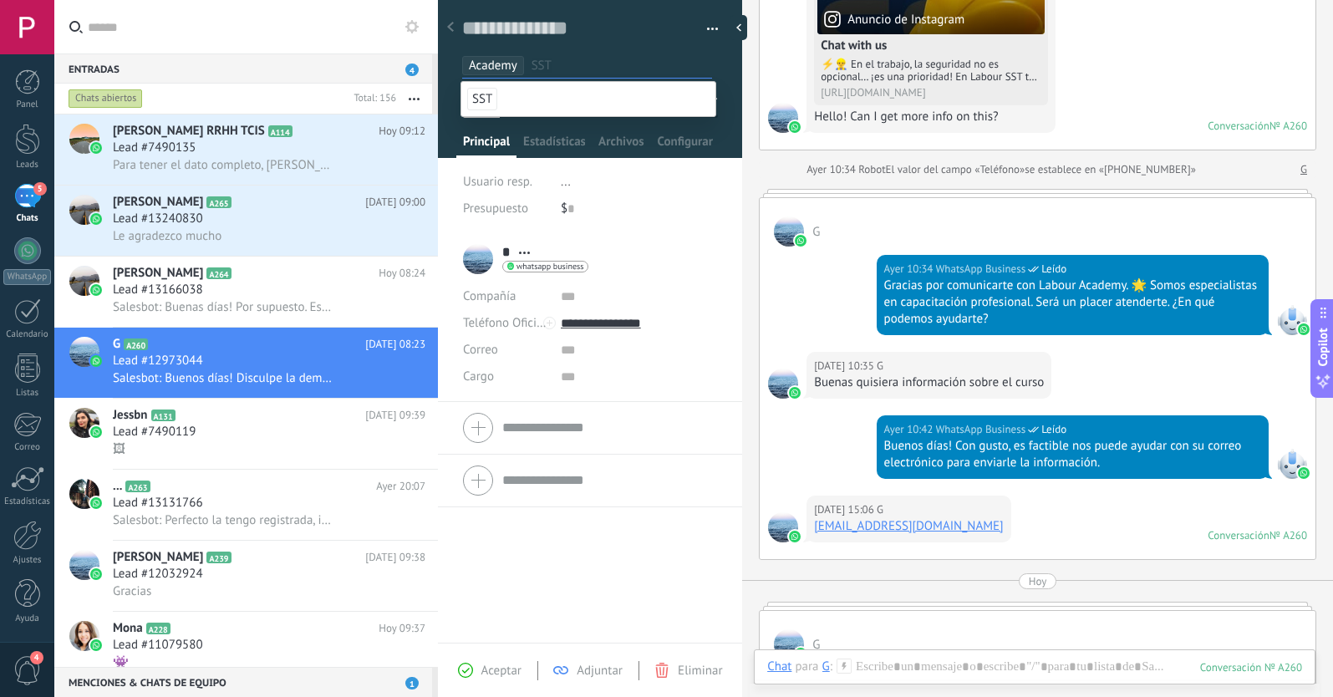
click at [513, 592] on div "* G * G Apellido Abrir detalle Copie el nombre" at bounding box center [590, 438] width 304 height 410
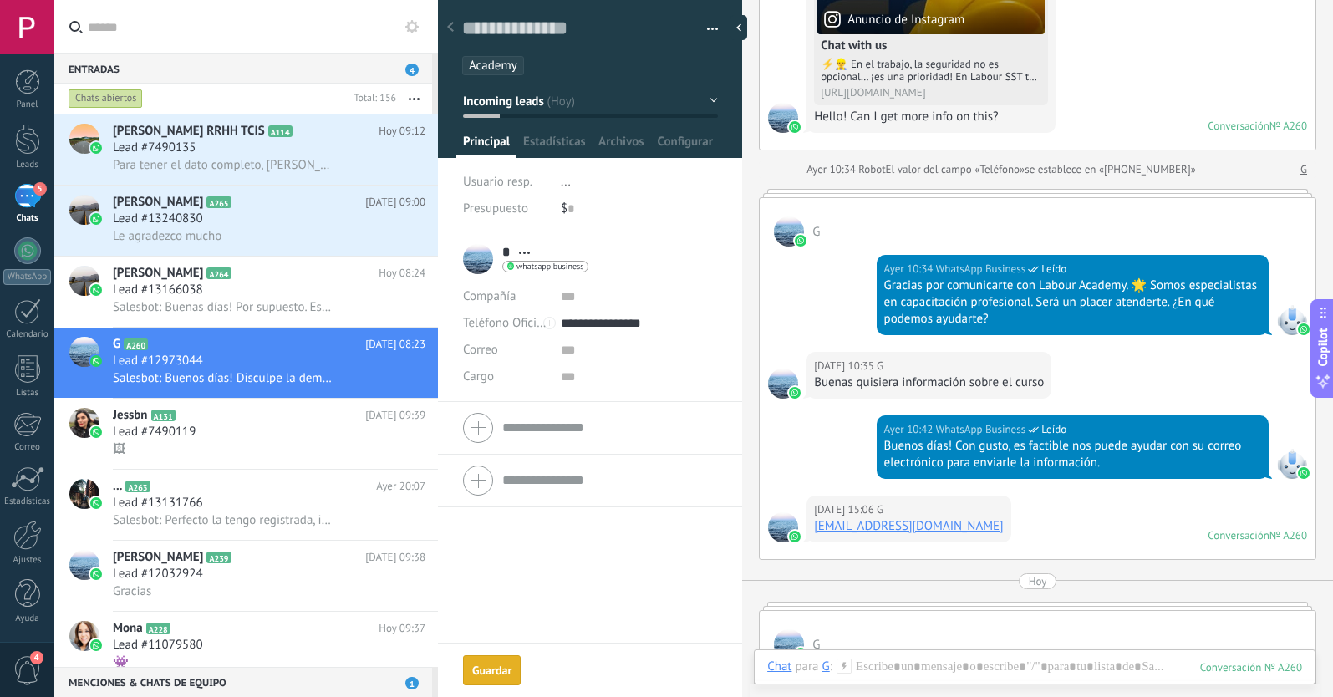
click at [503, 678] on button "Guardar [GEOGRAPHIC_DATA]" at bounding box center [492, 670] width 58 height 30
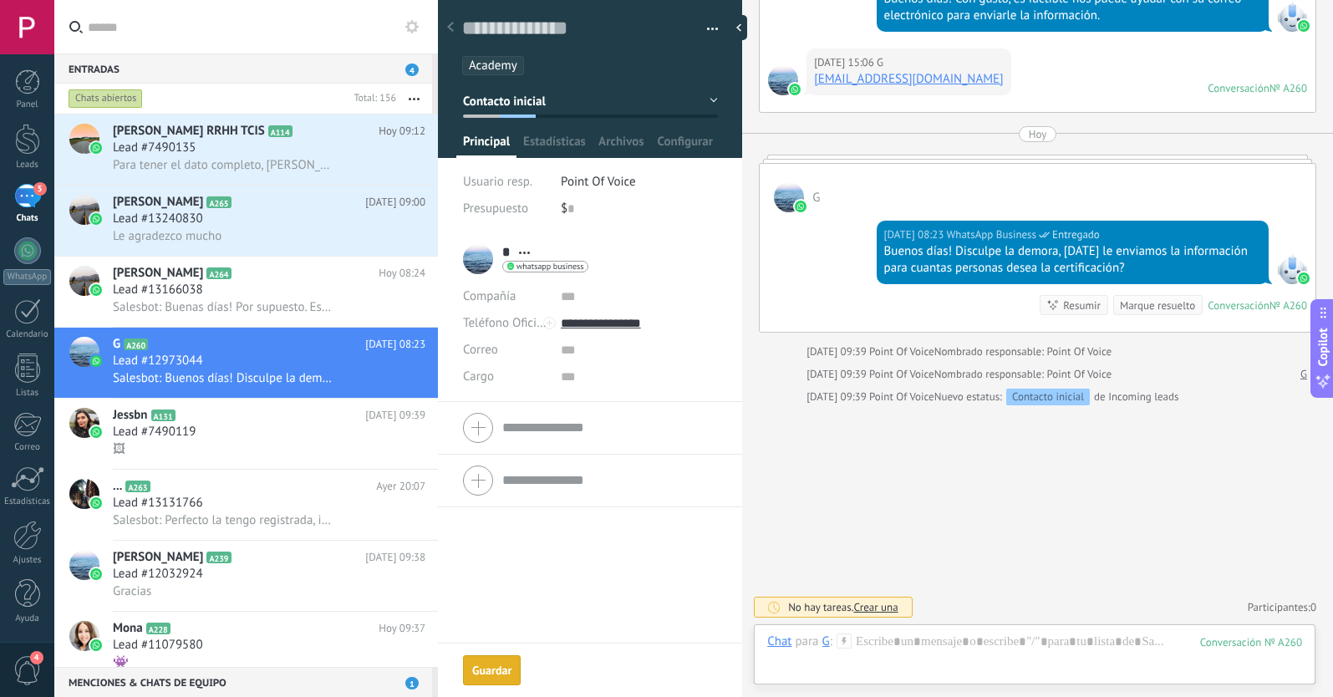
scroll to position [768, 0]
click at [283, 295] on div "Lead #13166038" at bounding box center [269, 290] width 312 height 17
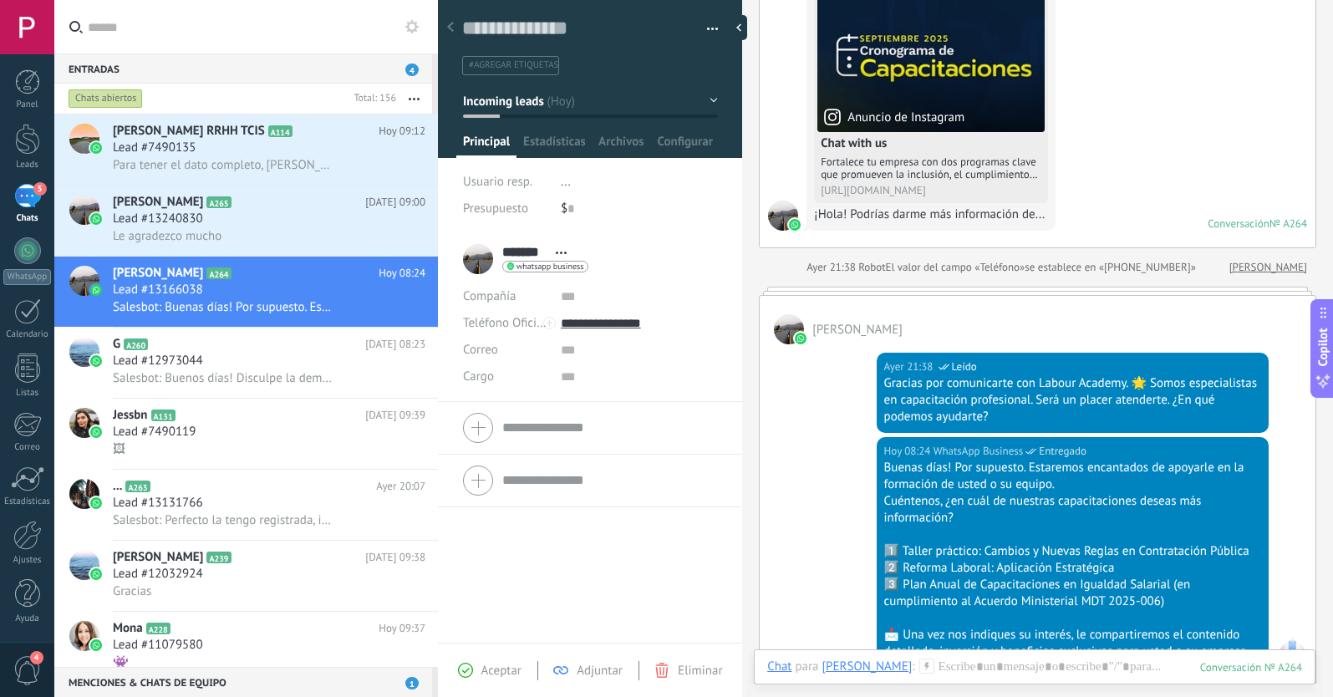
scroll to position [226, 0]
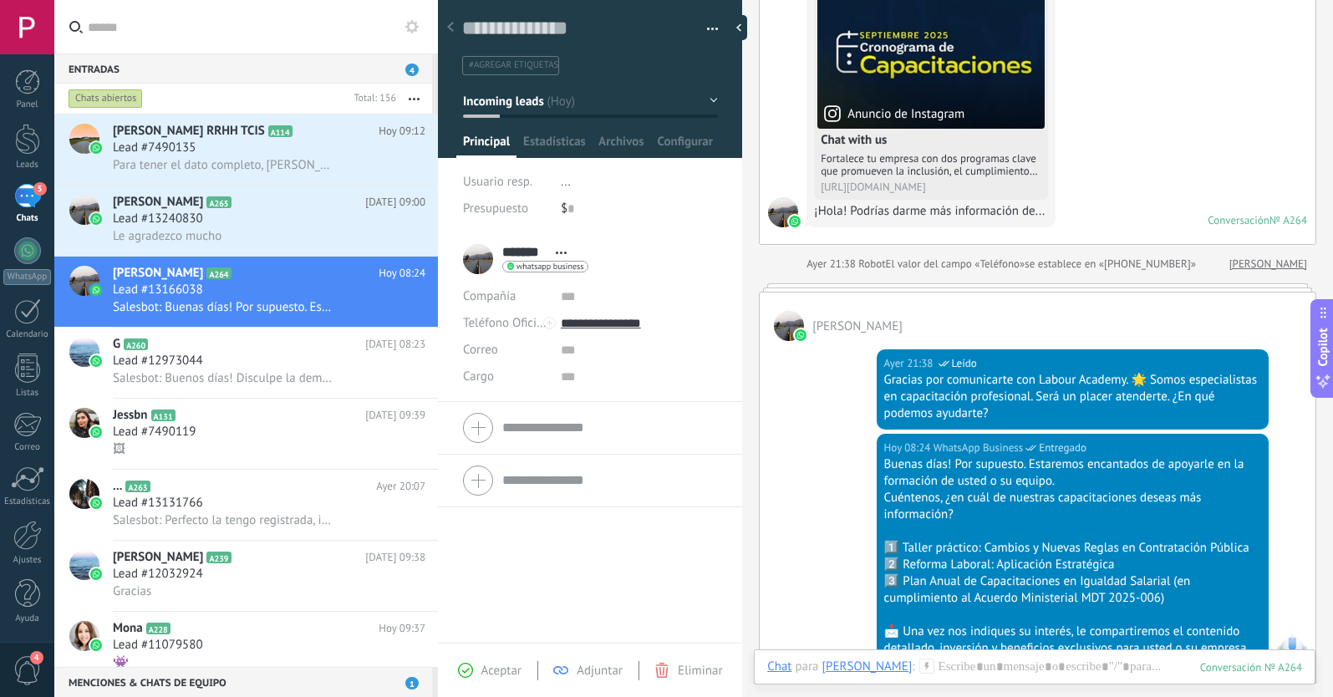
click at [537, 61] on span "#agregar etiquetas" at bounding box center [513, 65] width 89 height 12
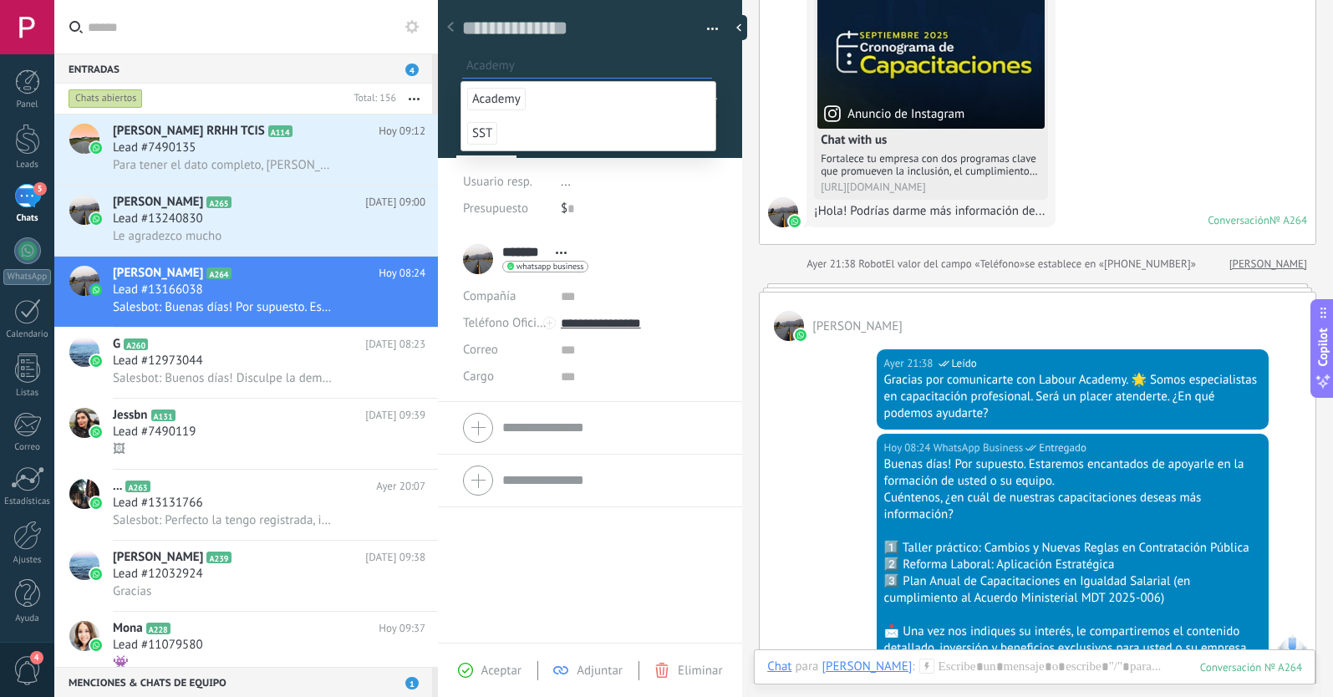
click at [497, 99] on span "Academy" at bounding box center [496, 99] width 58 height 23
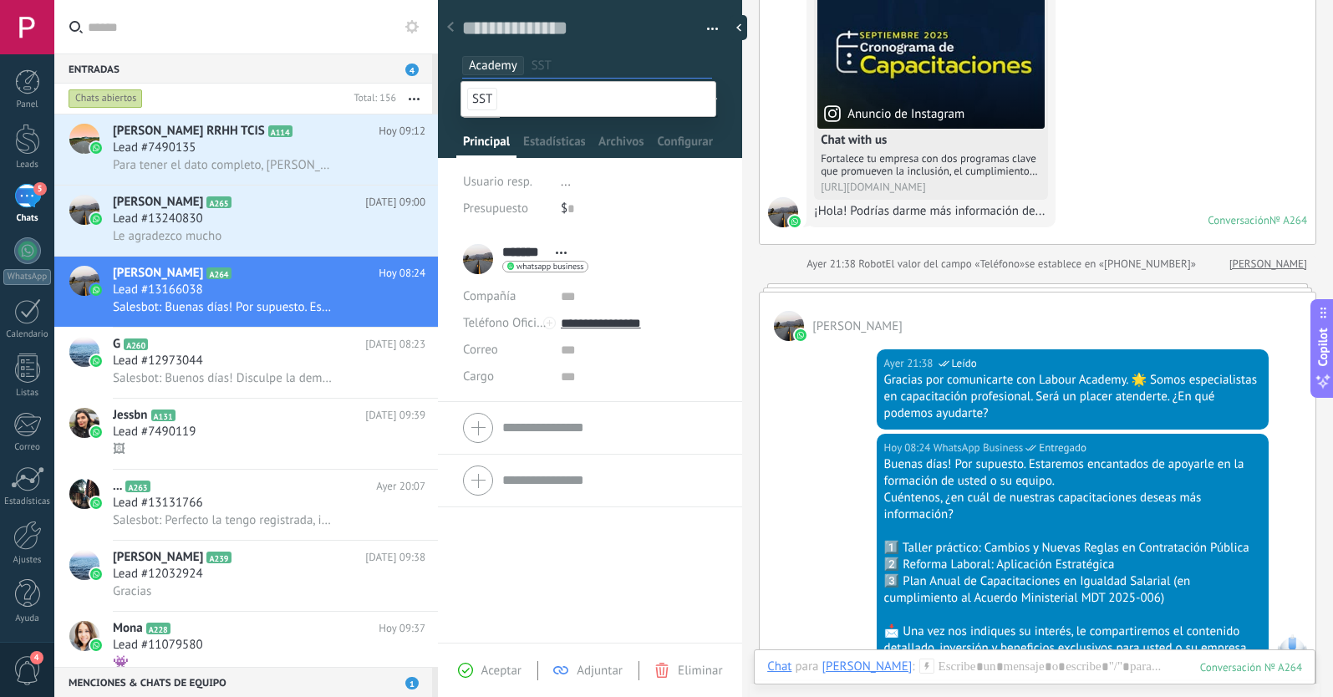
click at [499, 572] on div "******* [PERSON_NAME] ** Ma **** [PERSON_NAME] Abrir detalle Copie el nombre" at bounding box center [590, 438] width 304 height 410
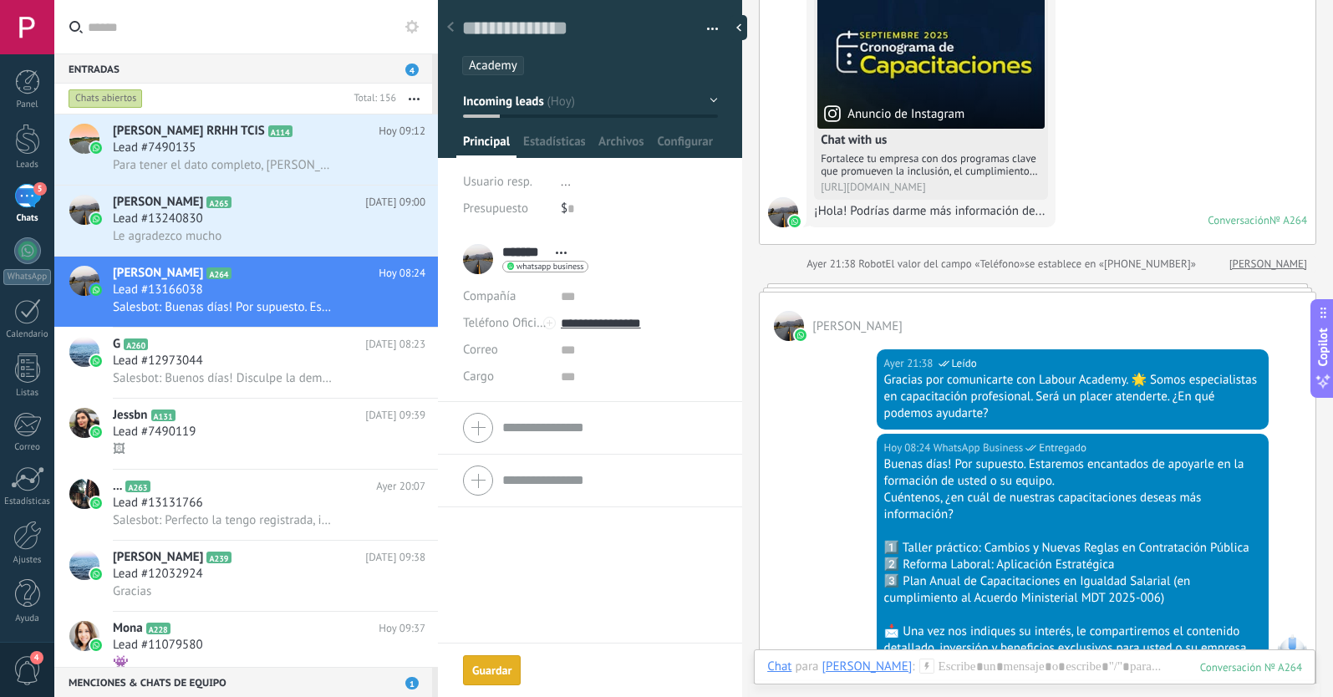
click at [500, 667] on div "Guardar" at bounding box center [491, 670] width 39 height 12
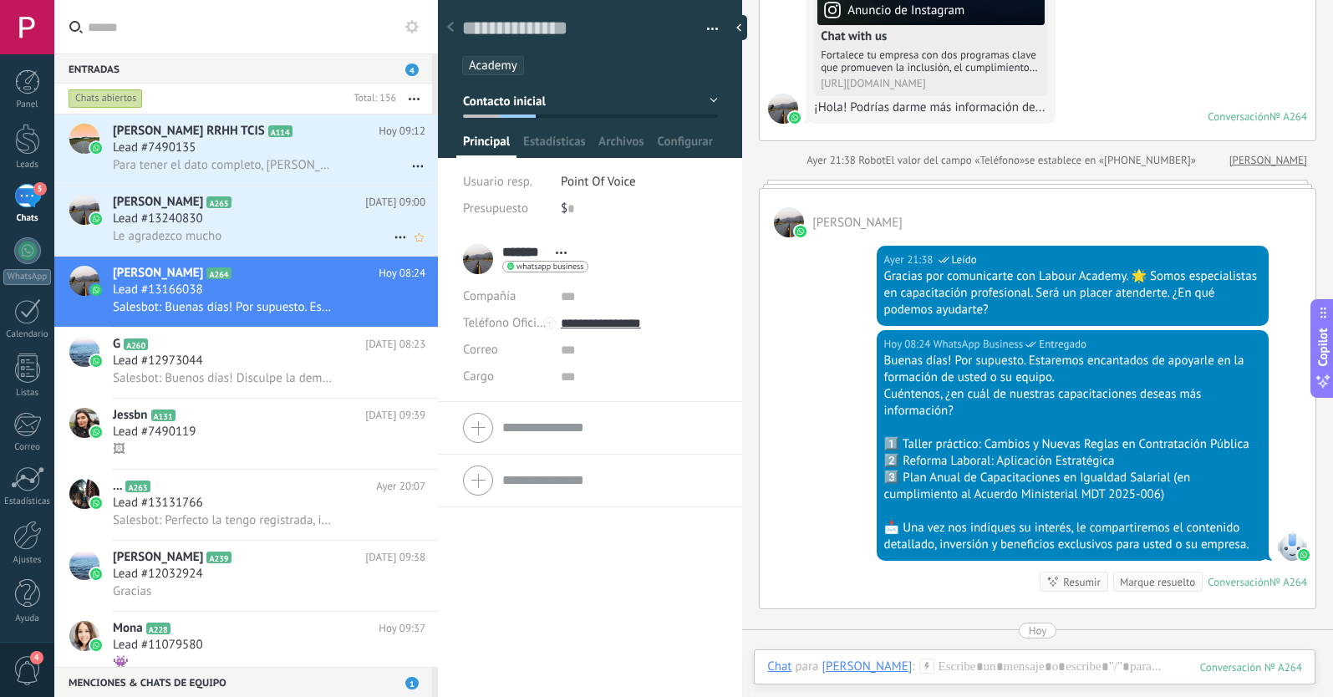
click at [247, 220] on div "Lead #13240830" at bounding box center [269, 219] width 312 height 17
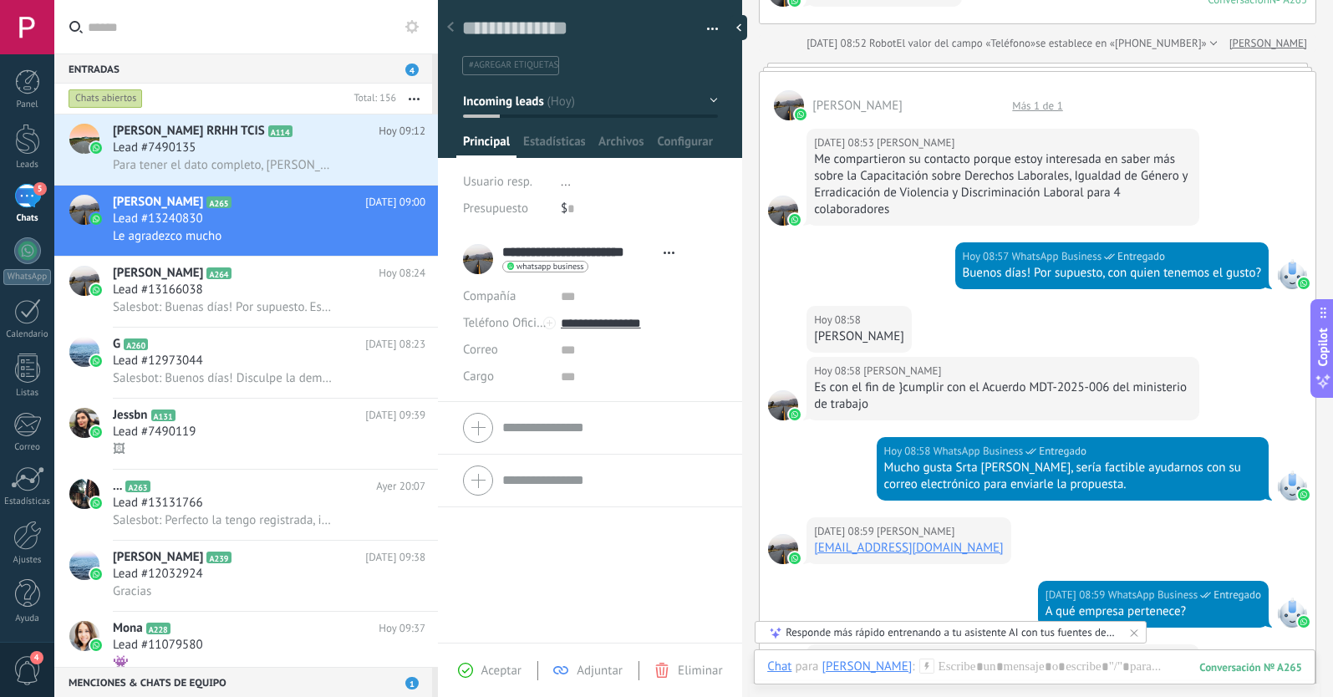
scroll to position [174, 0]
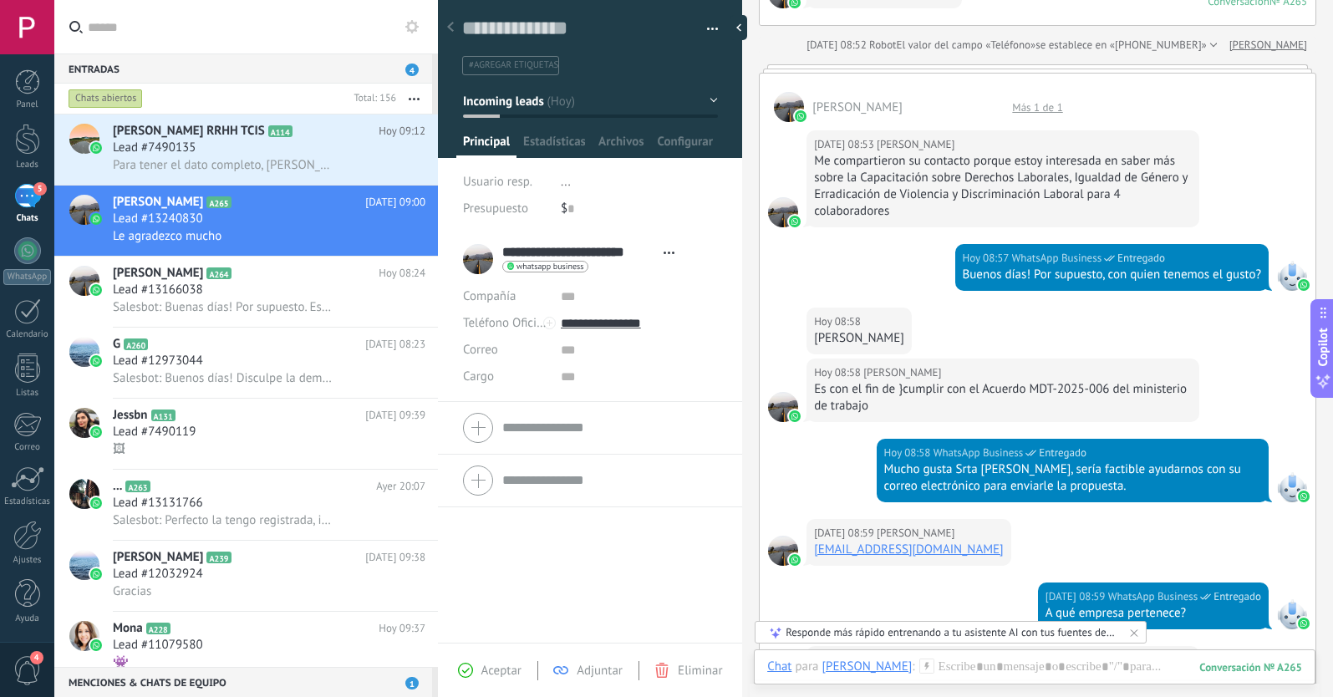
click at [492, 64] on span "#agregar etiquetas" at bounding box center [513, 65] width 89 height 12
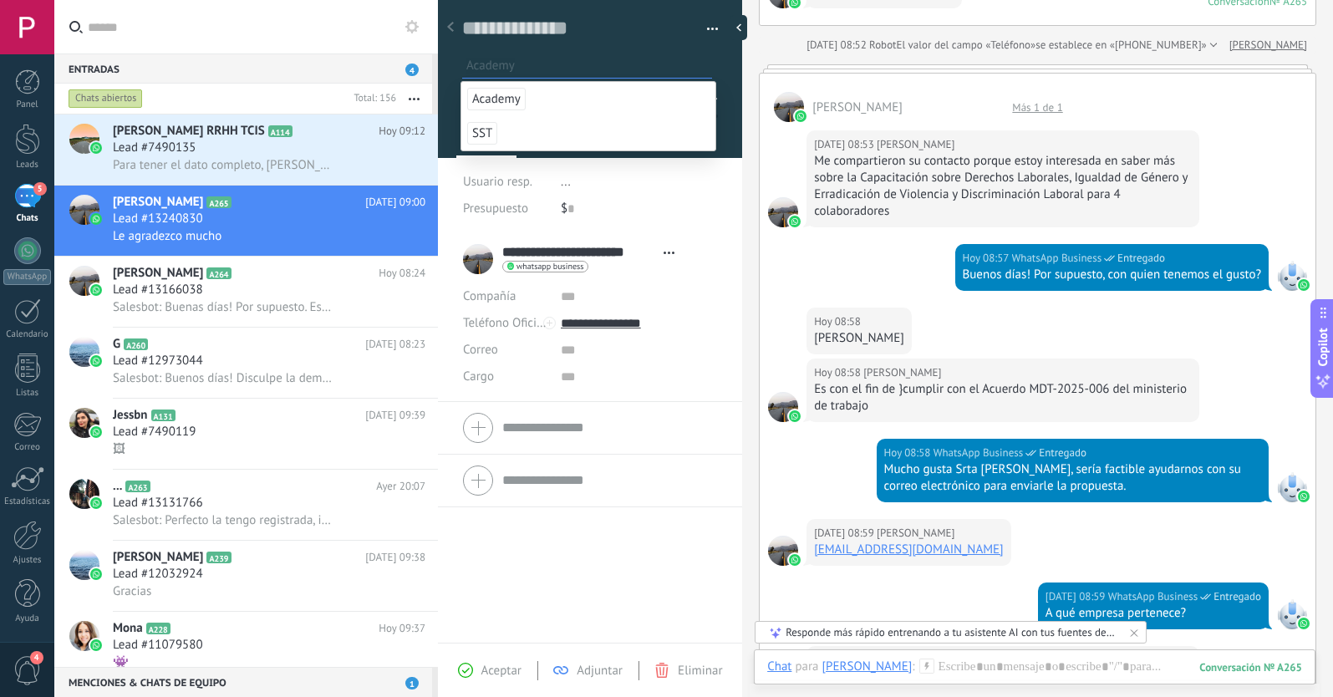
click at [497, 98] on span "Academy" at bounding box center [496, 99] width 58 height 23
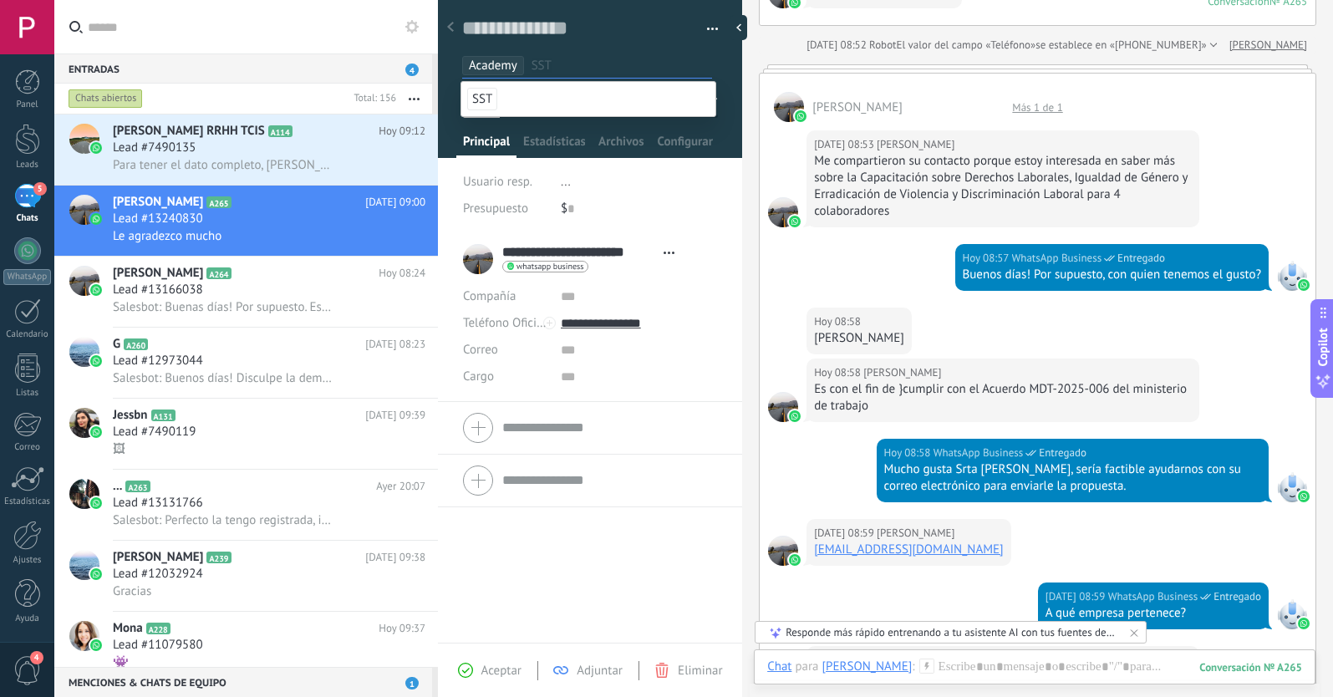
click at [525, 585] on div "**********" at bounding box center [590, 438] width 304 height 410
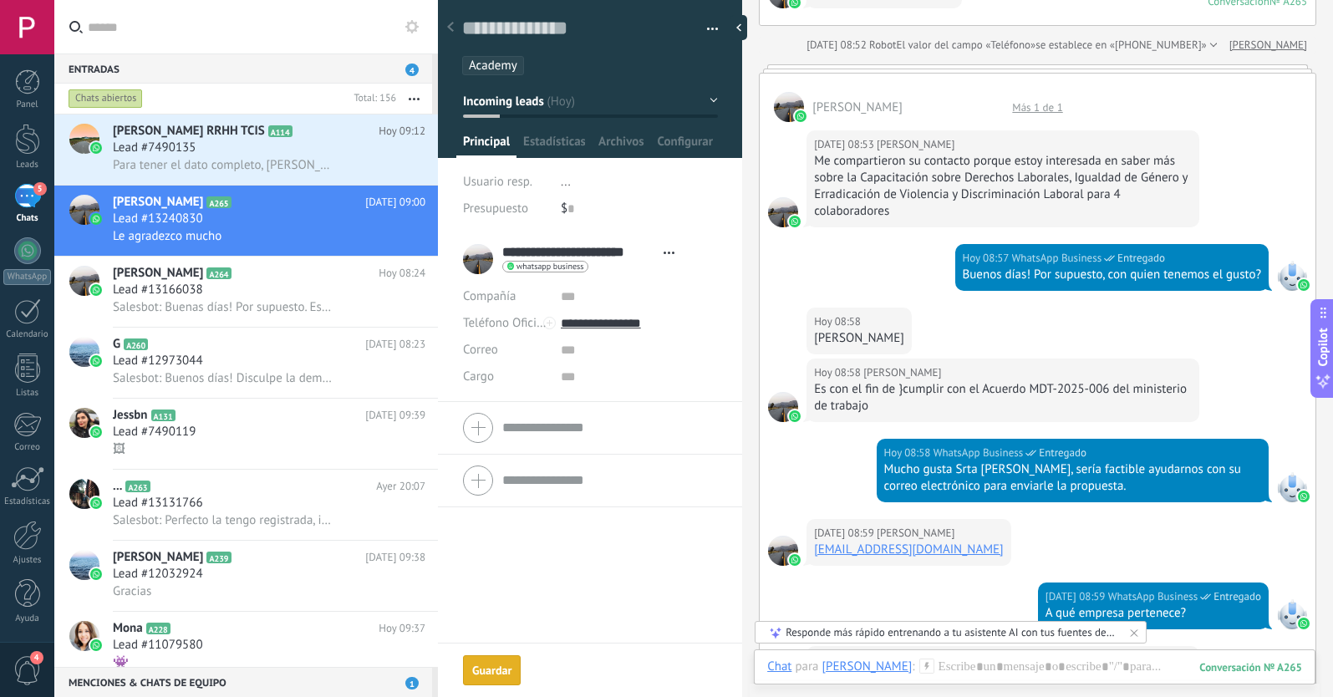
click at [525, 585] on div "**********" at bounding box center [590, 438] width 304 height 410
click at [506, 669] on div "Guardar" at bounding box center [491, 670] width 39 height 12
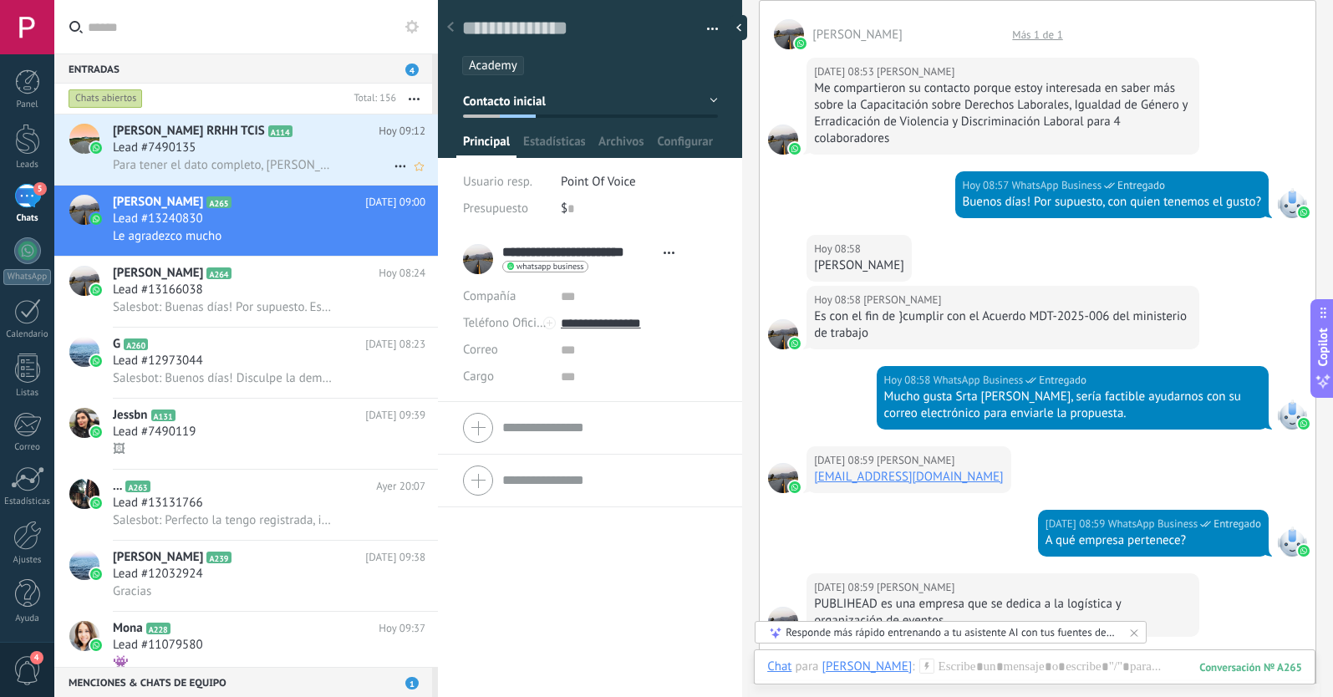
click at [254, 140] on div "Lead #7490135" at bounding box center [269, 148] width 312 height 17
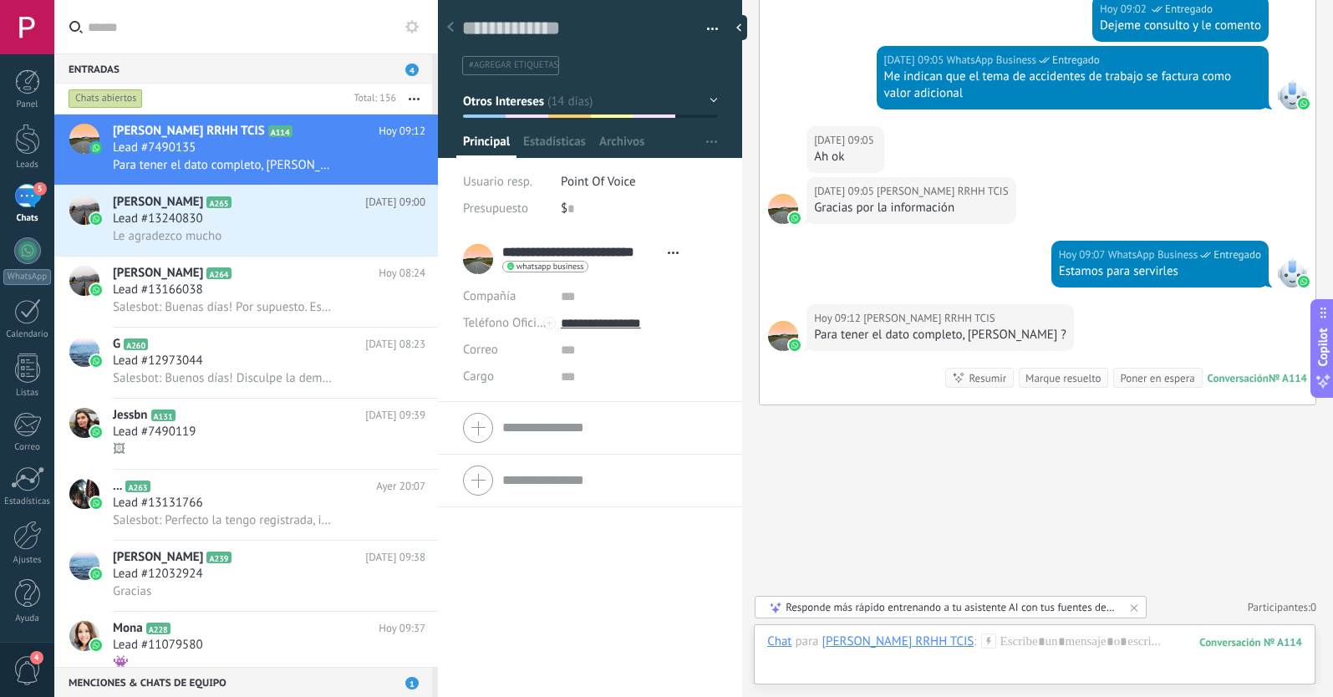
scroll to position [1181, 0]
click at [450, 23] on icon at bounding box center [450, 27] width 7 height 10
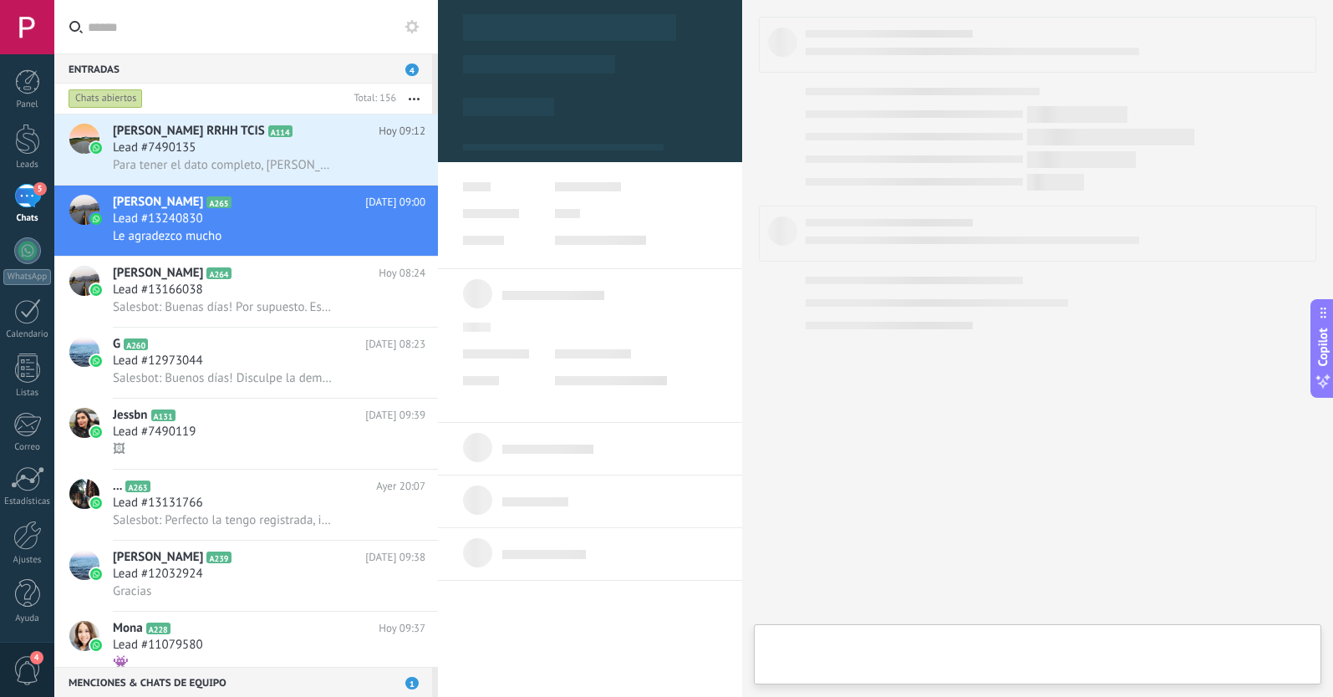
type textarea "**********"
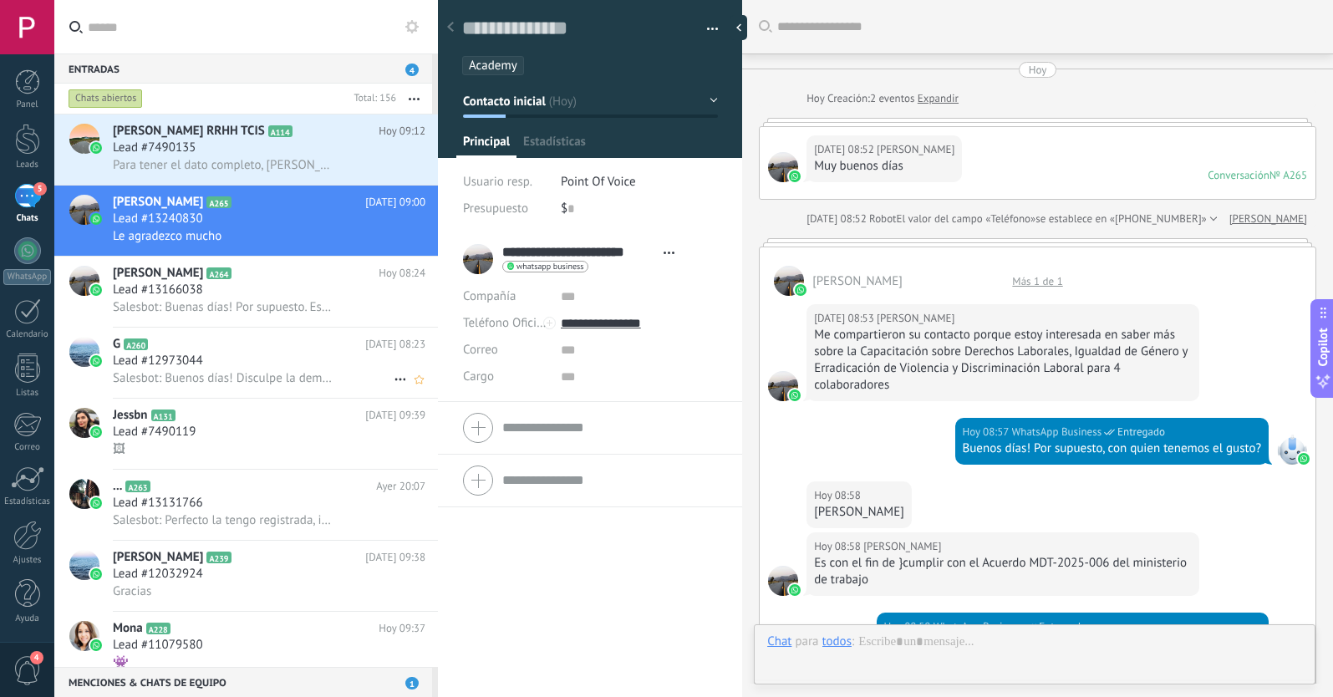
scroll to position [749, 0]
